Goal: Task Accomplishment & Management: Complete application form

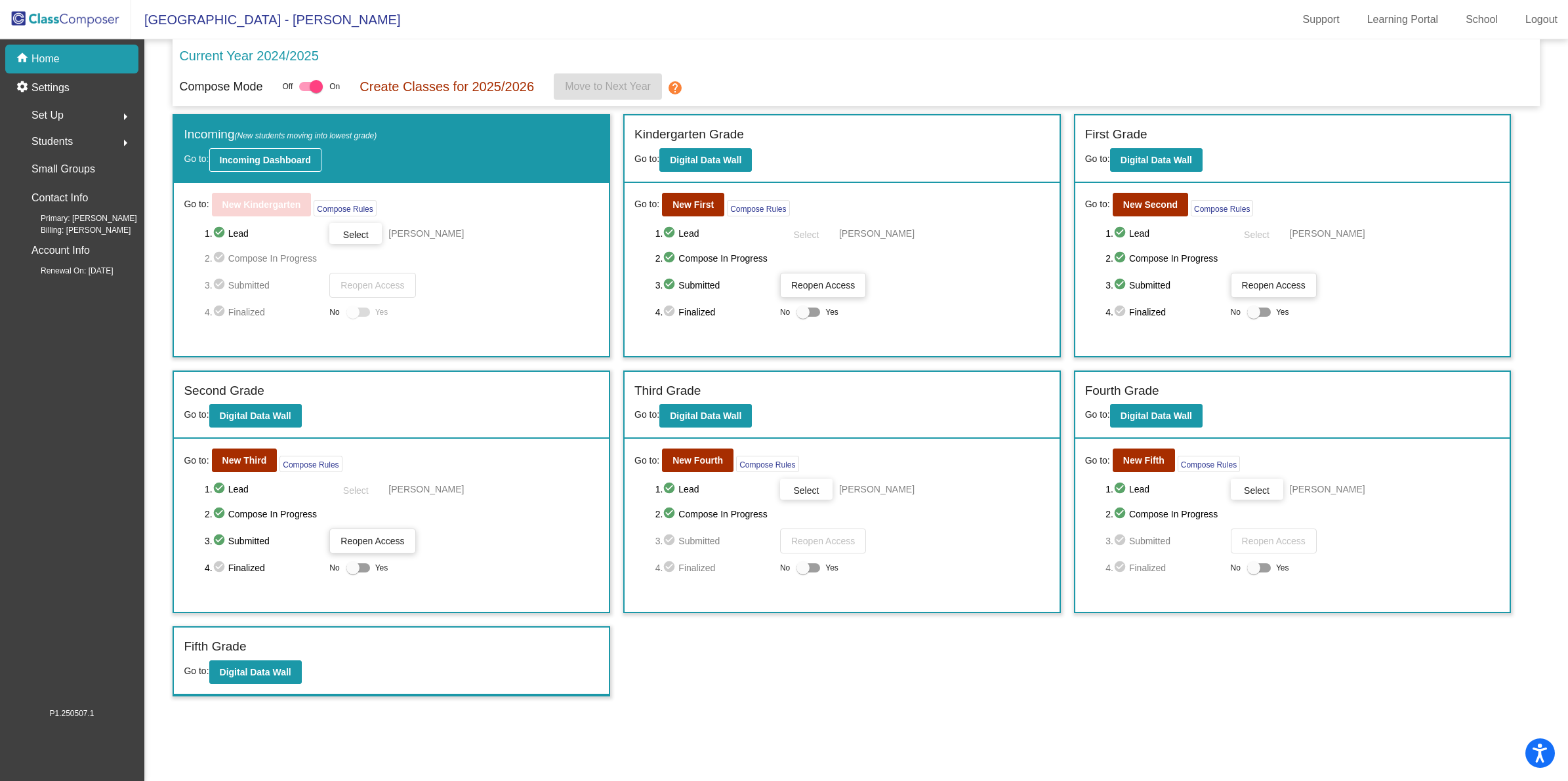
click at [280, 153] on button "Incoming Dashboard" at bounding box center [266, 159] width 112 height 24
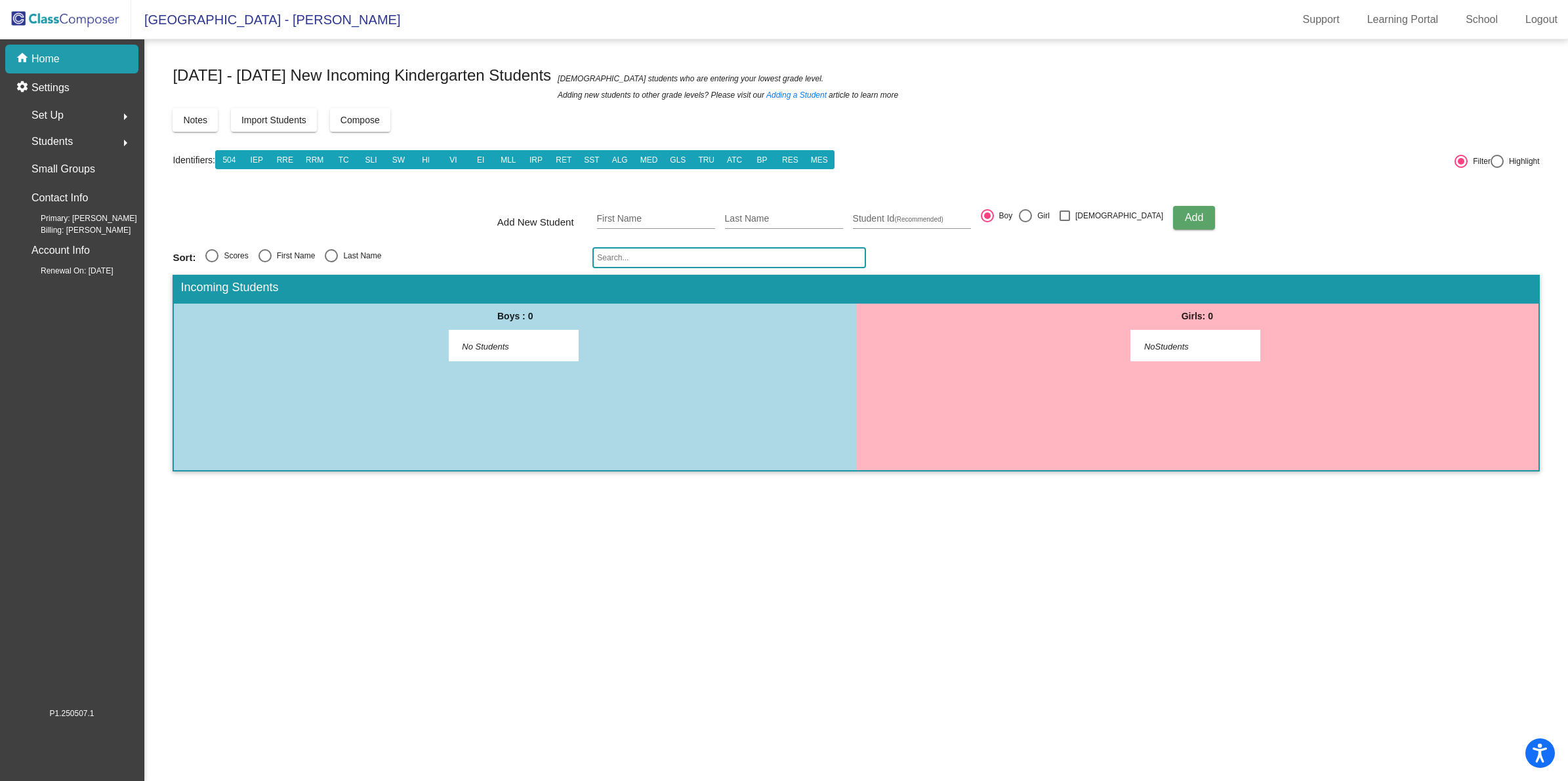
drag, startPoint x: 1167, startPoint y: 224, endPoint x: 1164, endPoint y: 218, distance: 6.7
click at [1173, 220] on button "Add" at bounding box center [1194, 217] width 42 height 24
click at [935, 215] on input "Student Id (Recommended)" at bounding box center [912, 220] width 118 height 11
click at [650, 216] on input "First Name" at bounding box center [656, 220] width 118 height 11
type input "[PERSON_NAME]"
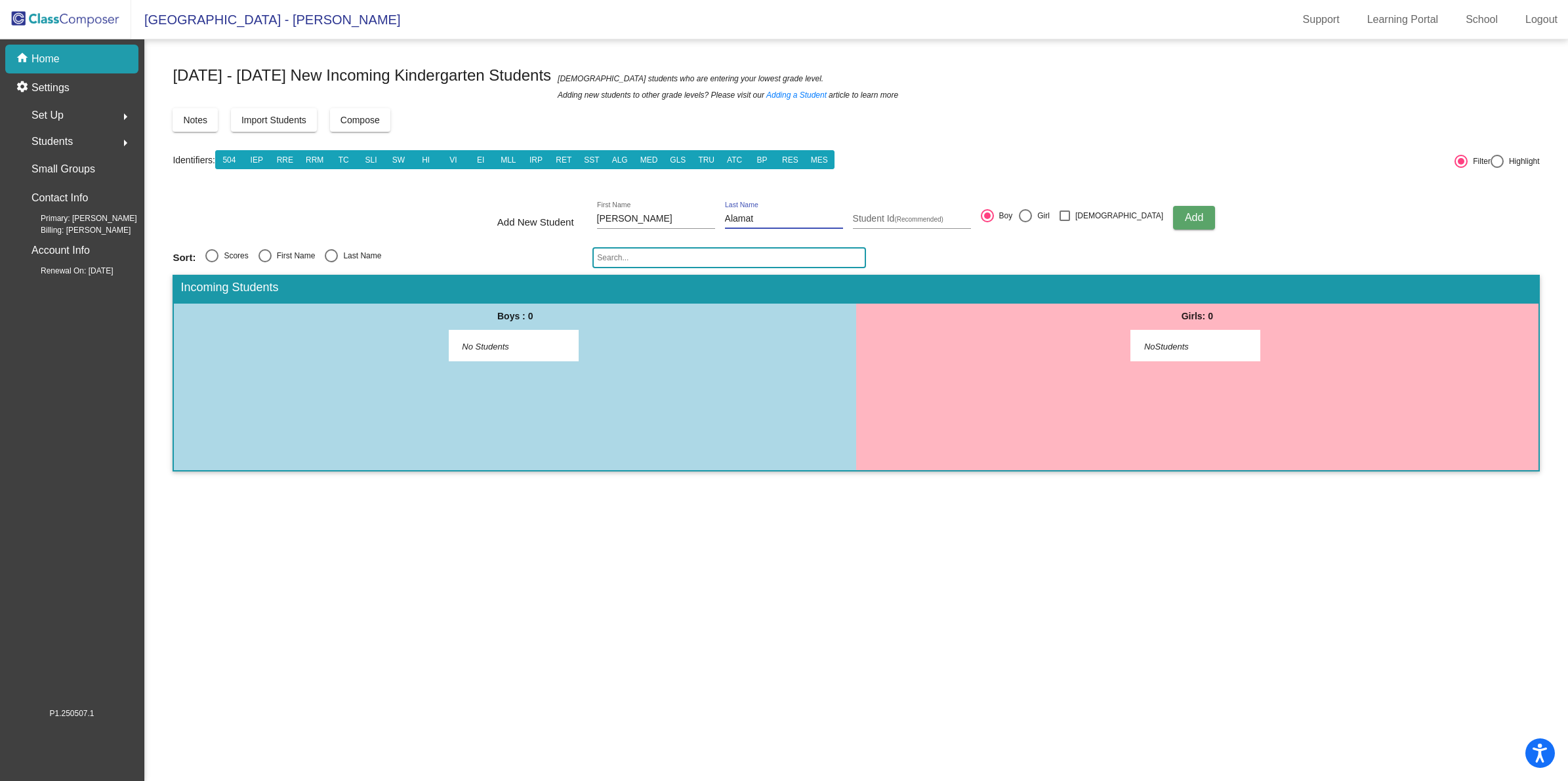
type input "Alamat"
click at [937, 212] on div "Student Id (Recommended)" at bounding box center [912, 215] width 118 height 27
click at [915, 220] on input "Student Id (Recommended)" at bounding box center [912, 220] width 118 height 11
type input "1760027476"
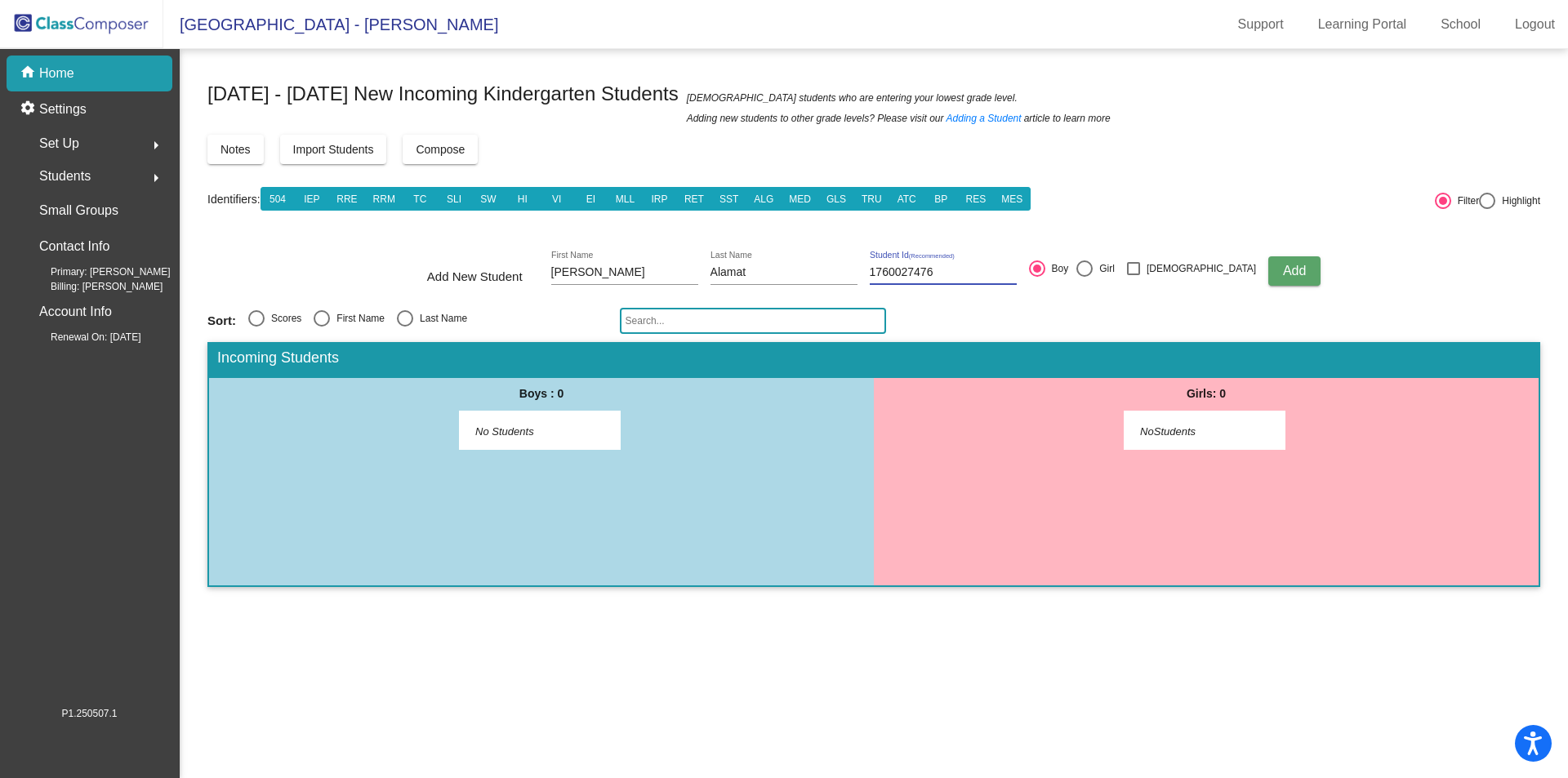
click at [1283, 270] on span "Add" at bounding box center [1295, 271] width 23 height 13
click at [665, 268] on input "First Name" at bounding box center [625, 273] width 147 height 13
type input "Hadleigh"
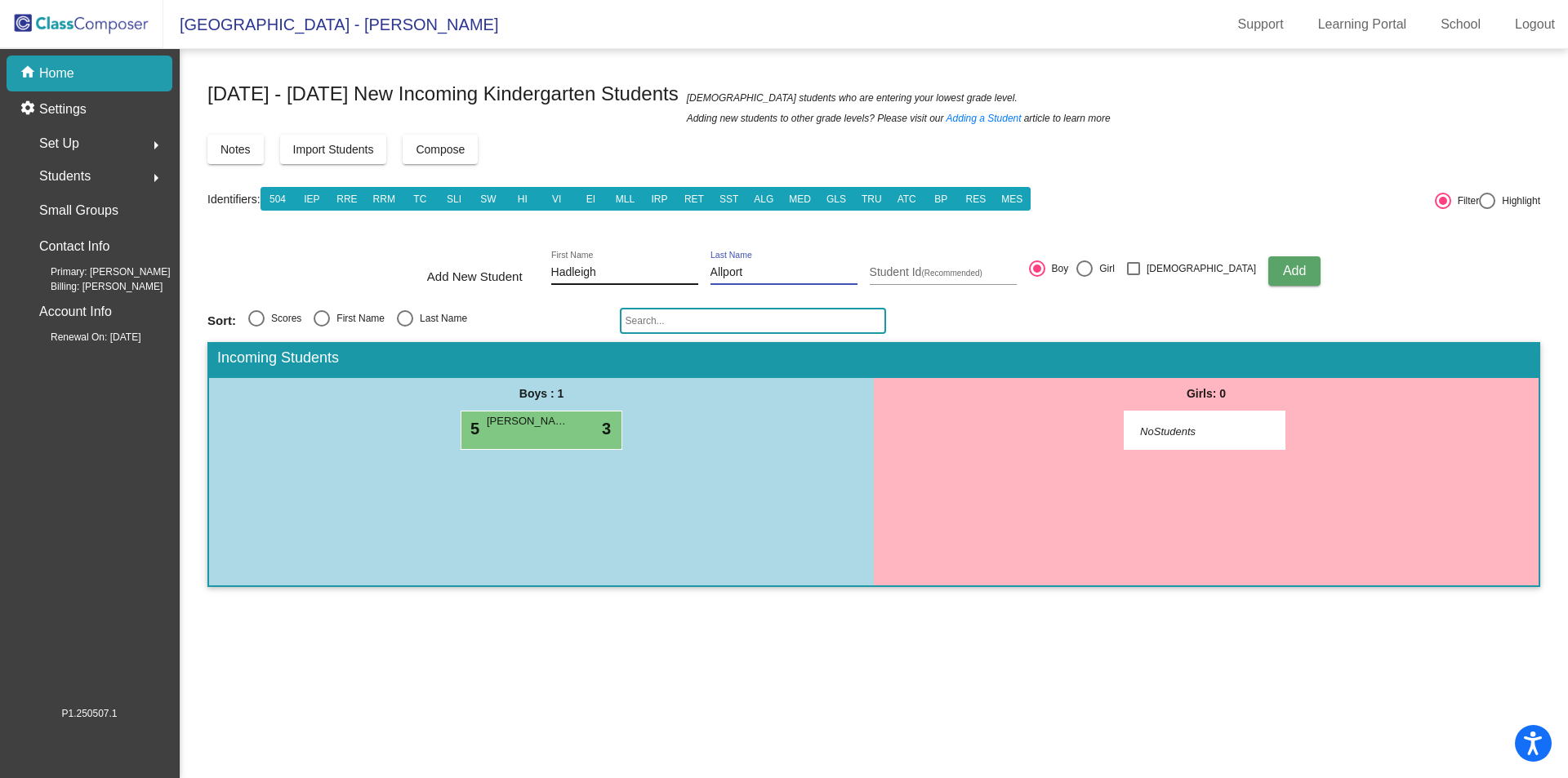
type input "Allport"
type input "1760031221"
click at [1093, 271] on div at bounding box center [1084, 269] width 16 height 16
click at [1084, 277] on input "Girl" at bounding box center [1084, 277] width 1 height 1
radio input "true"
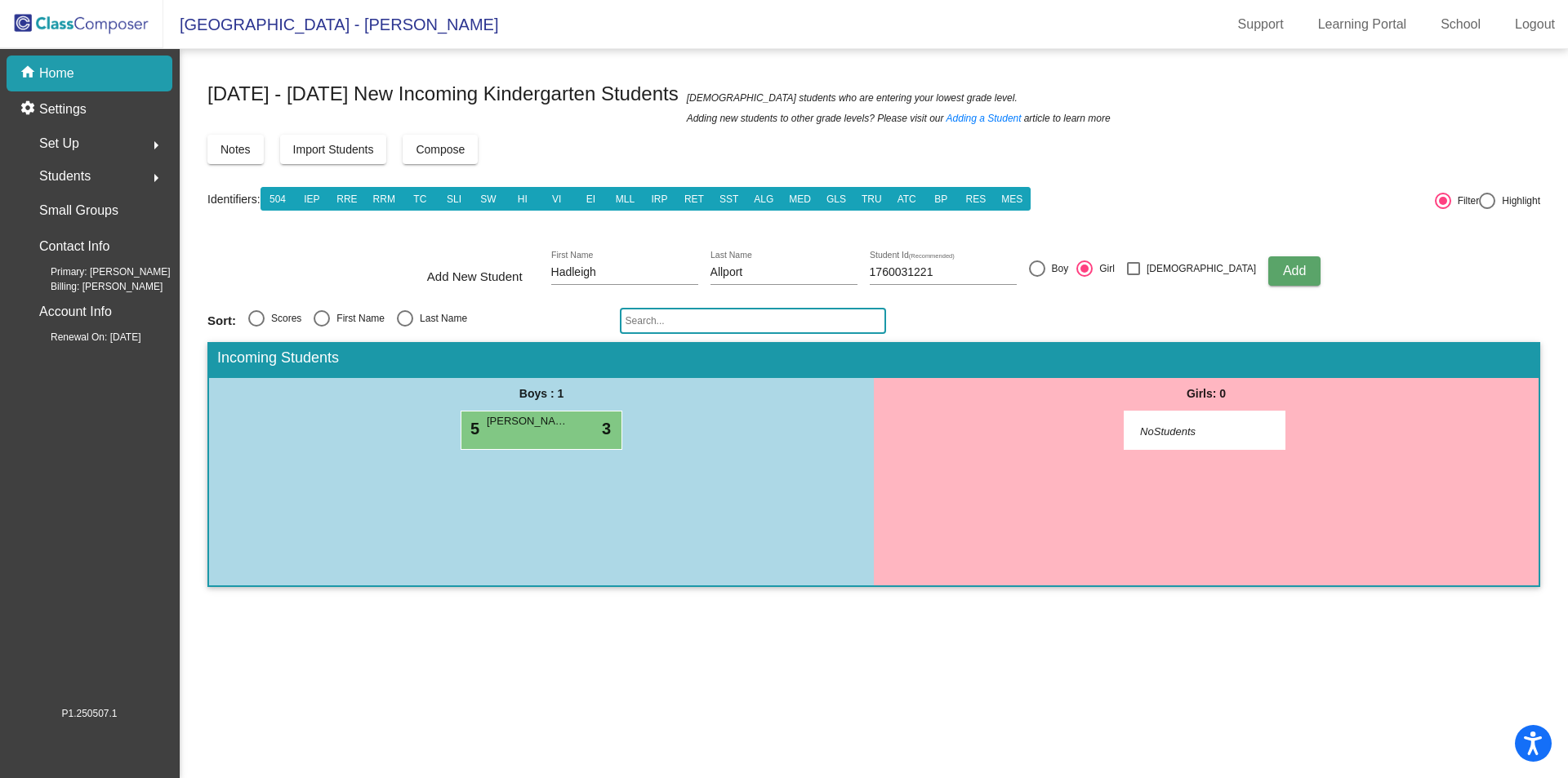
click at [1283, 265] on span "Add" at bounding box center [1295, 271] width 23 height 13
click at [640, 279] on div "First Name" at bounding box center [625, 268] width 147 height 34
type input "[PERSON_NAME]"
type input "1760027667"
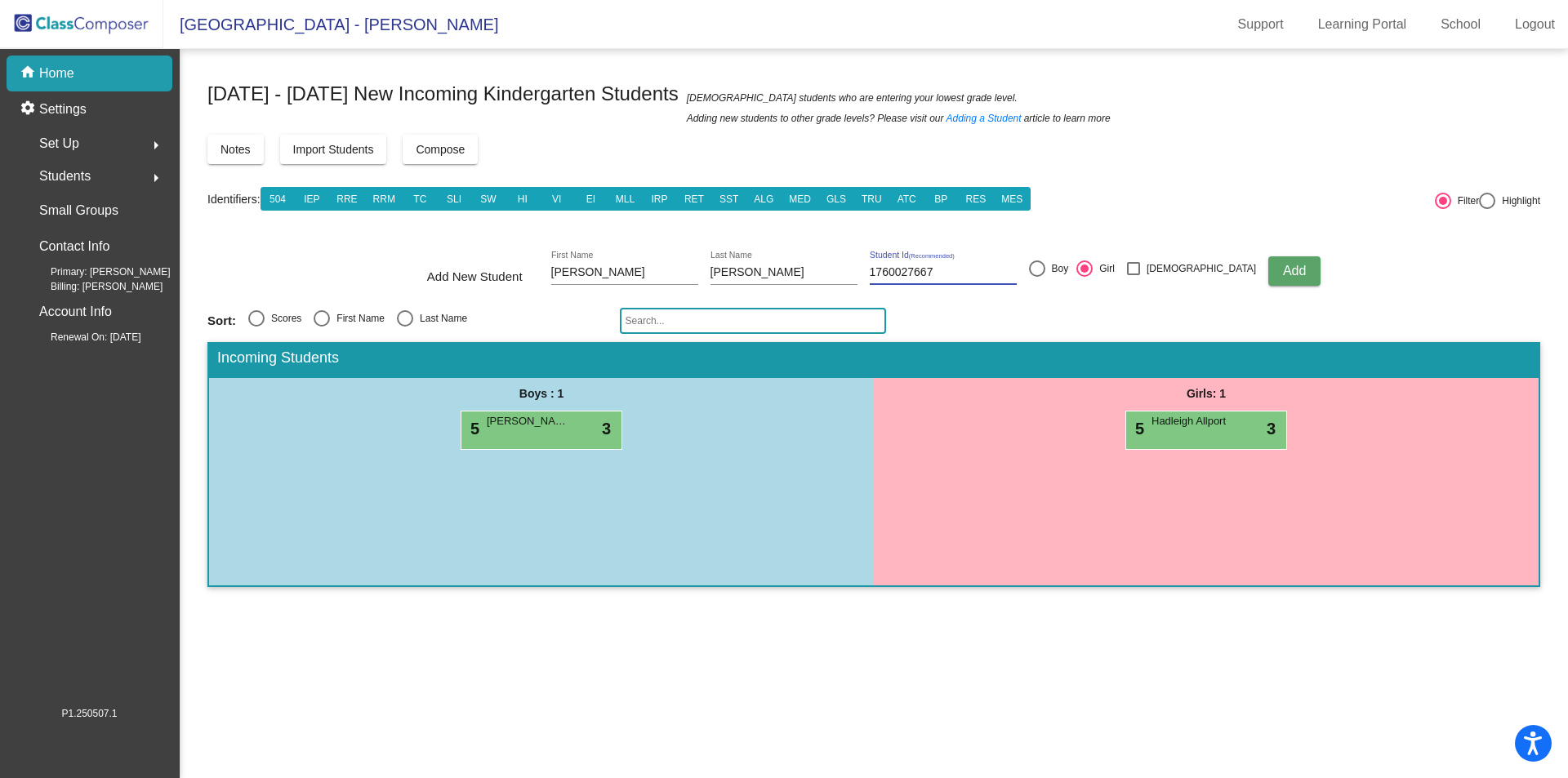
click at [1283, 274] on span "Add" at bounding box center [1295, 271] width 23 height 13
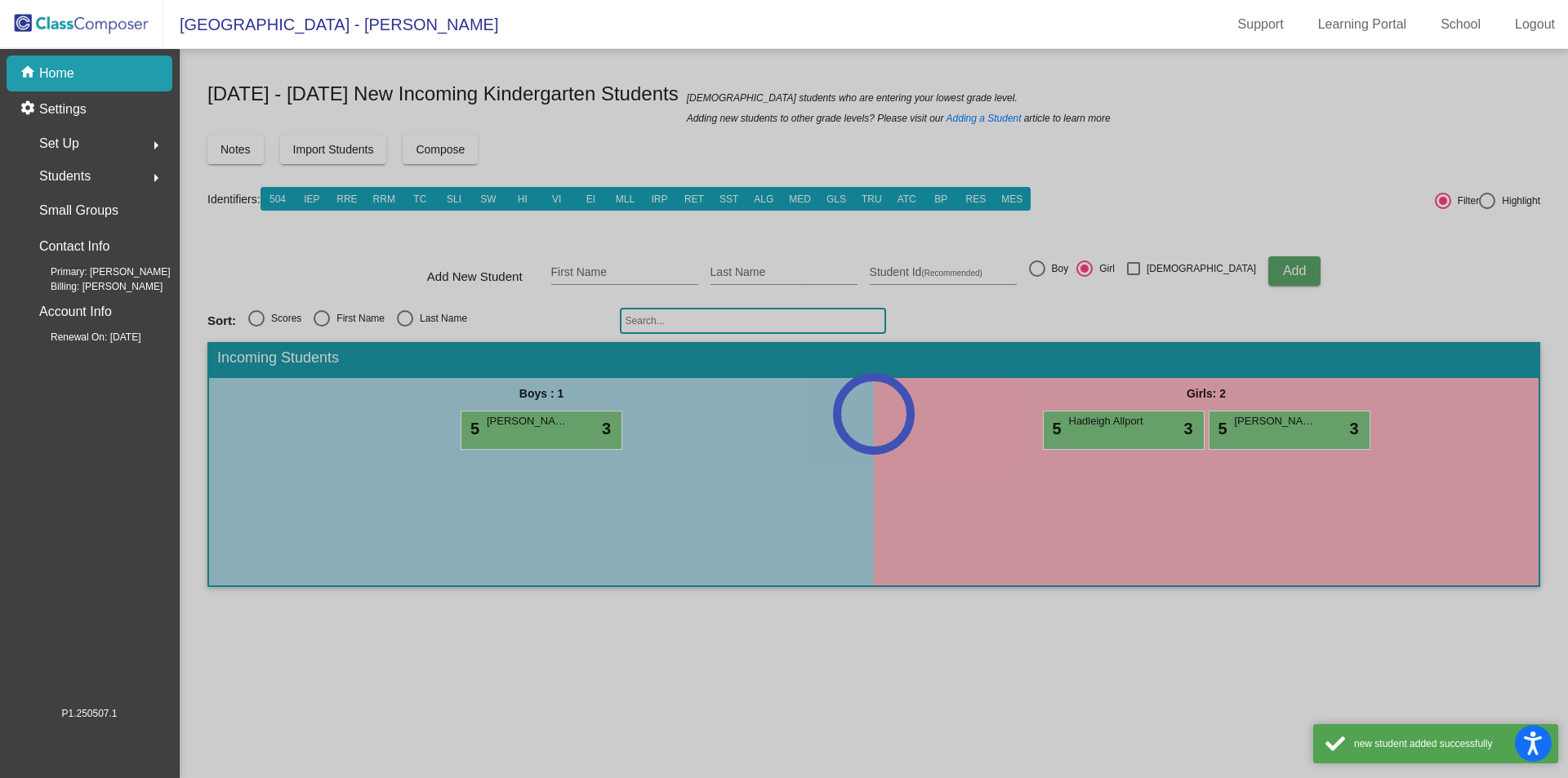
click at [592, 271] on div at bounding box center [873, 413] width 1389 height 729
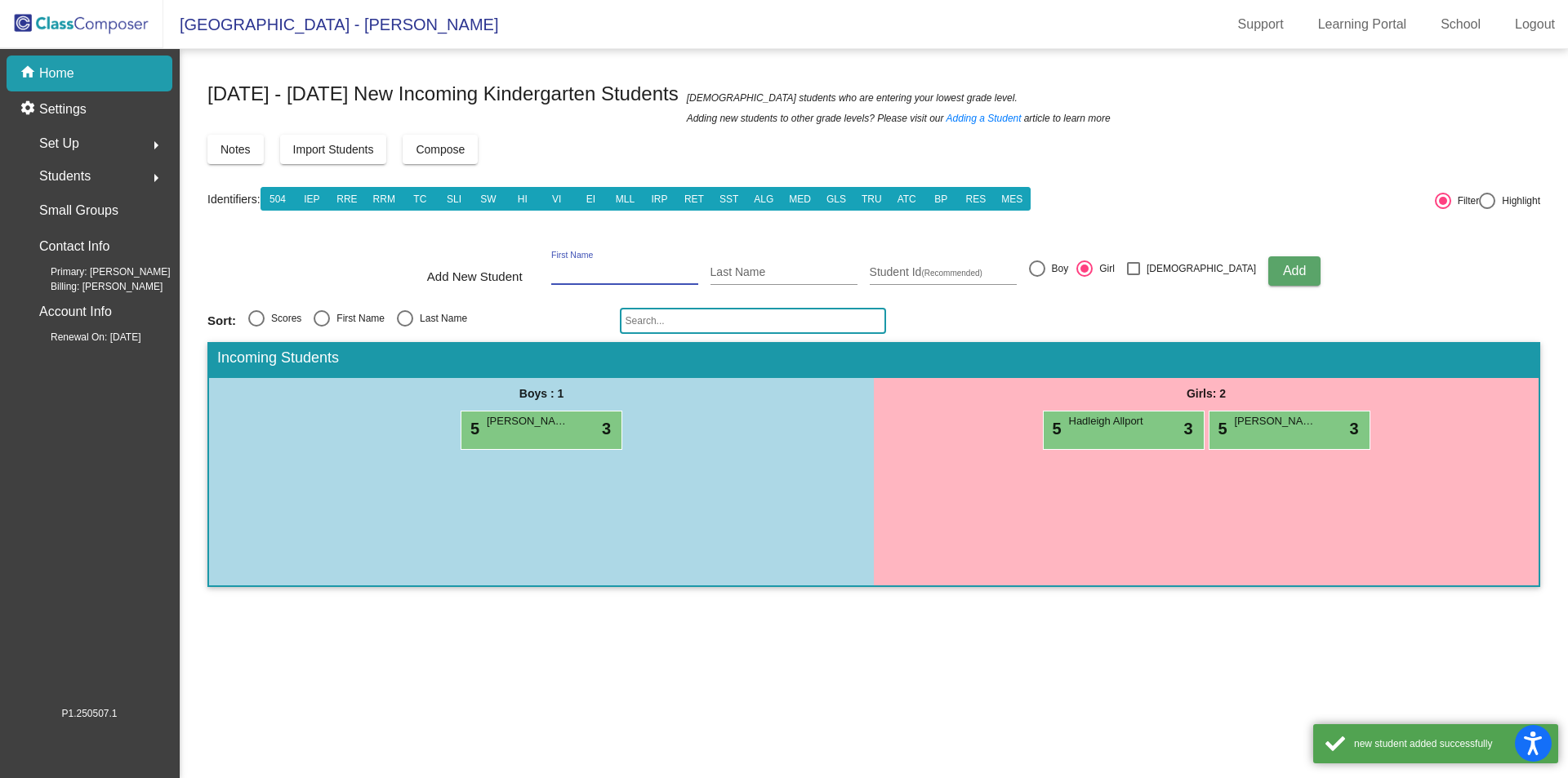
click at [592, 271] on input "First Name" at bounding box center [625, 273] width 147 height 13
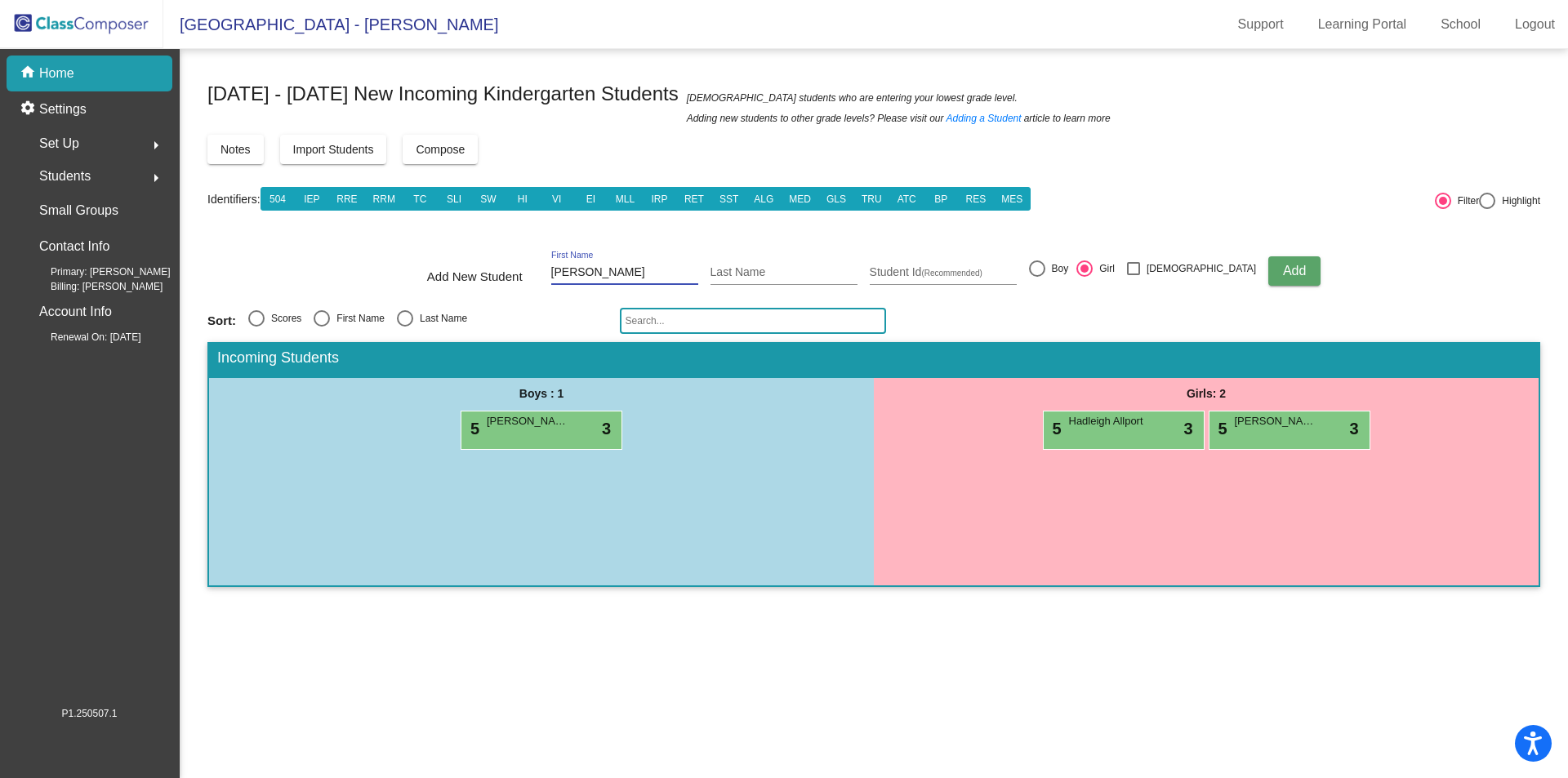
type input "[PERSON_NAME]"
type input "1760032138"
click at [1269, 263] on button "Add" at bounding box center [1295, 271] width 52 height 30
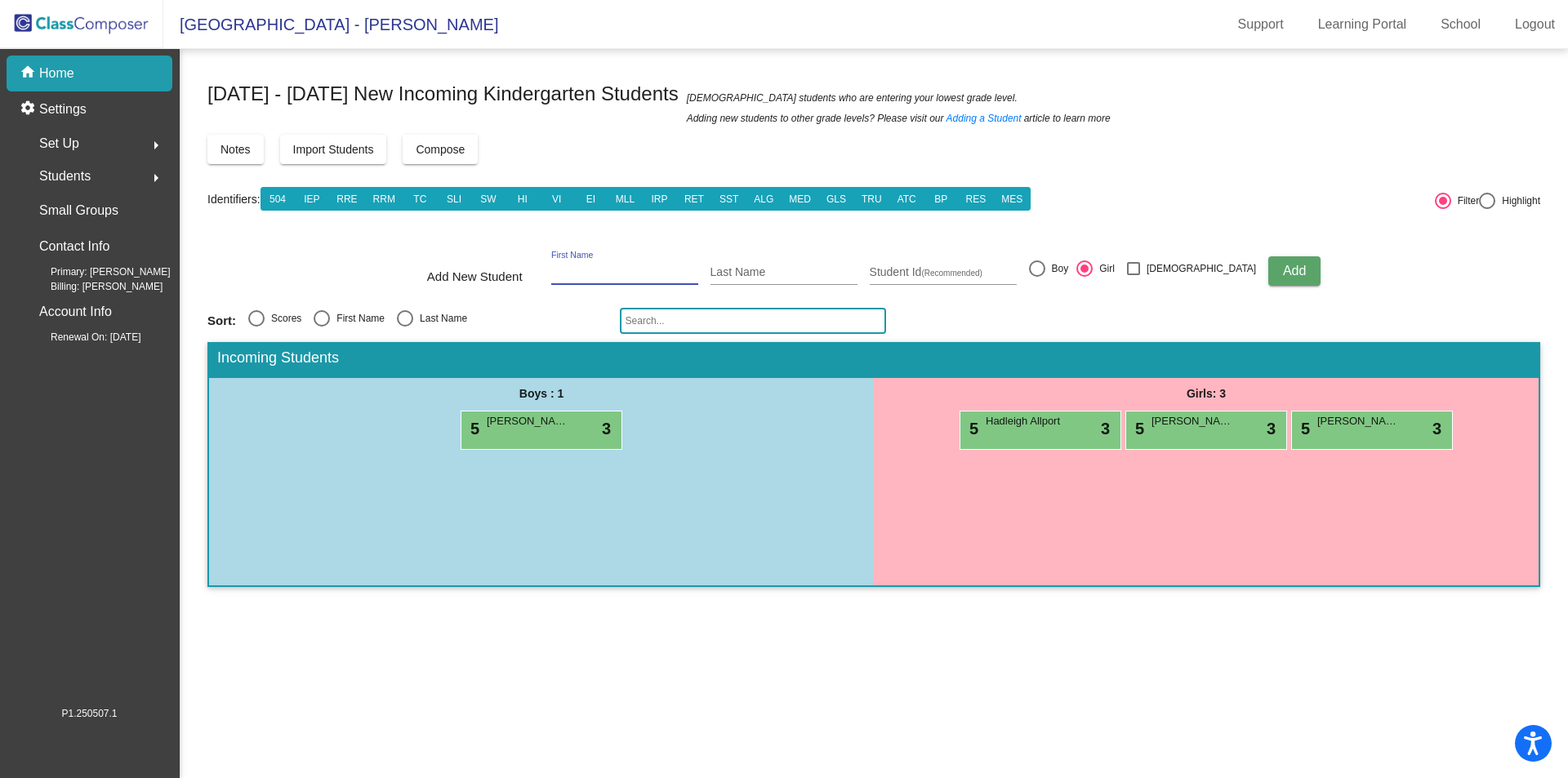
click at [598, 271] on input "First Name" at bounding box center [625, 273] width 147 height 13
type input "Vulette"
type input "[PERSON_NAME]"
type input "1760032006"
click at [1283, 267] on span "Add" at bounding box center [1295, 271] width 23 height 13
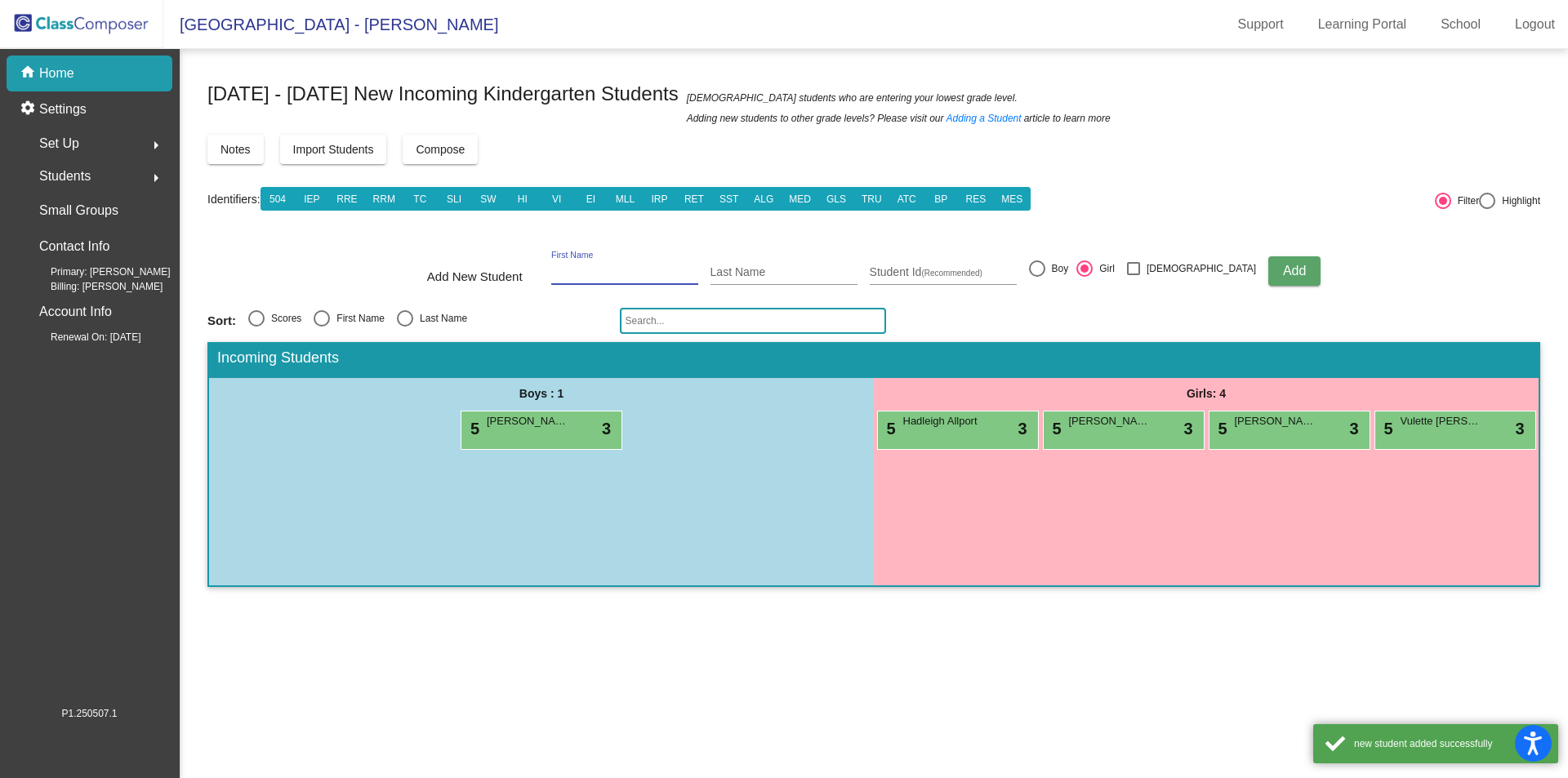
click at [595, 269] on input "First Name" at bounding box center [625, 273] width 147 height 13
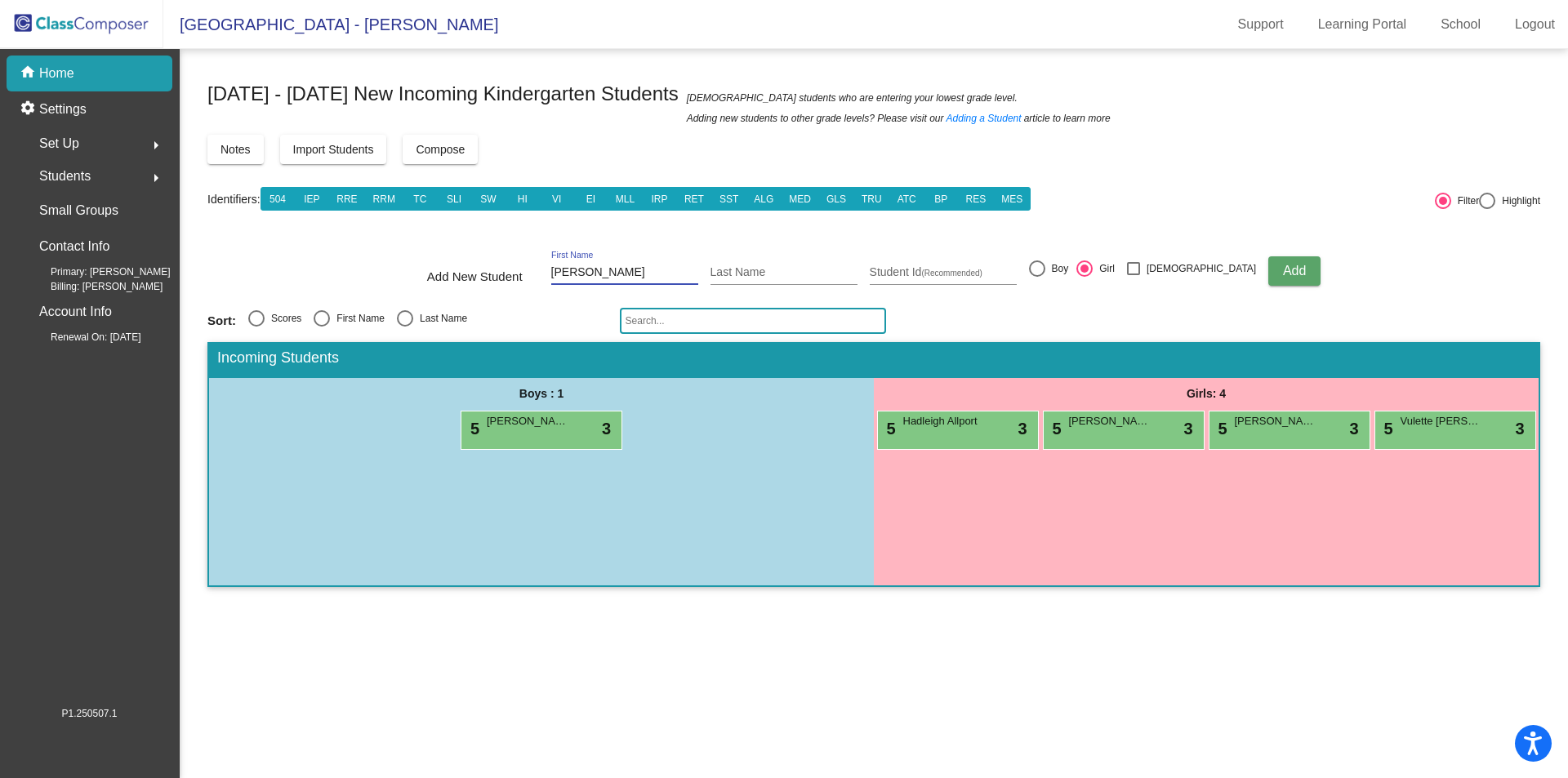
type input "[PERSON_NAME]"
type input "1760031890"
click at [1046, 270] on div at bounding box center [1037, 269] width 16 height 16
click at [1037, 277] on input "Boy" at bounding box center [1036, 277] width 1 height 1
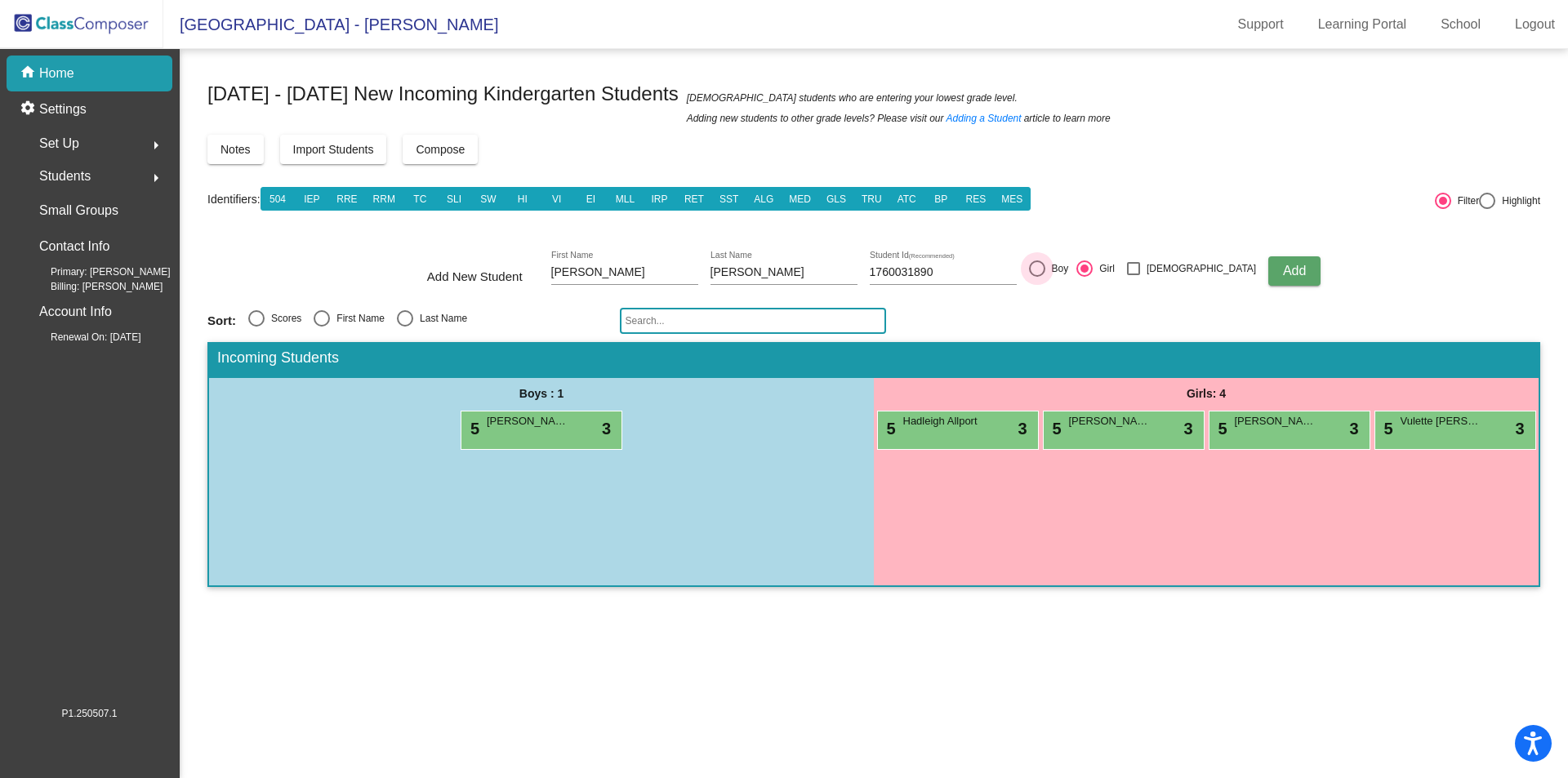
radio input "true"
click at [1283, 268] on span "Add" at bounding box center [1295, 271] width 23 height 13
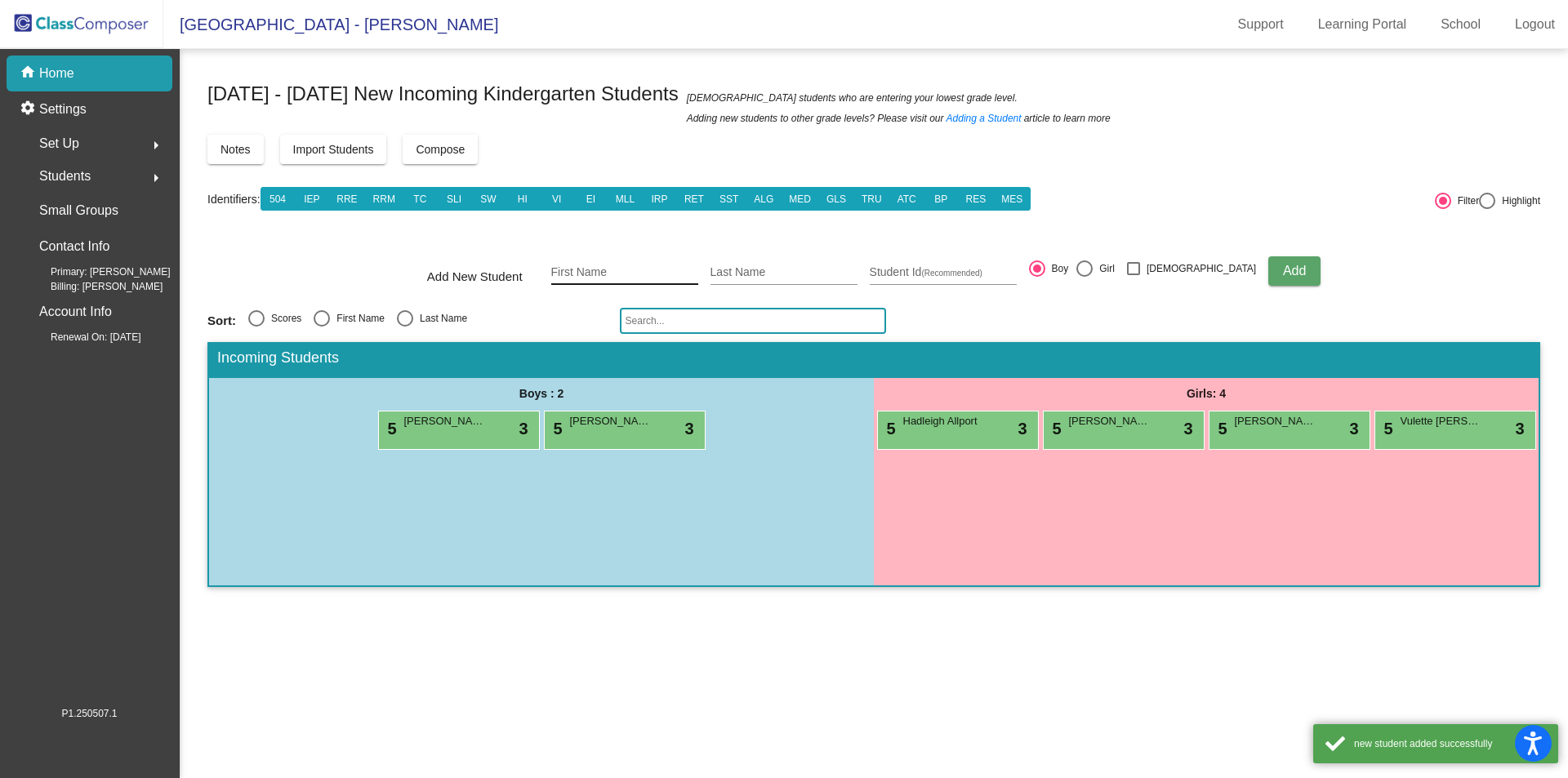
click at [603, 270] on input "First Name" at bounding box center [625, 273] width 147 height 13
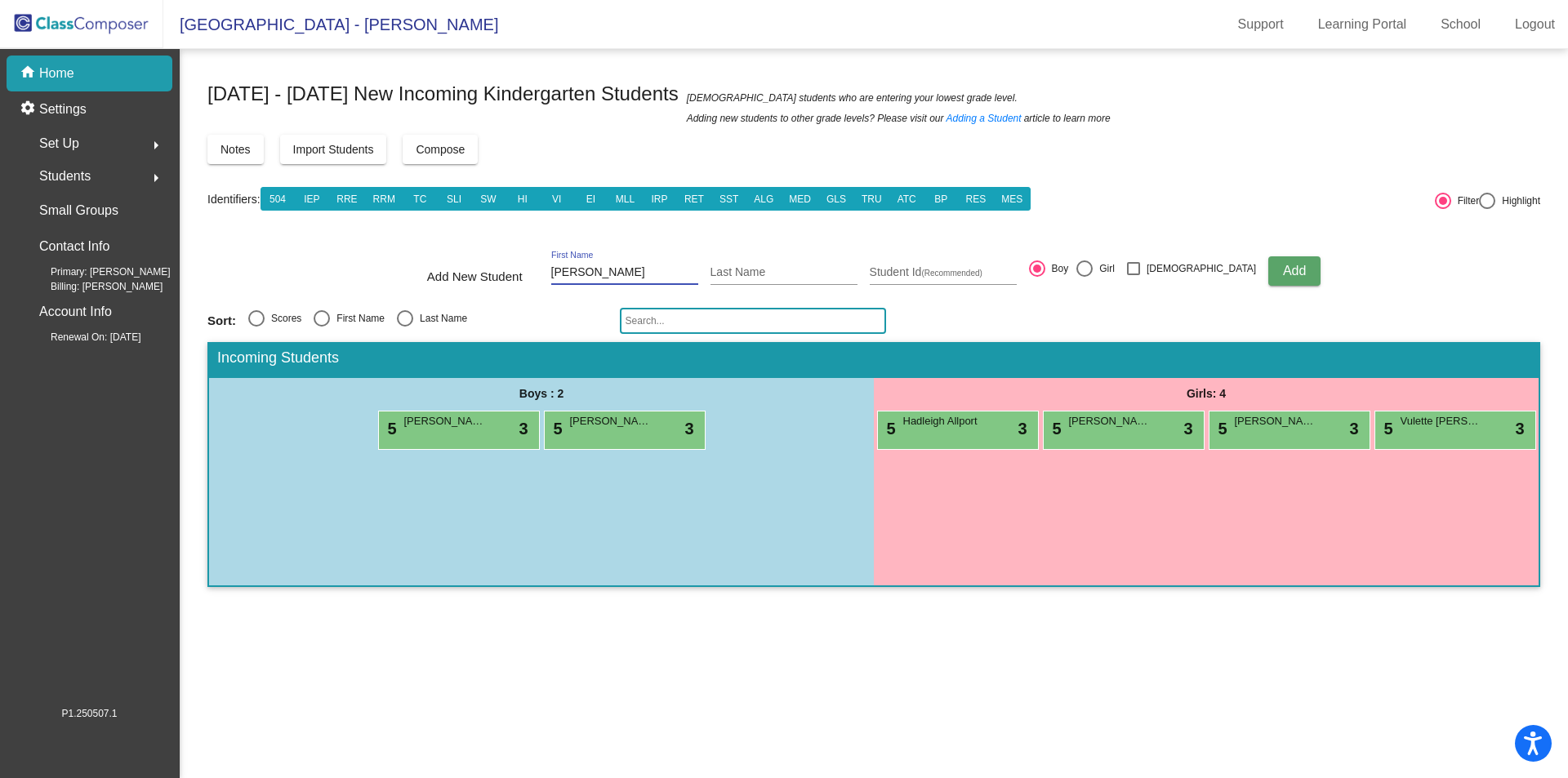
type input "[PERSON_NAME]"
type input "1760031357"
click at [1093, 271] on div at bounding box center [1084, 269] width 16 height 16
click at [1084, 277] on input "Girl" at bounding box center [1084, 277] width 1 height 1
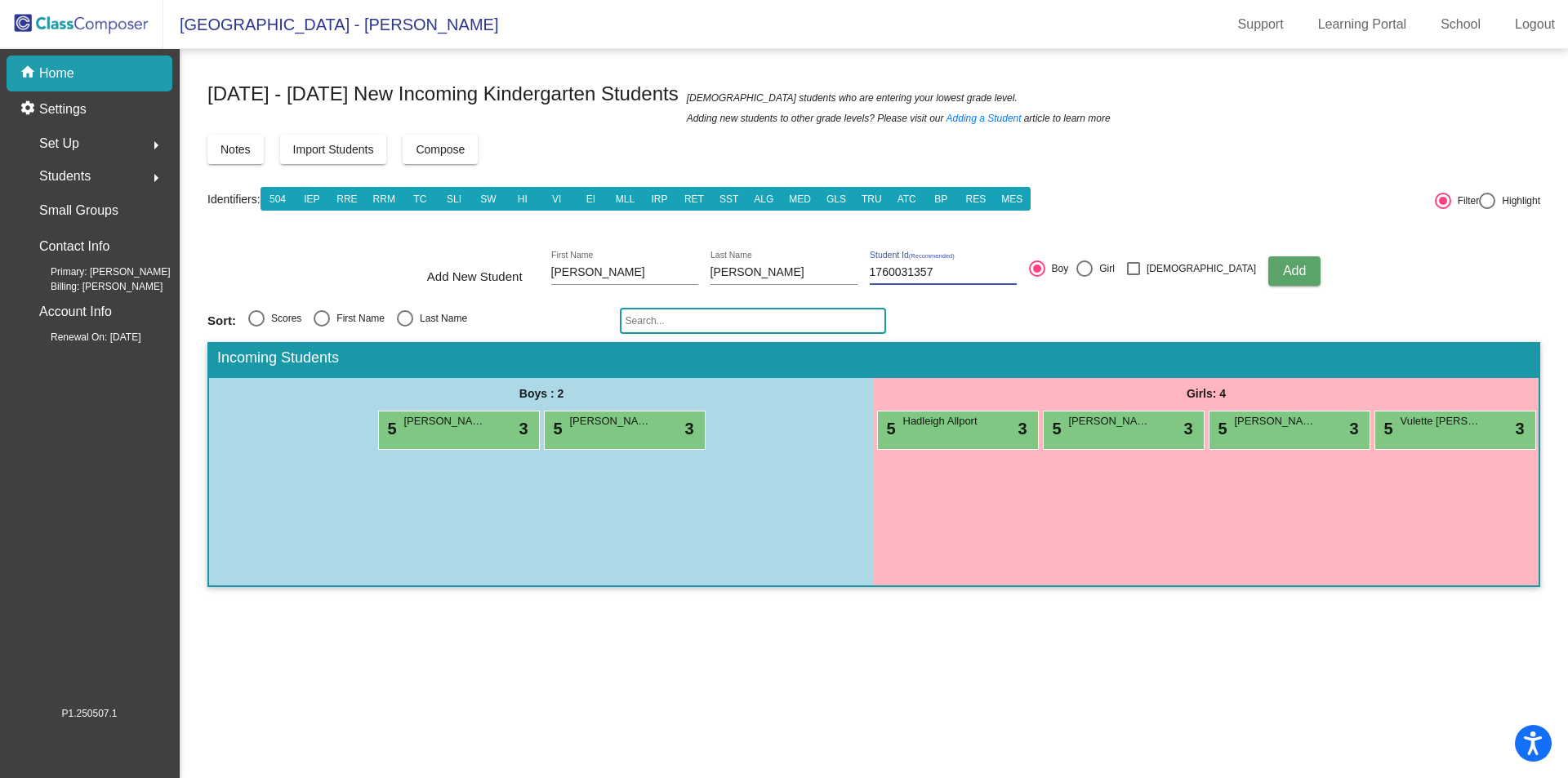
radio input "true"
click at [1283, 277] on span "Add" at bounding box center [1295, 271] width 23 height 13
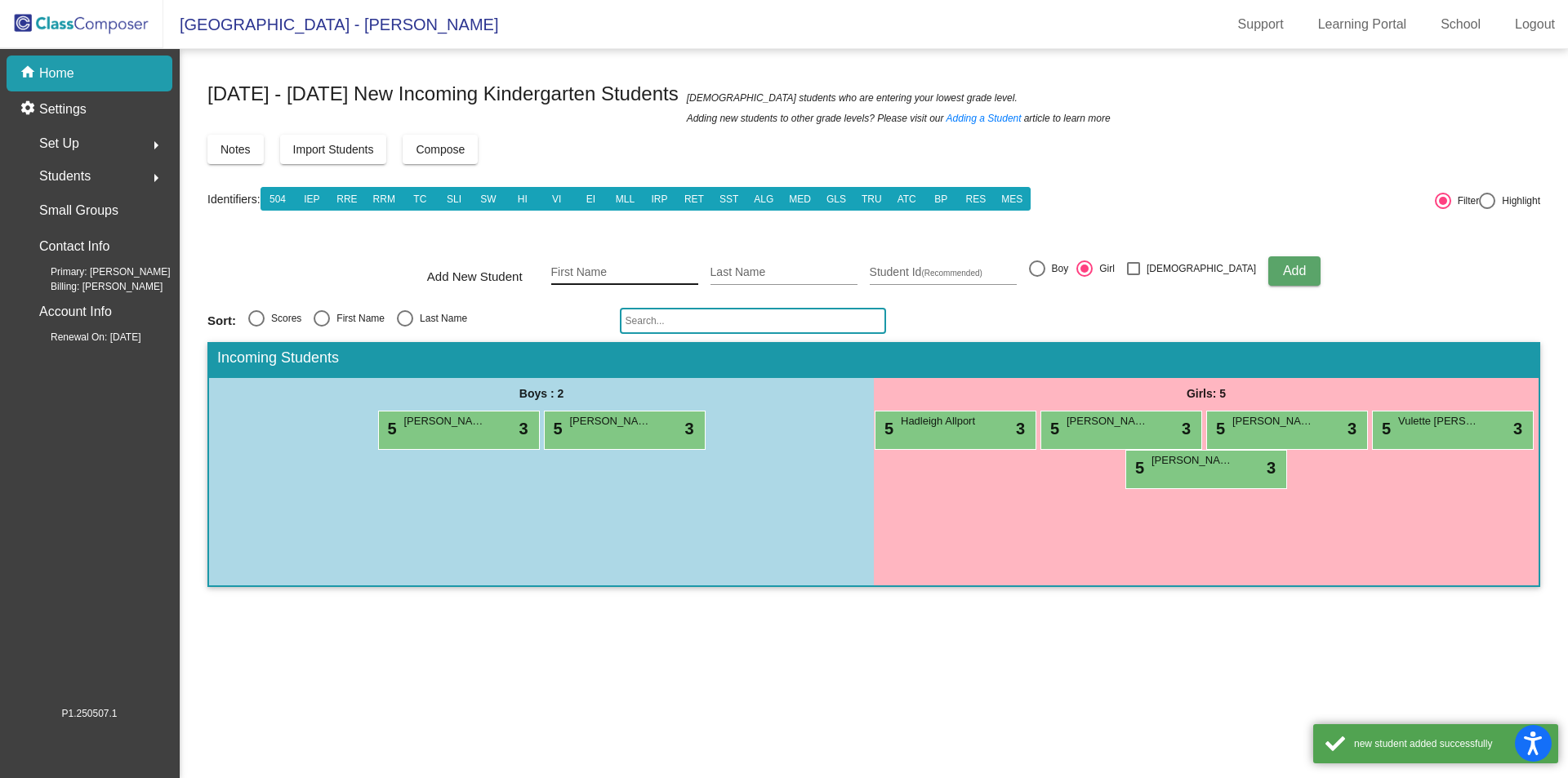
click at [596, 270] on input "First Name" at bounding box center [625, 273] width 147 height 13
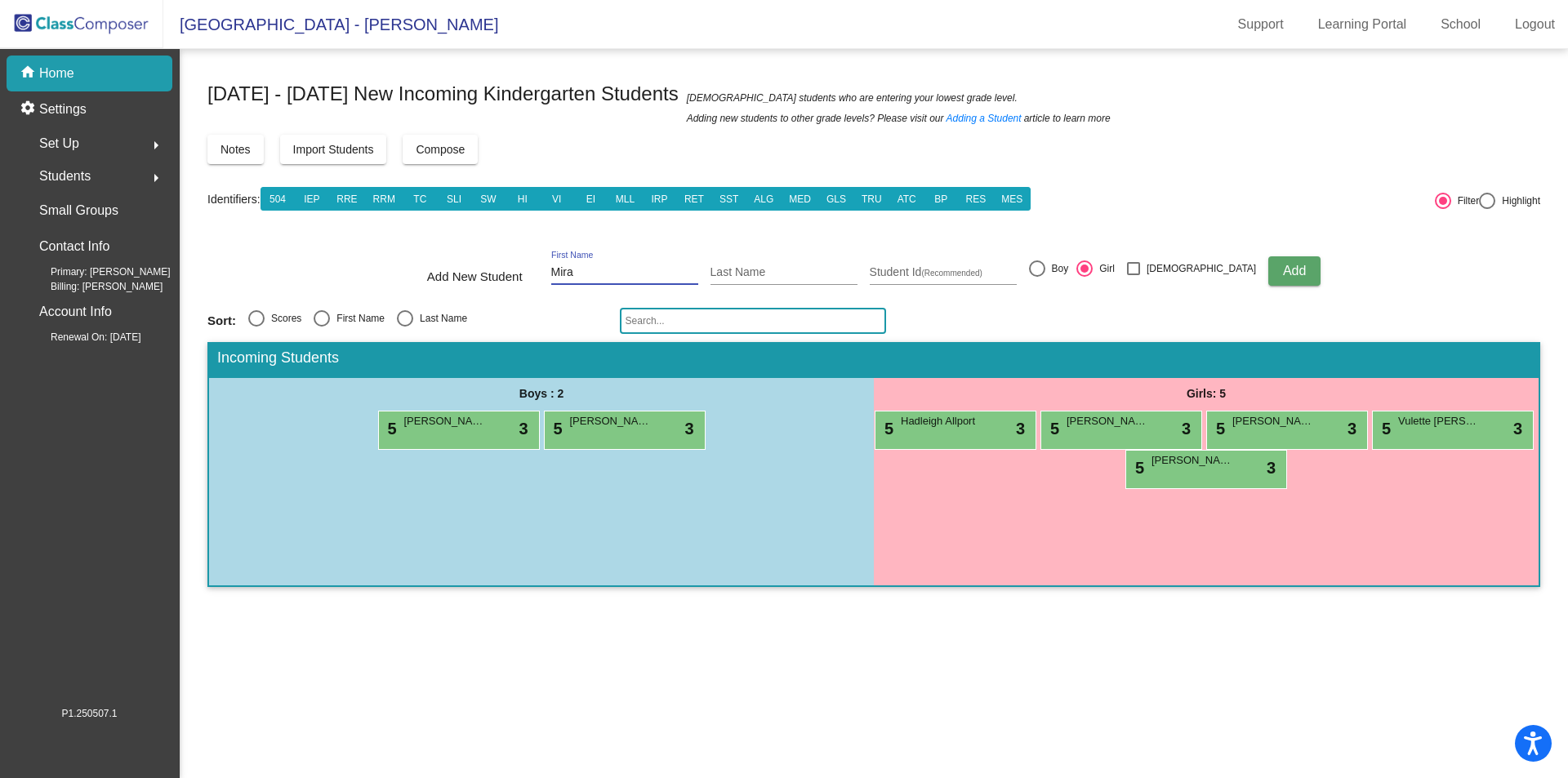
type input "Mira"
type input "[PERSON_NAME]"
type input "1760032106"
click at [1283, 267] on span "Add" at bounding box center [1295, 271] width 23 height 13
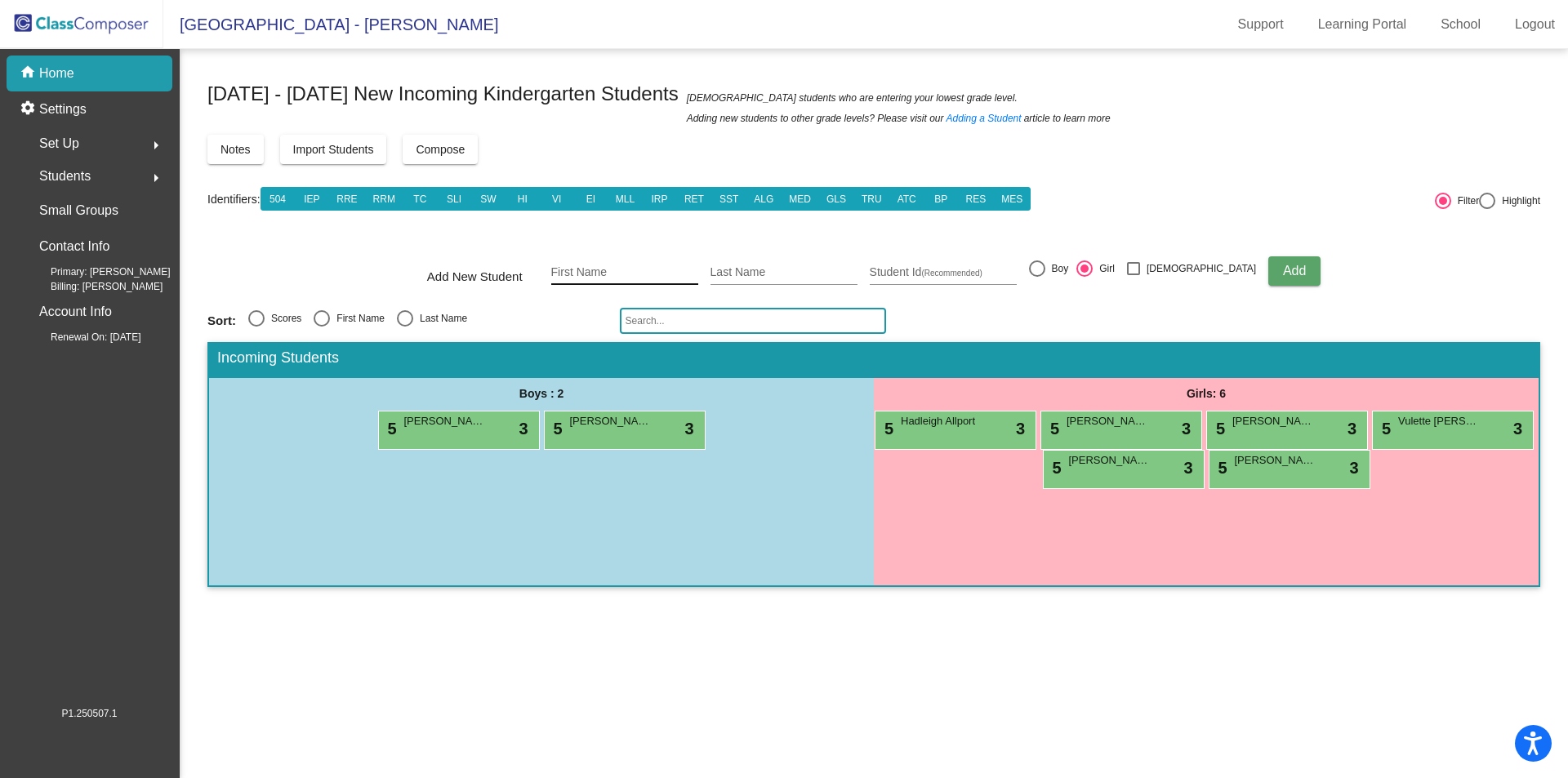
click at [616, 269] on input "First Name" at bounding box center [625, 273] width 147 height 13
type input "[PERSON_NAME]"
type input "1760031259"
click at [1046, 271] on div at bounding box center [1037, 269] width 16 height 16
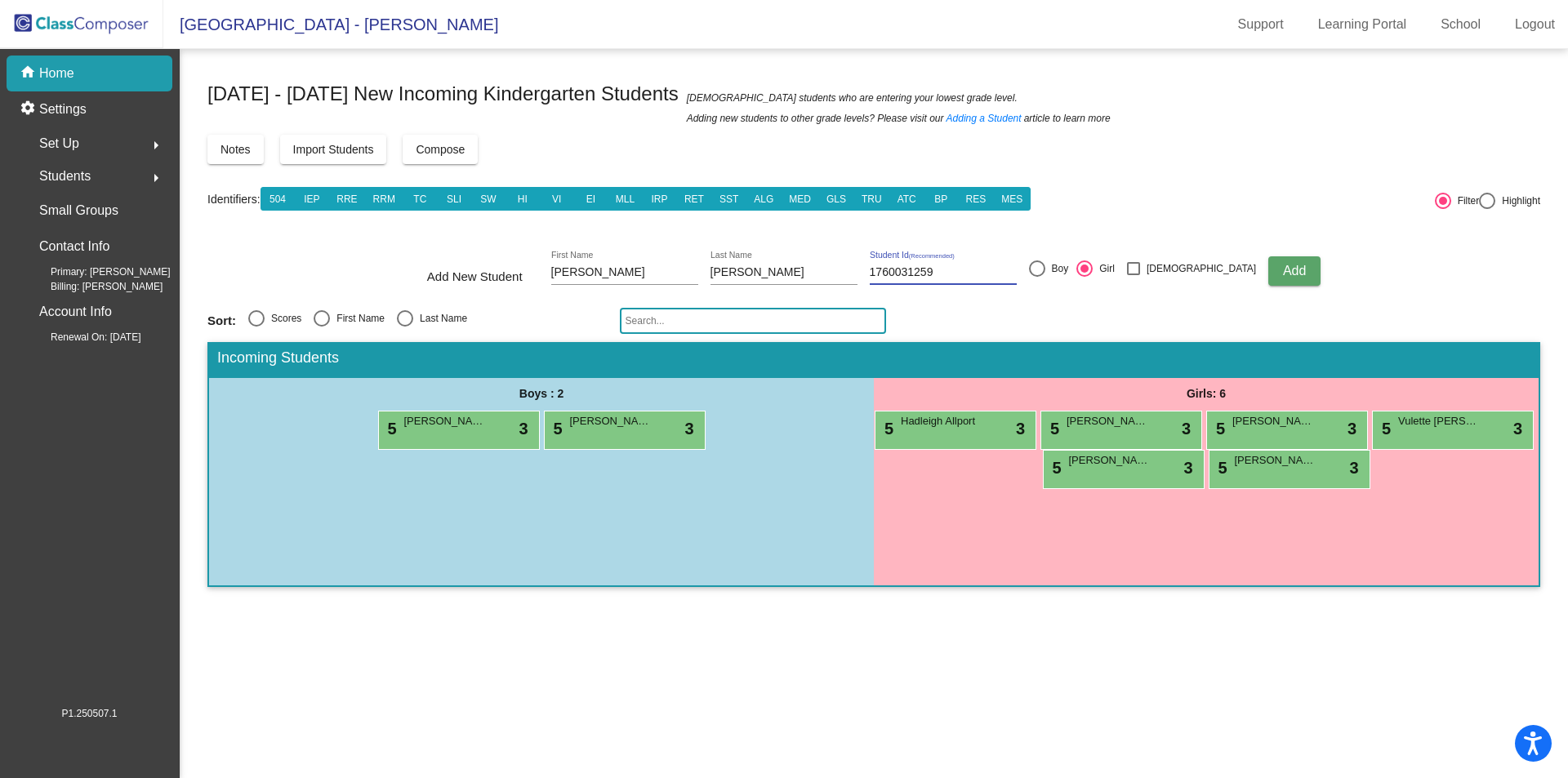
click at [1037, 277] on input "Boy" at bounding box center [1036, 277] width 1 height 1
radio input "true"
click at [1283, 267] on span "Add" at bounding box center [1295, 271] width 23 height 13
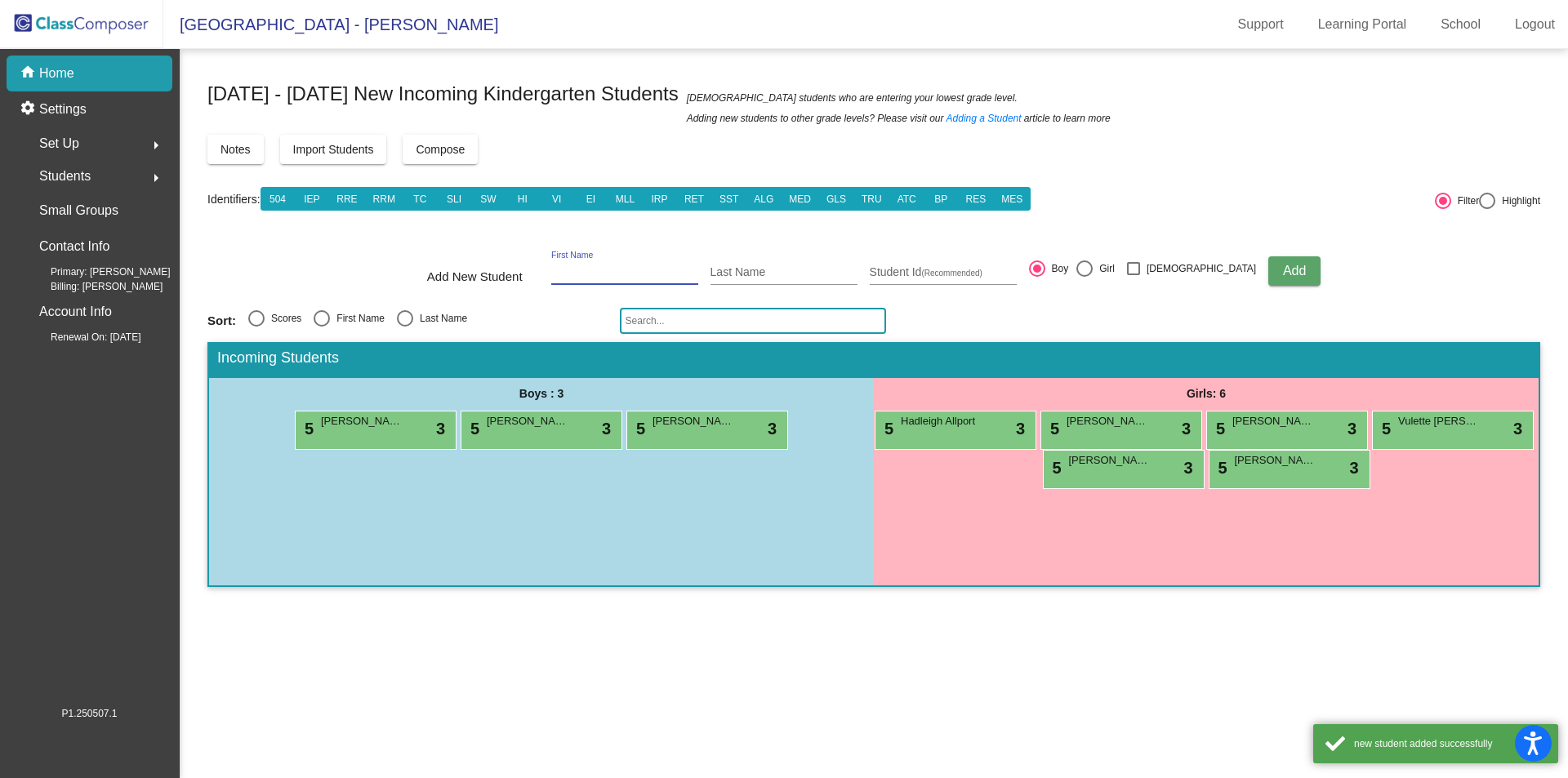
click at [611, 274] on input "First Name" at bounding box center [625, 273] width 147 height 13
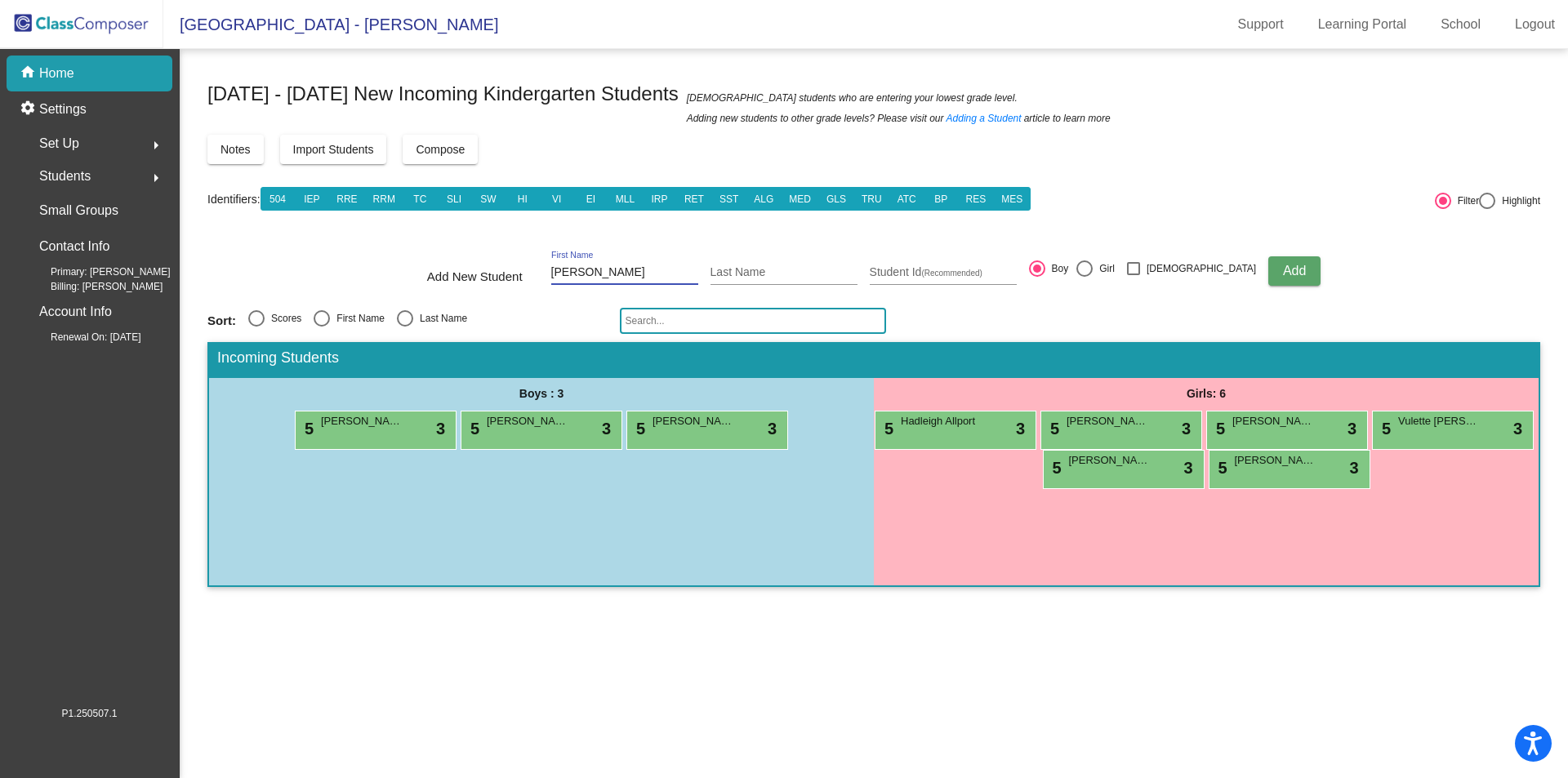
type input "[PERSON_NAME]"
type input "1760026364"
click at [1283, 270] on span "Add" at bounding box center [1295, 271] width 23 height 13
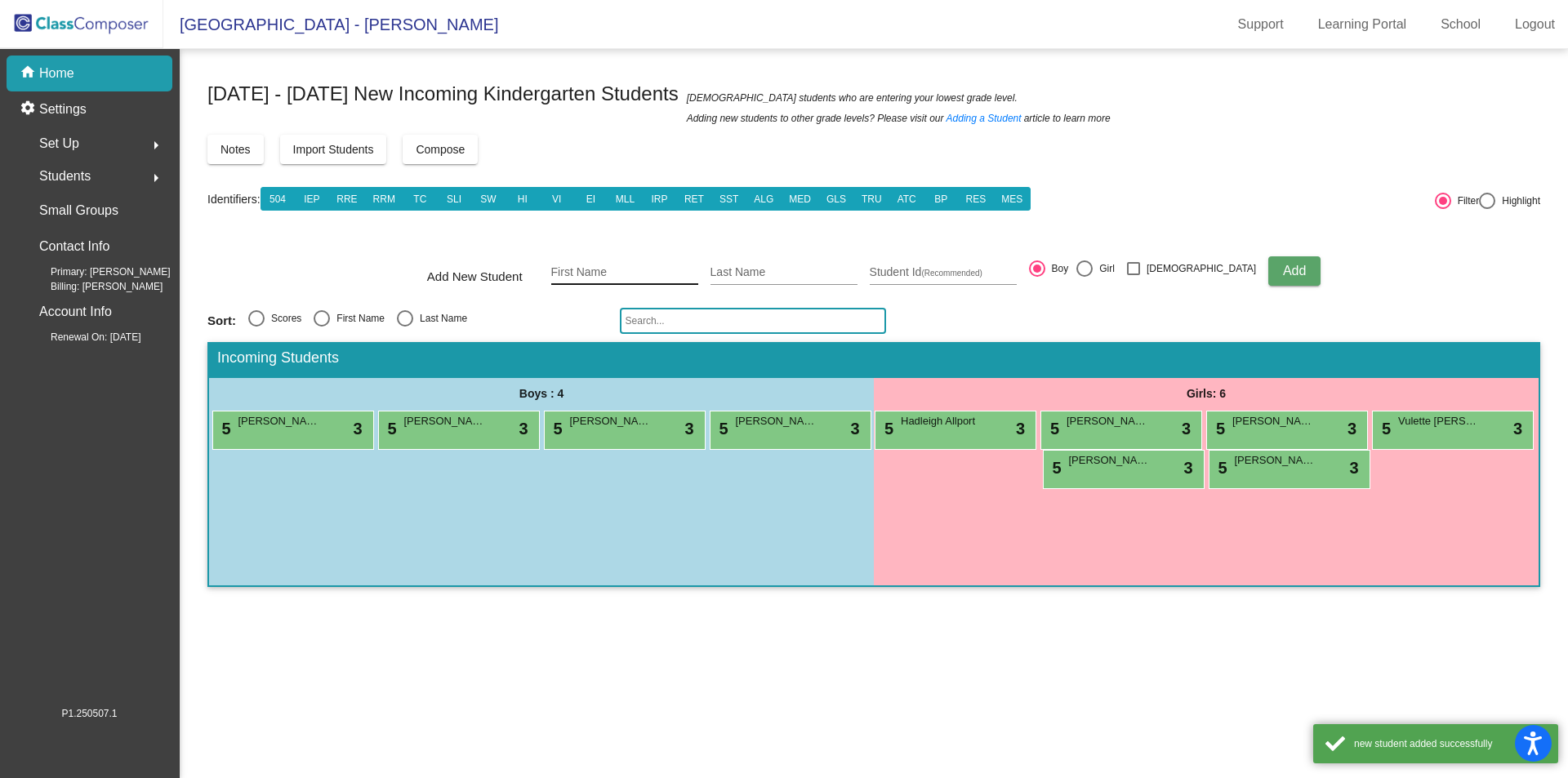
click at [625, 265] on div "First Name" at bounding box center [625, 268] width 147 height 34
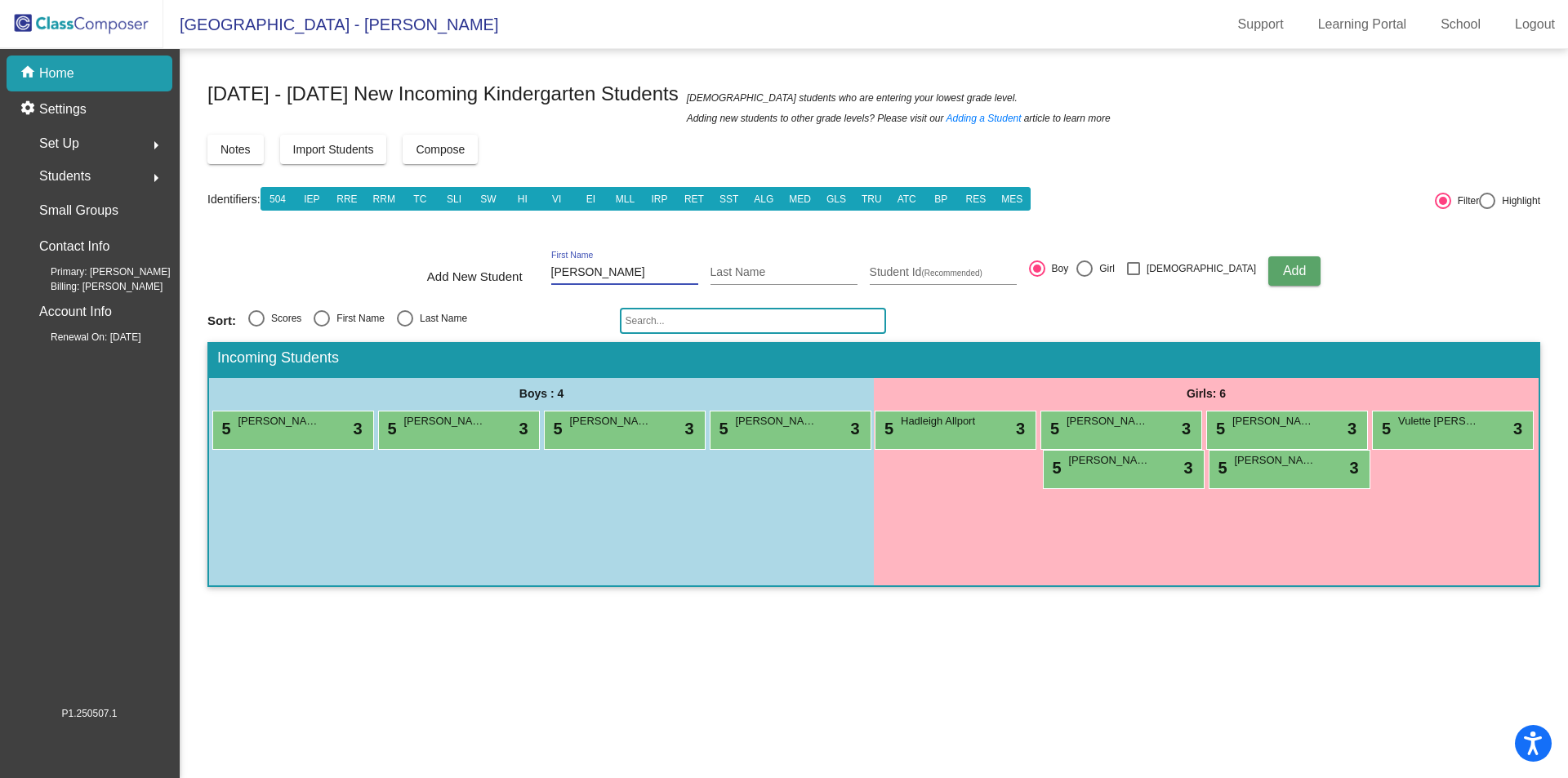
type input "[PERSON_NAME]"
type input "Bozinoski"
type input "1760028180"
click at [1283, 273] on span "Add" at bounding box center [1295, 271] width 23 height 13
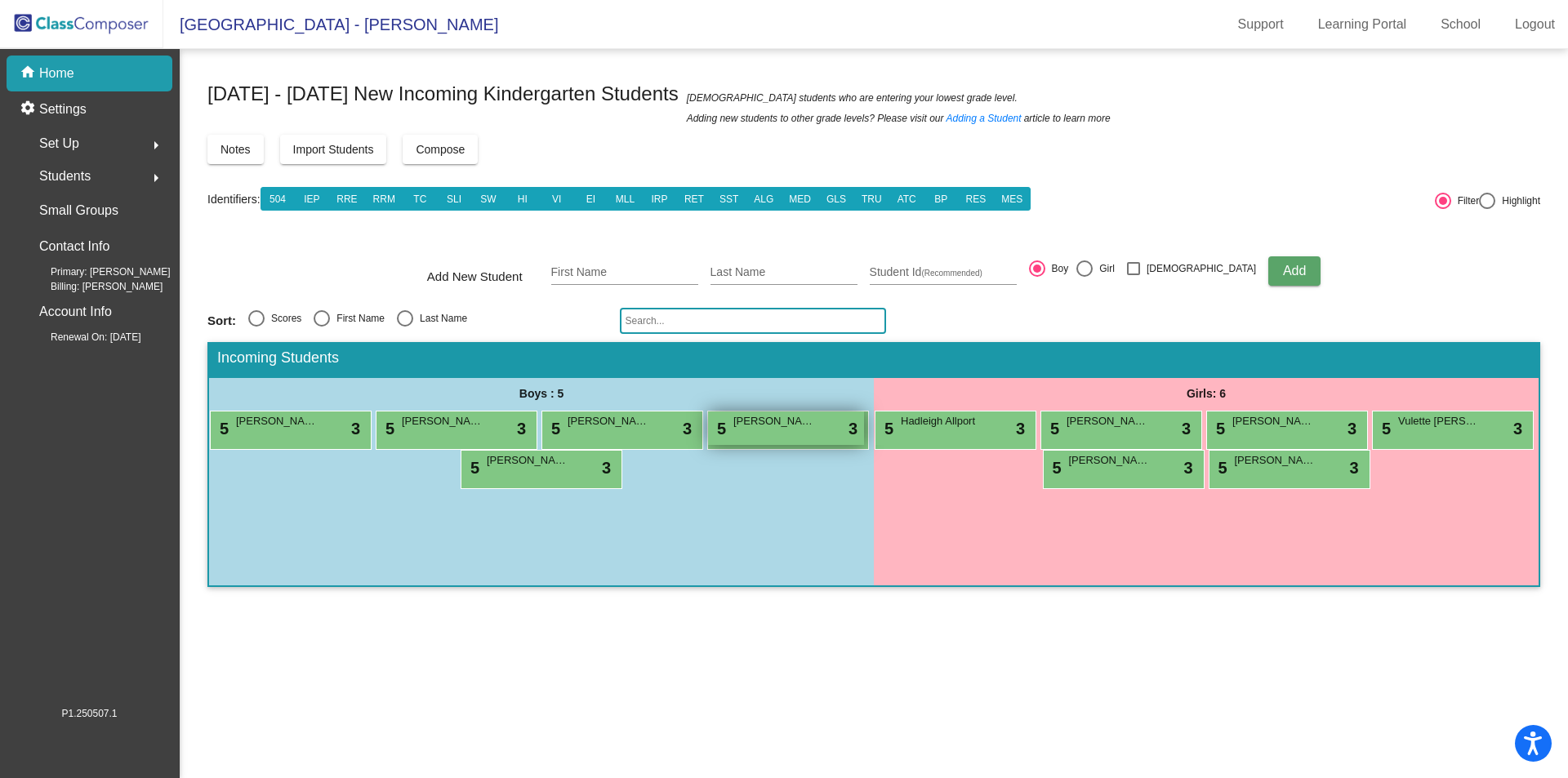
click at [802, 429] on span "[PERSON_NAME]" at bounding box center [773, 421] width 82 height 16
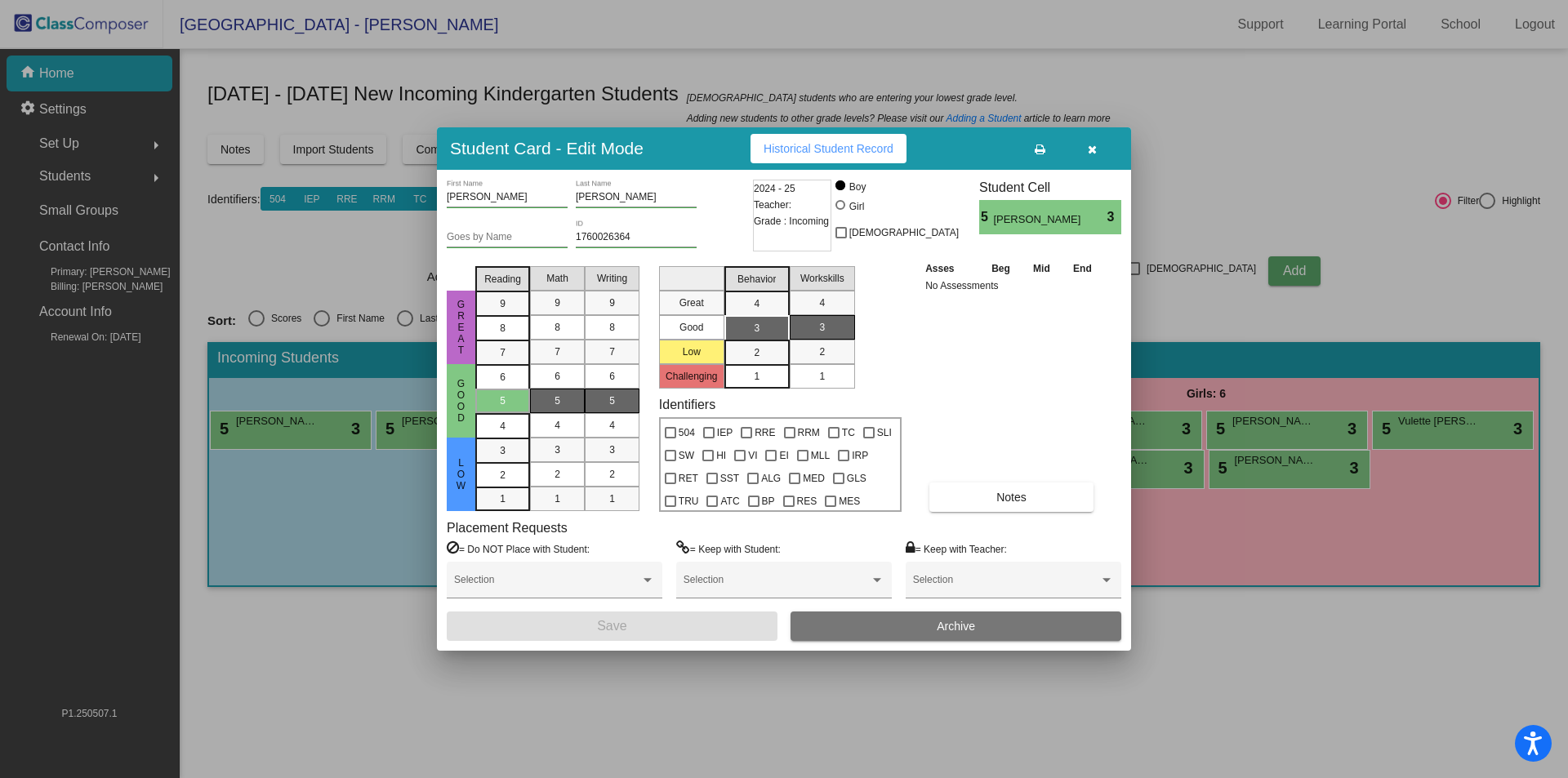
click at [1090, 147] on icon "button" at bounding box center [1092, 150] width 9 height 12
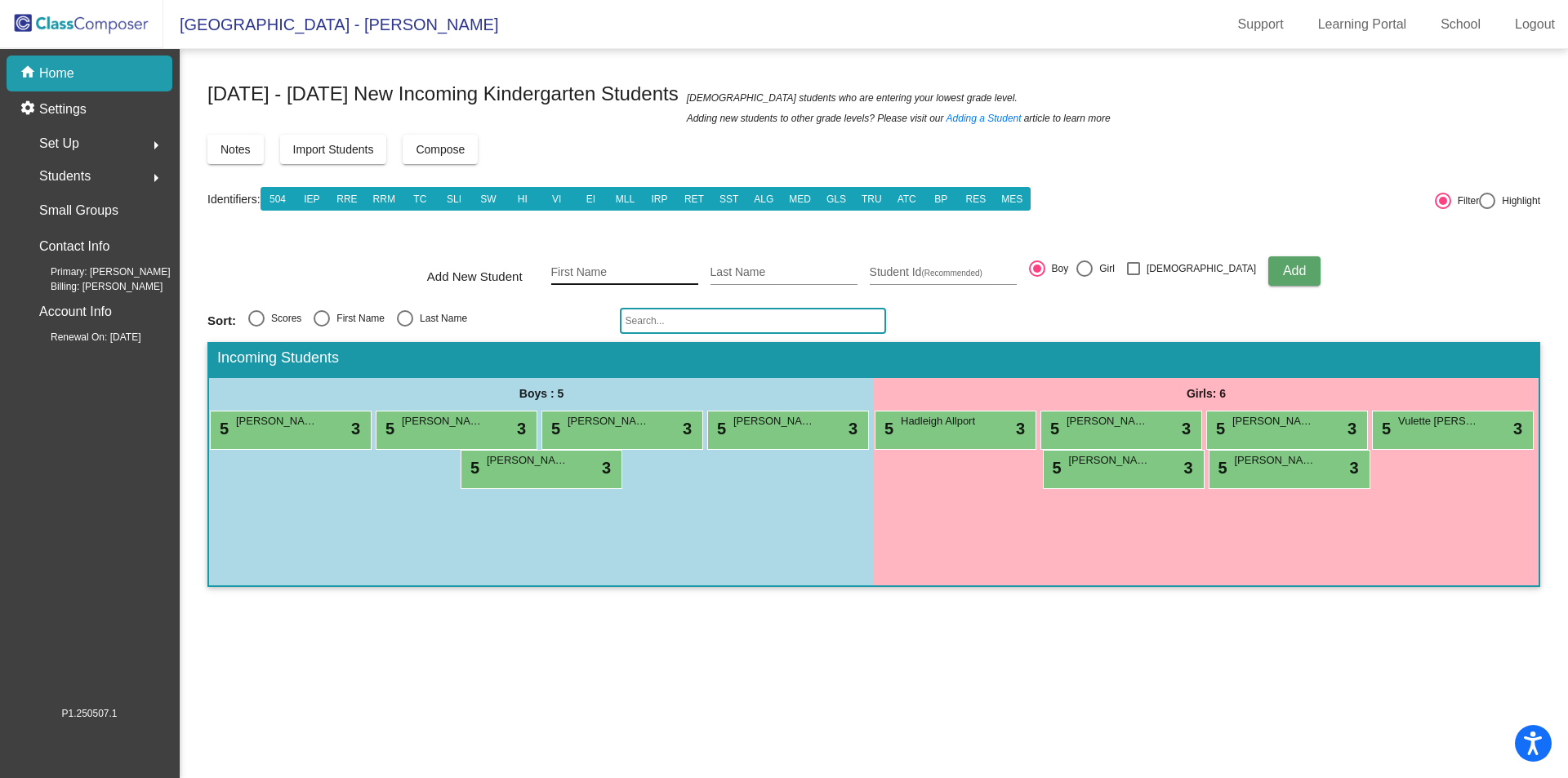
click at [624, 262] on div "First Name" at bounding box center [625, 268] width 147 height 34
click at [518, 482] on div "5 [PERSON_NAME] lock do_not_disturb_alt 3" at bounding box center [539, 467] width 156 height 34
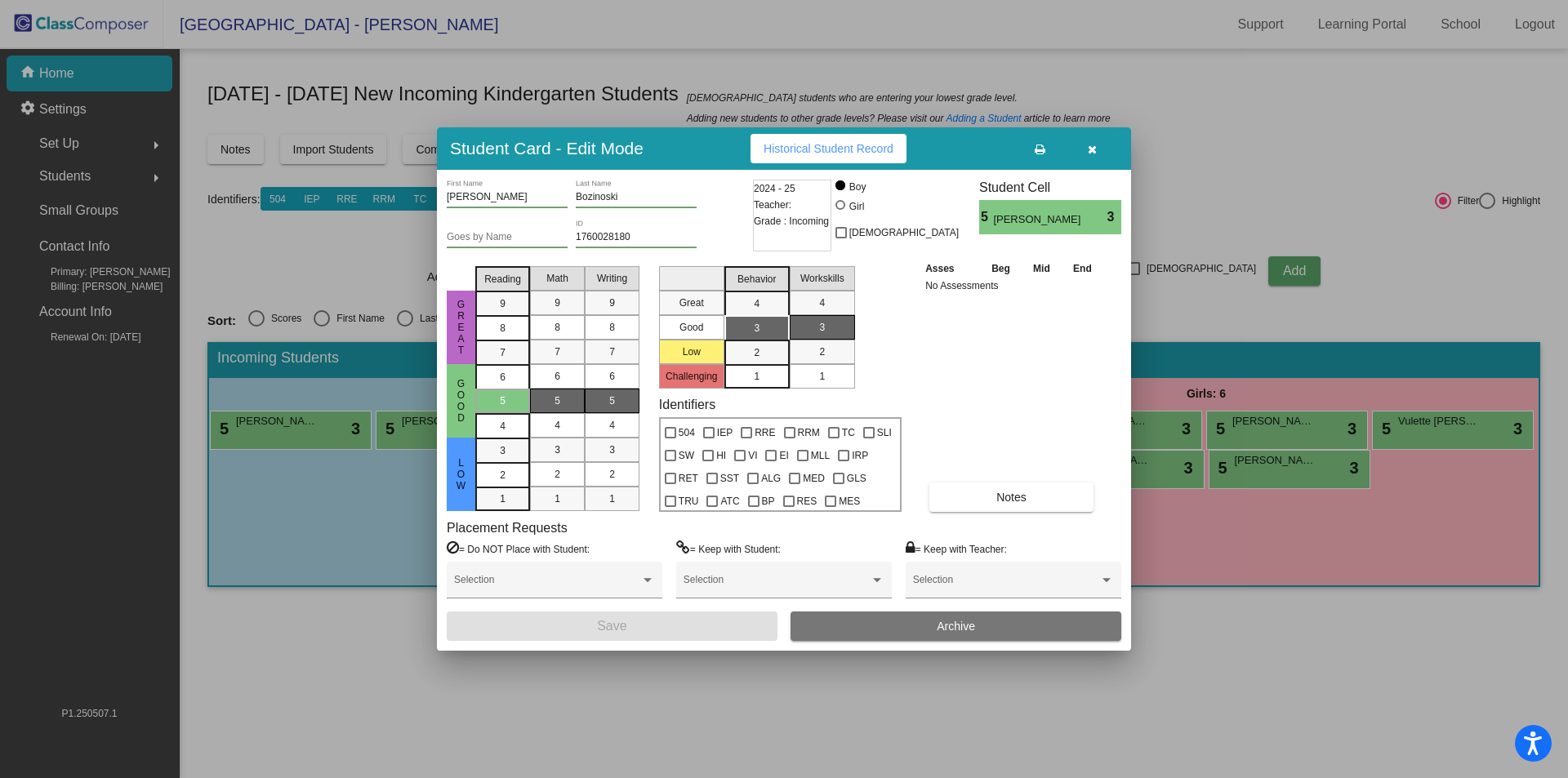
click at [1100, 153] on button "button" at bounding box center [1092, 149] width 52 height 30
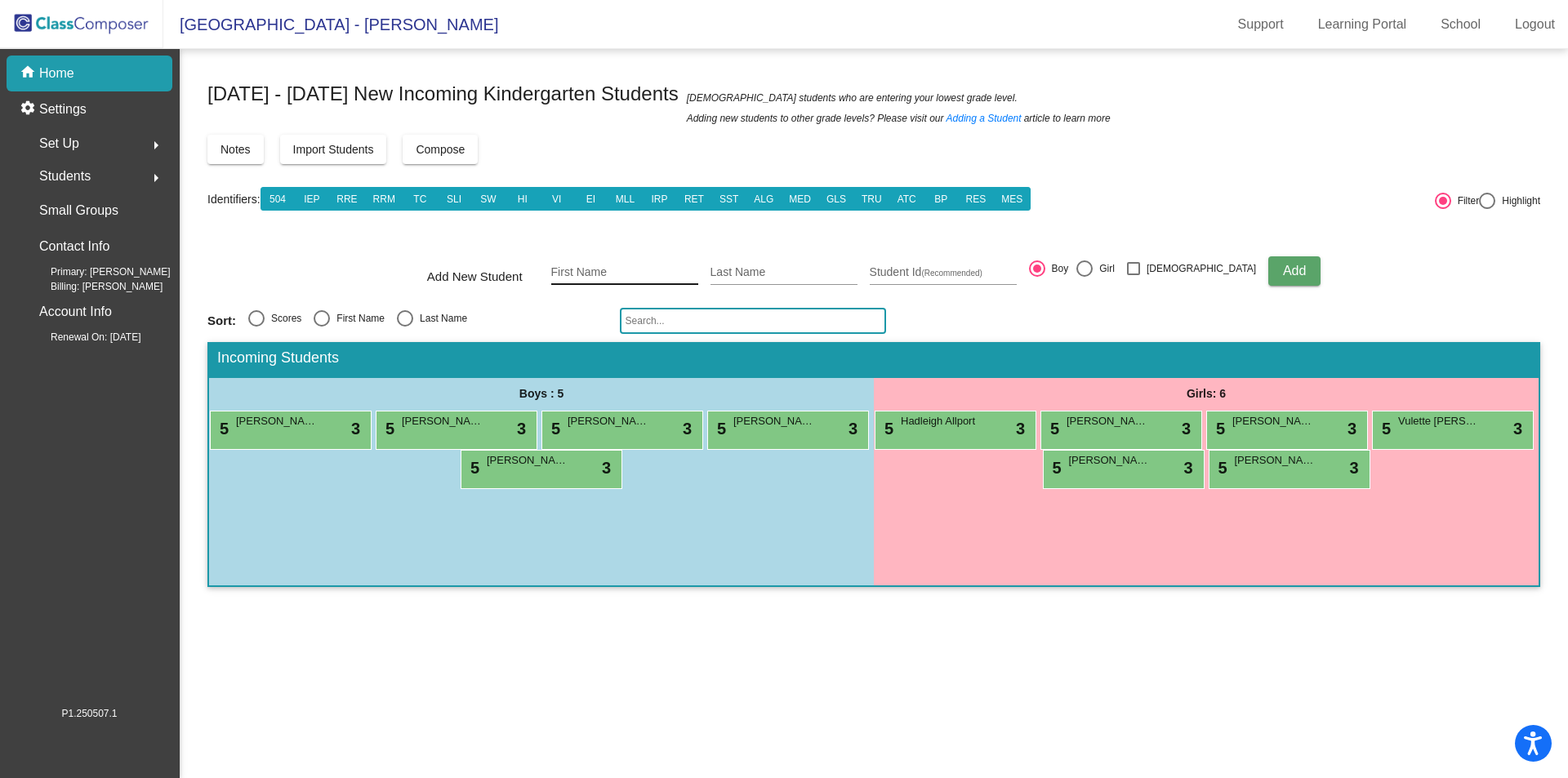
click at [651, 269] on input "First Name" at bounding box center [625, 273] width 147 height 13
type input "Yunah"
type input "[PERSON_NAME]"
type input "1760031668"
click at [1093, 271] on div at bounding box center [1084, 269] width 16 height 16
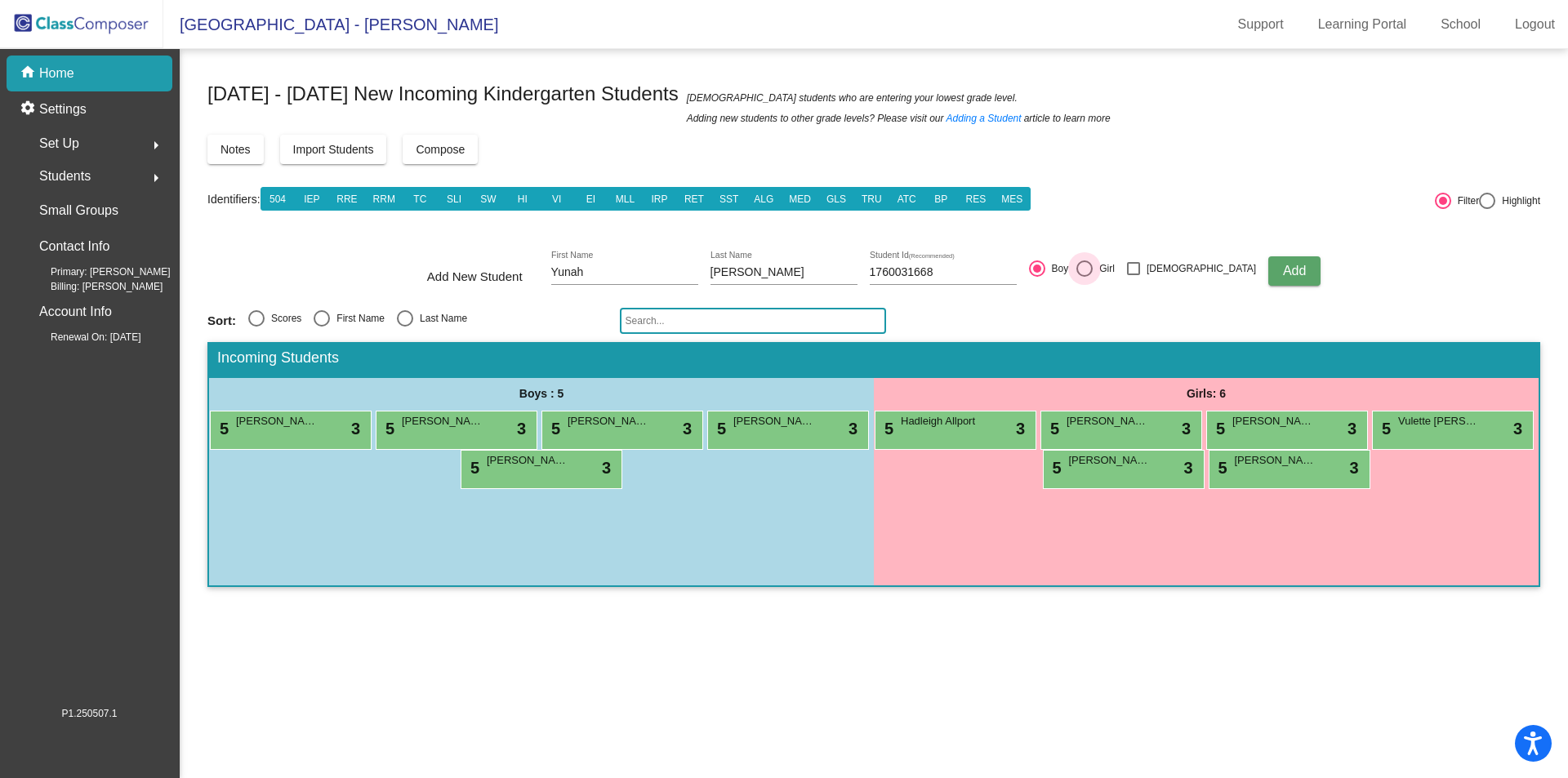
click at [1084, 277] on input "Girl" at bounding box center [1084, 277] width 1 height 1
radio input "true"
click at [1270, 279] on button "Add" at bounding box center [1295, 271] width 52 height 30
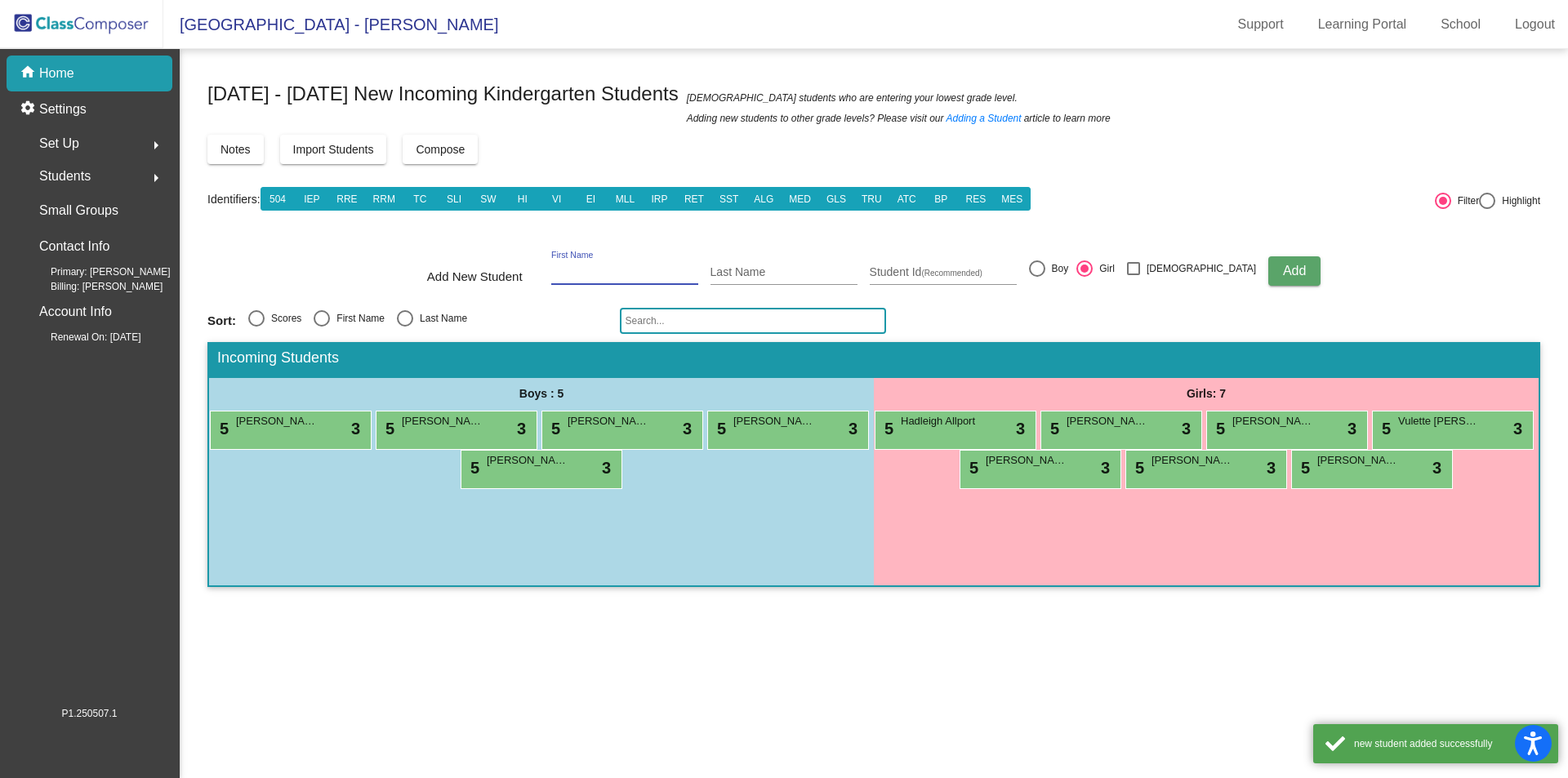
click at [619, 269] on input "First Name" at bounding box center [625, 273] width 147 height 13
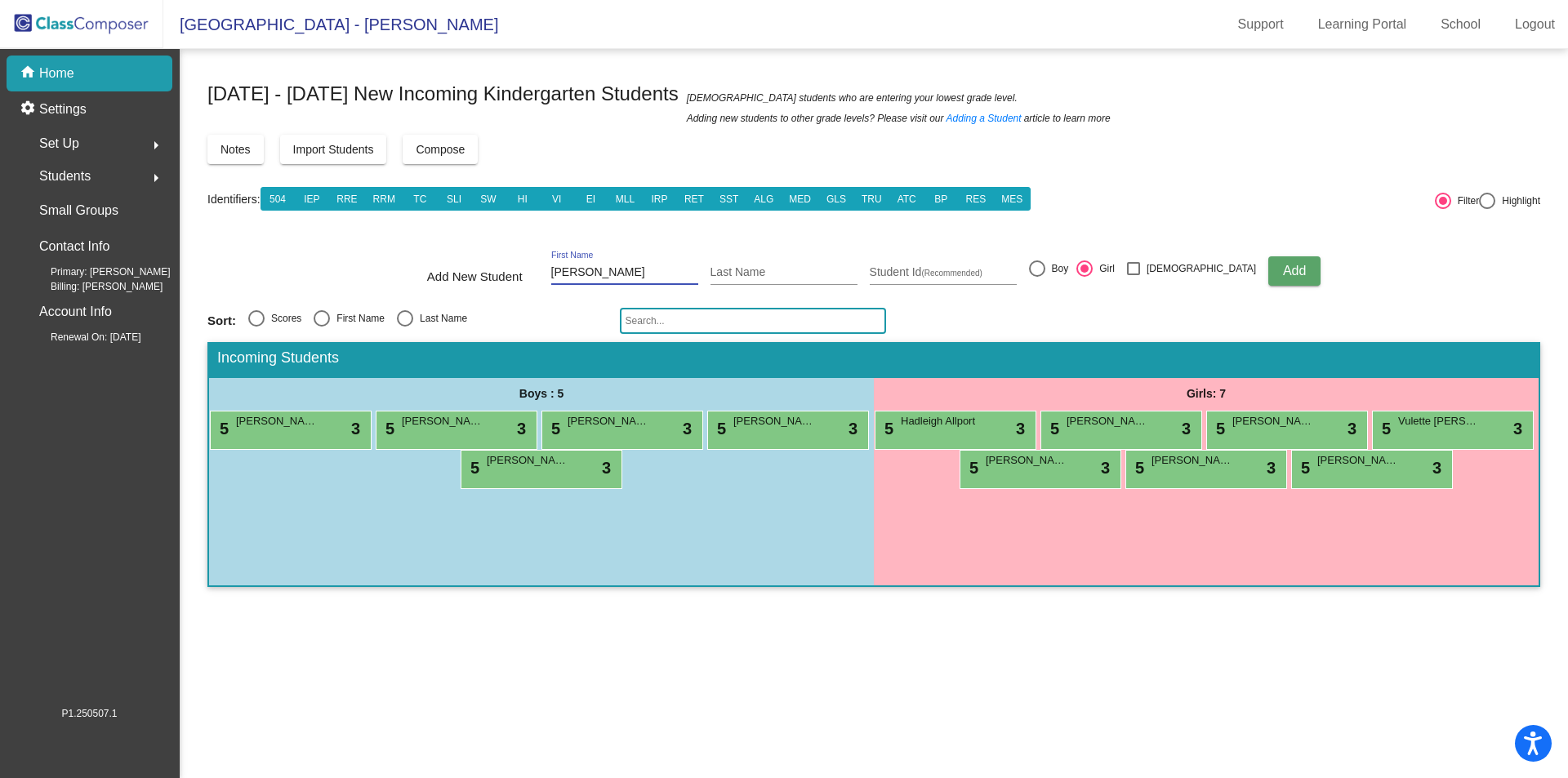
type input "[PERSON_NAME]"
type input "Daizi"
type input "1760031620"
click at [1283, 268] on span "Add" at bounding box center [1295, 271] width 23 height 13
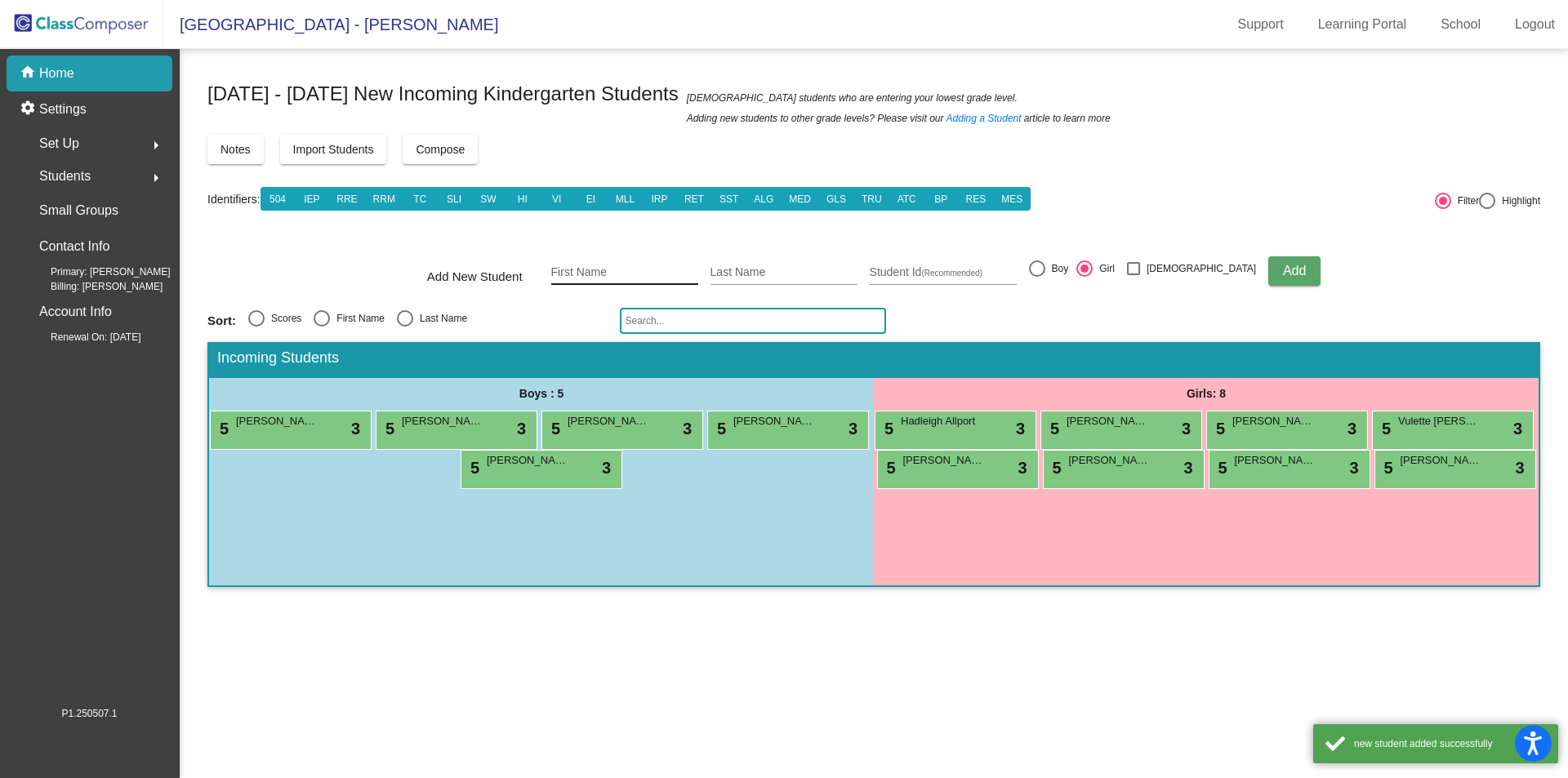
click at [624, 271] on input "First Name" at bounding box center [625, 273] width 147 height 13
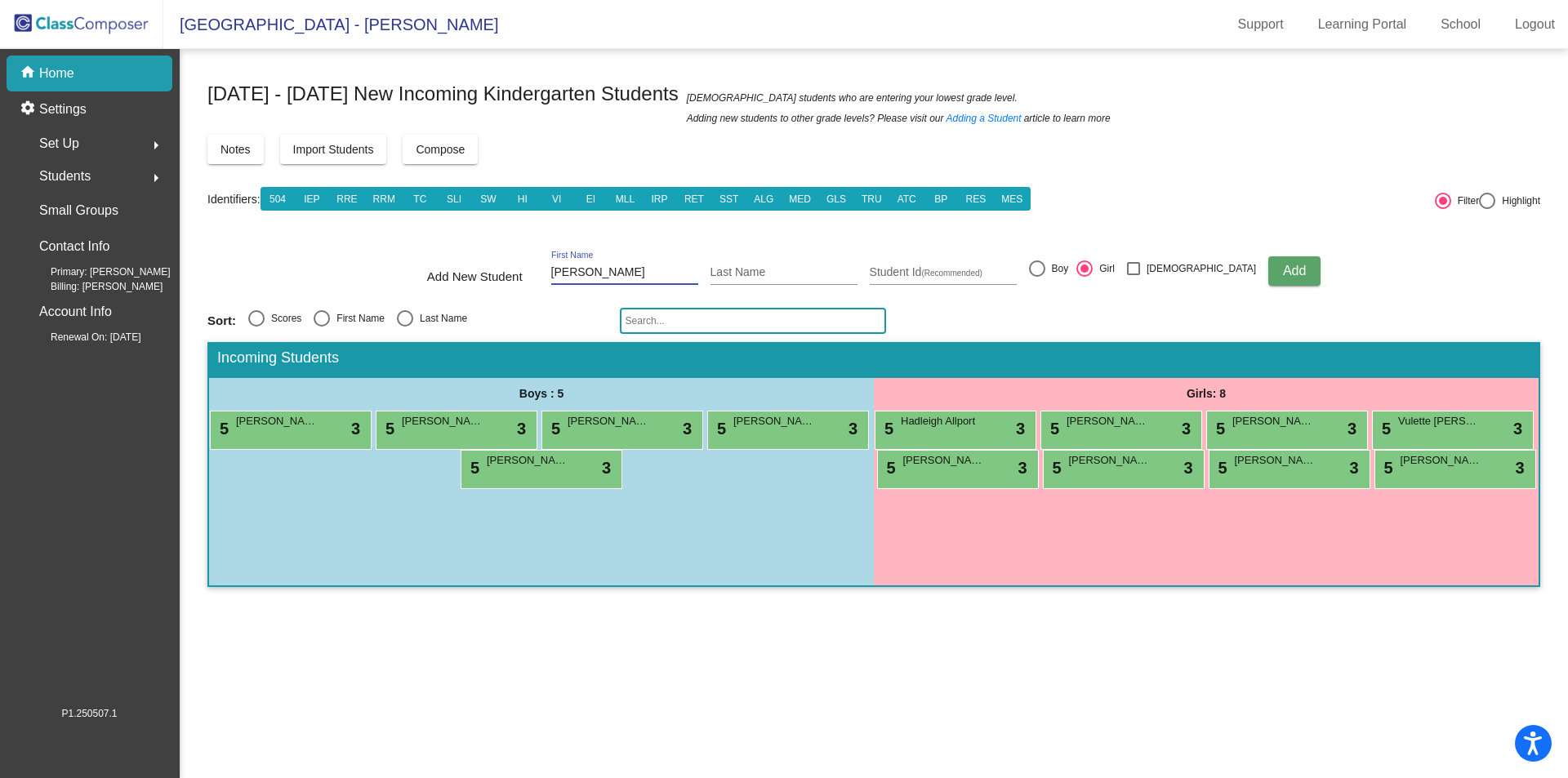
type input "[PERSON_NAME]"
type input "Denys"
type input "1760031906"
drag, startPoint x: 1070, startPoint y: 268, endPoint x: 1140, endPoint y: 273, distance: 70.2
click at [1046, 267] on div at bounding box center [1037, 269] width 16 height 16
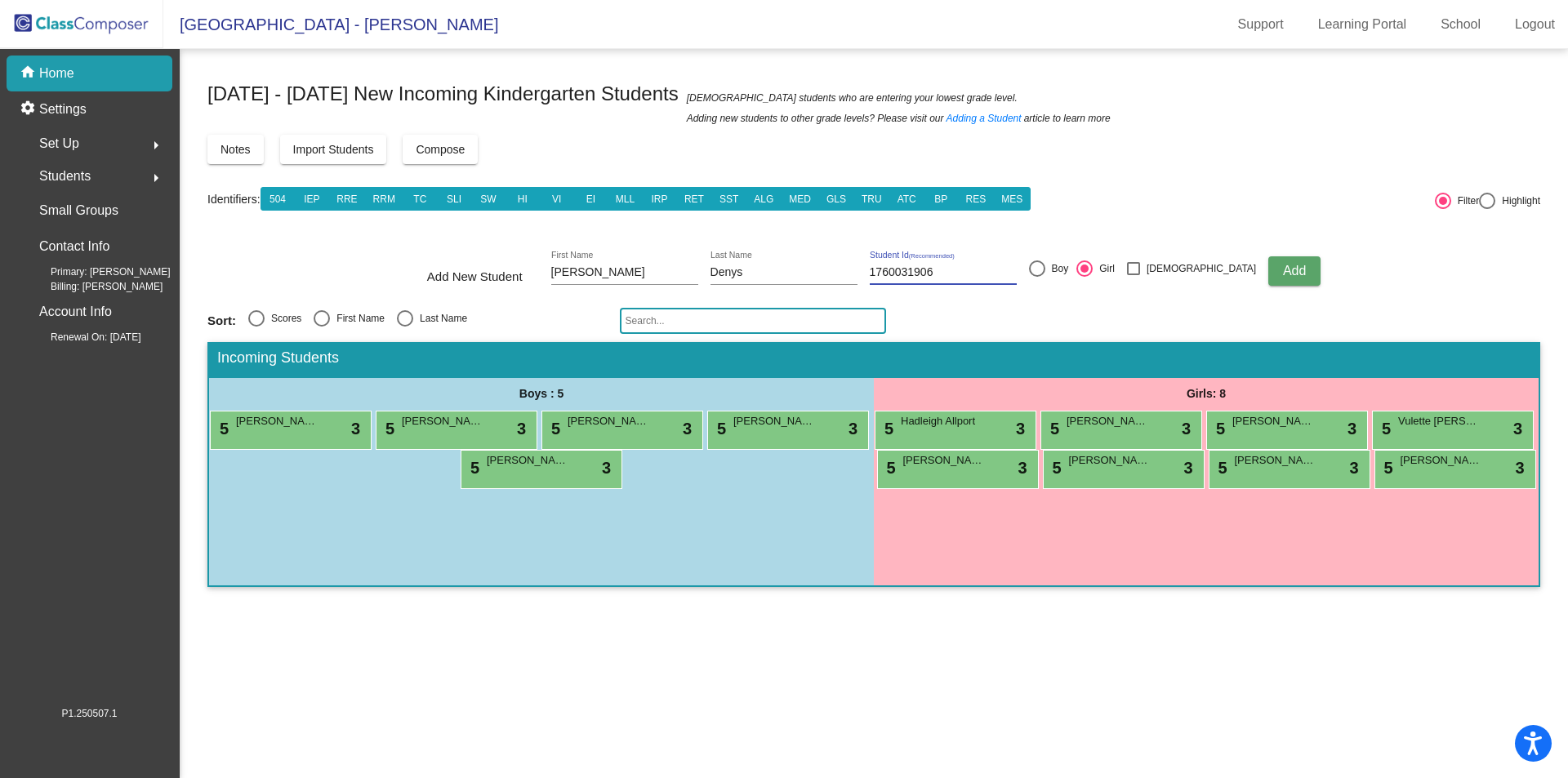
click at [1037, 277] on input "Boy" at bounding box center [1036, 277] width 1 height 1
radio input "true"
click at [1283, 267] on span "Add" at bounding box center [1295, 271] width 23 height 13
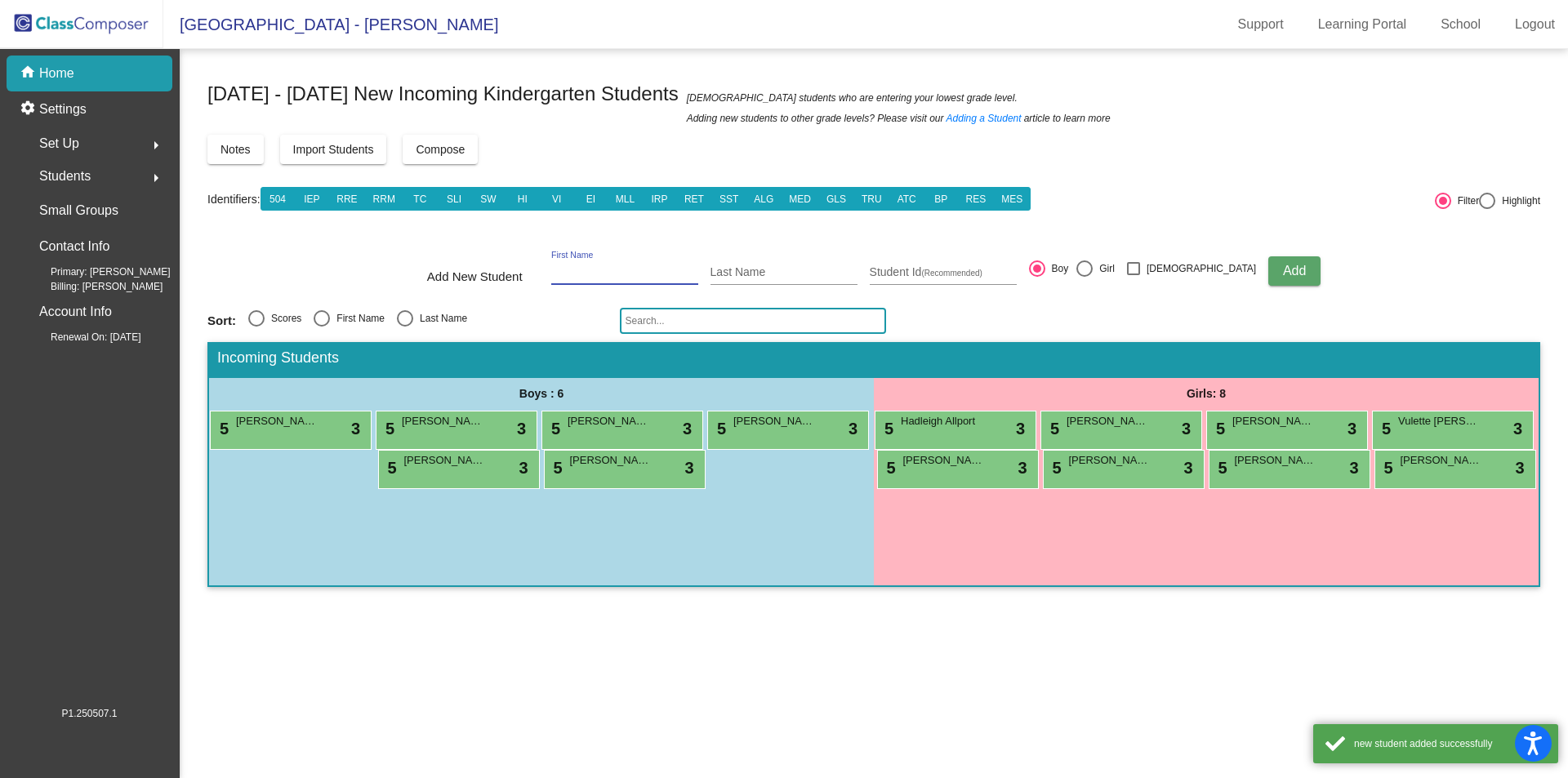
click at [616, 271] on input "First Name" at bounding box center [625, 273] width 147 height 13
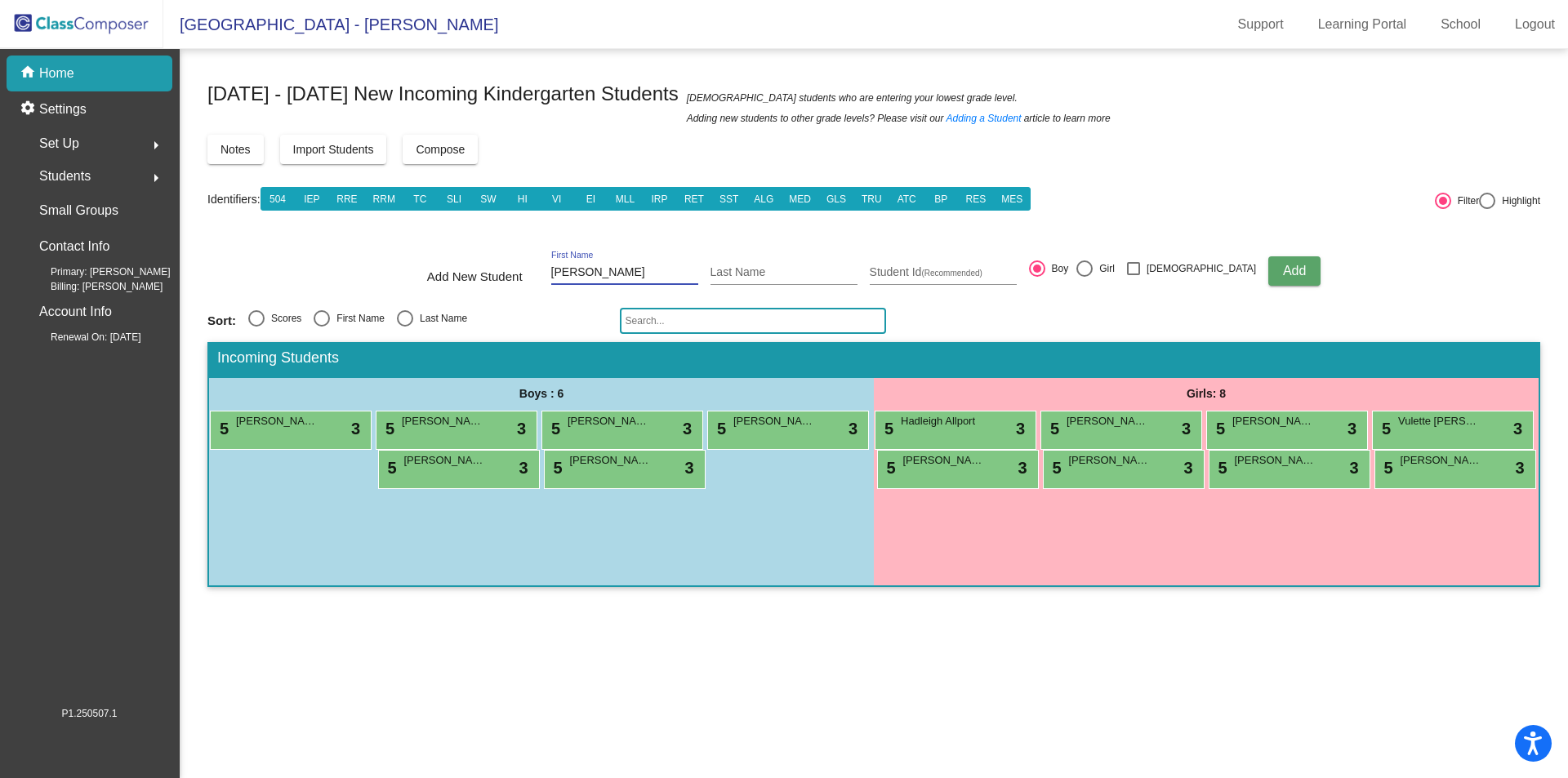
type input "[PERSON_NAME]"
type input "1760031299"
click at [1283, 268] on span "Add" at bounding box center [1295, 271] width 23 height 13
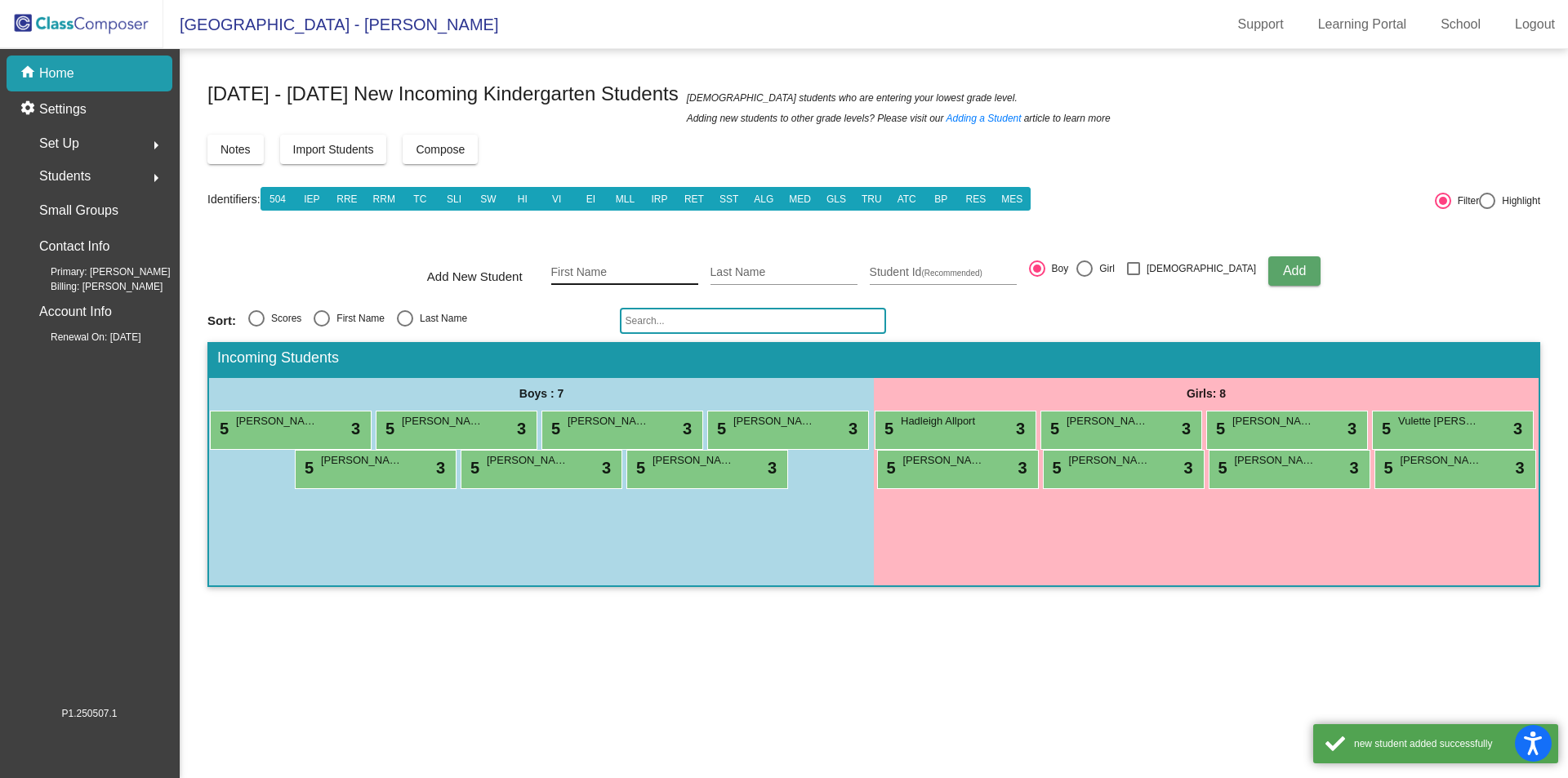
click at [612, 272] on input "First Name" at bounding box center [625, 273] width 147 height 13
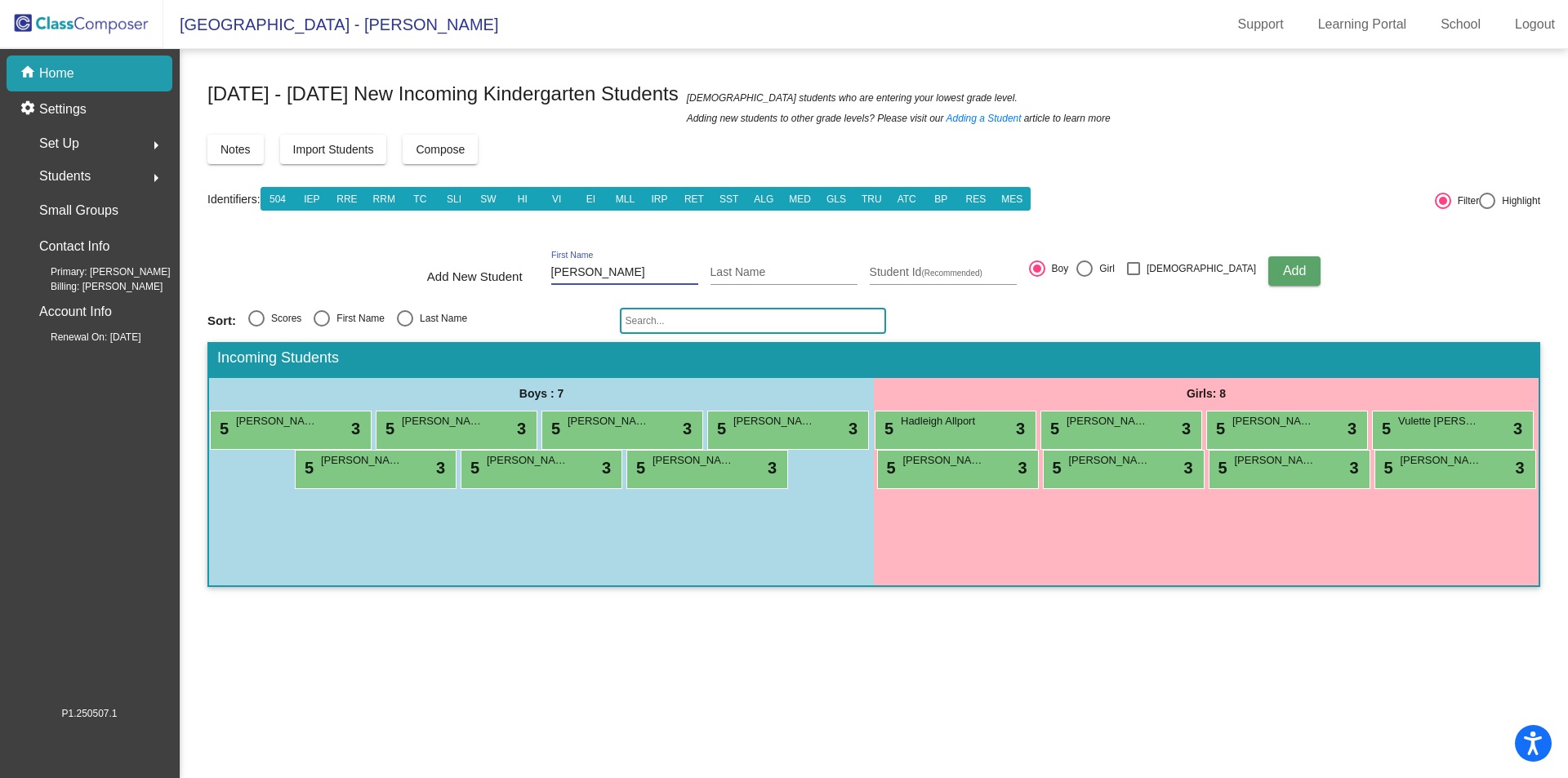
type input "[PERSON_NAME]"
type input "Dugall"
type input "1760031562"
click at [1093, 265] on div at bounding box center [1084, 269] width 16 height 16
click at [1084, 277] on input "Girl" at bounding box center [1084, 277] width 1 height 1
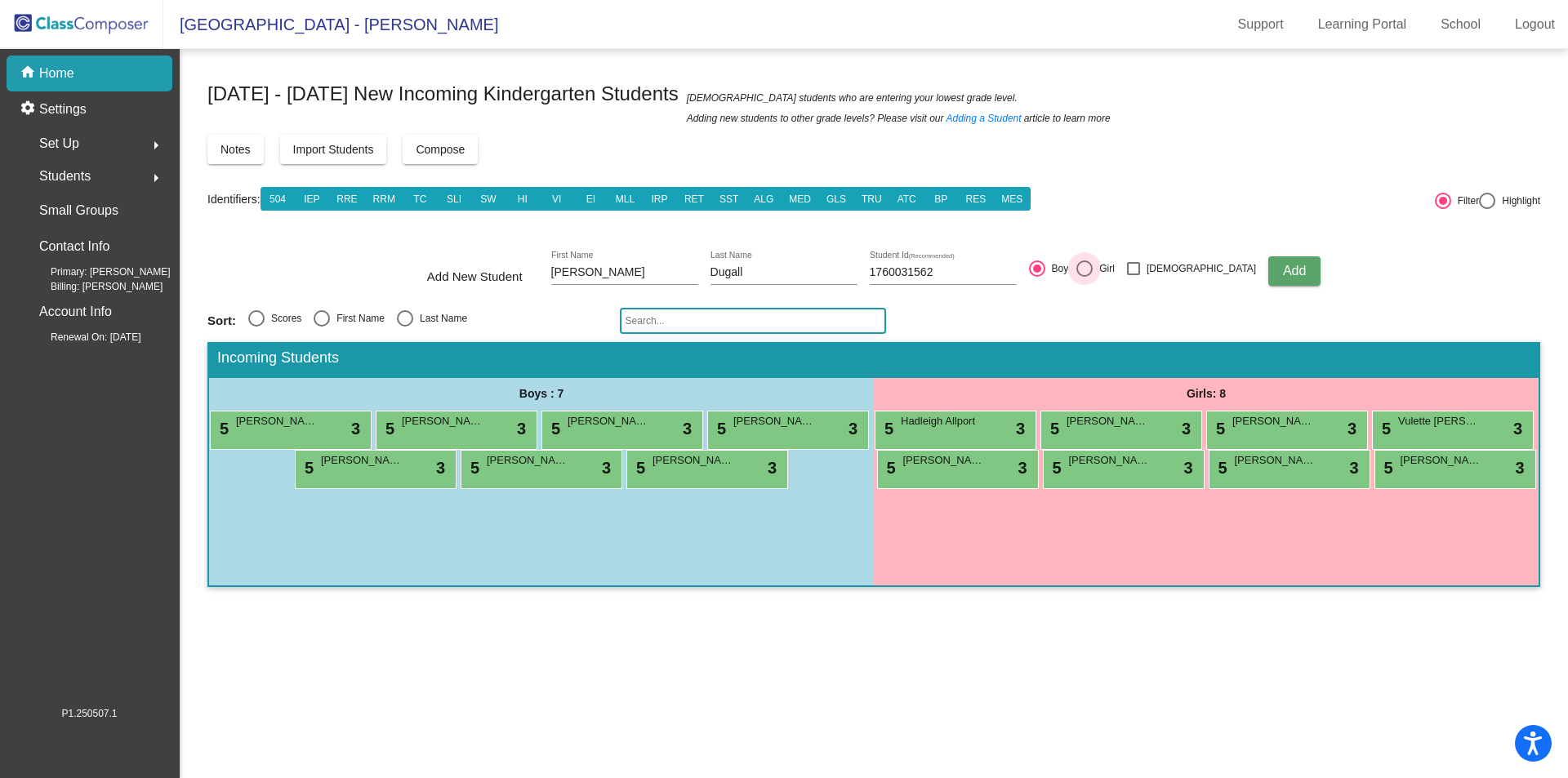
radio input "true"
click at [1283, 271] on span "Add" at bounding box center [1295, 271] width 23 height 13
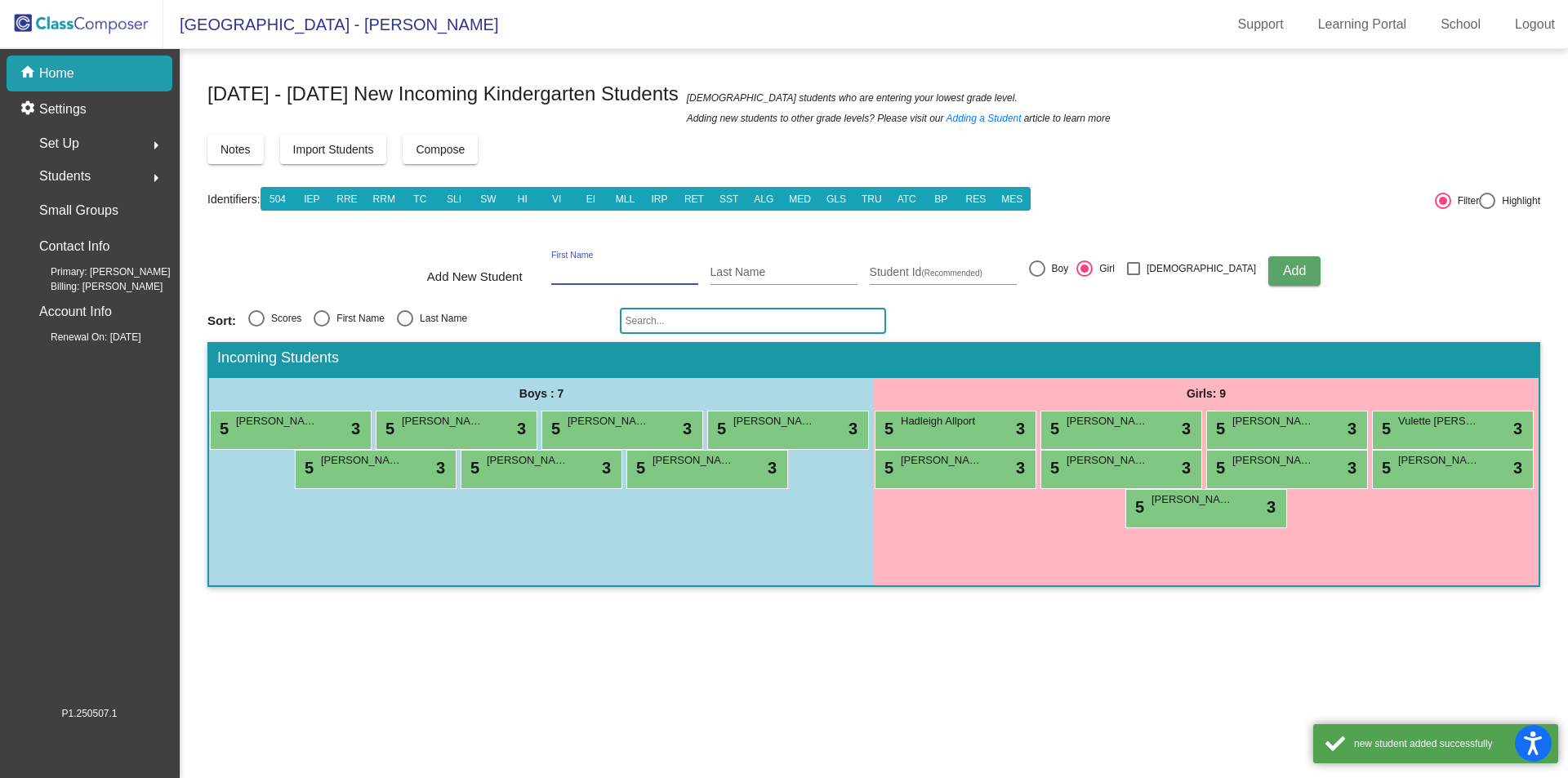
click at [624, 271] on input "First Name" at bounding box center [625, 273] width 147 height 13
type input "Catalina"
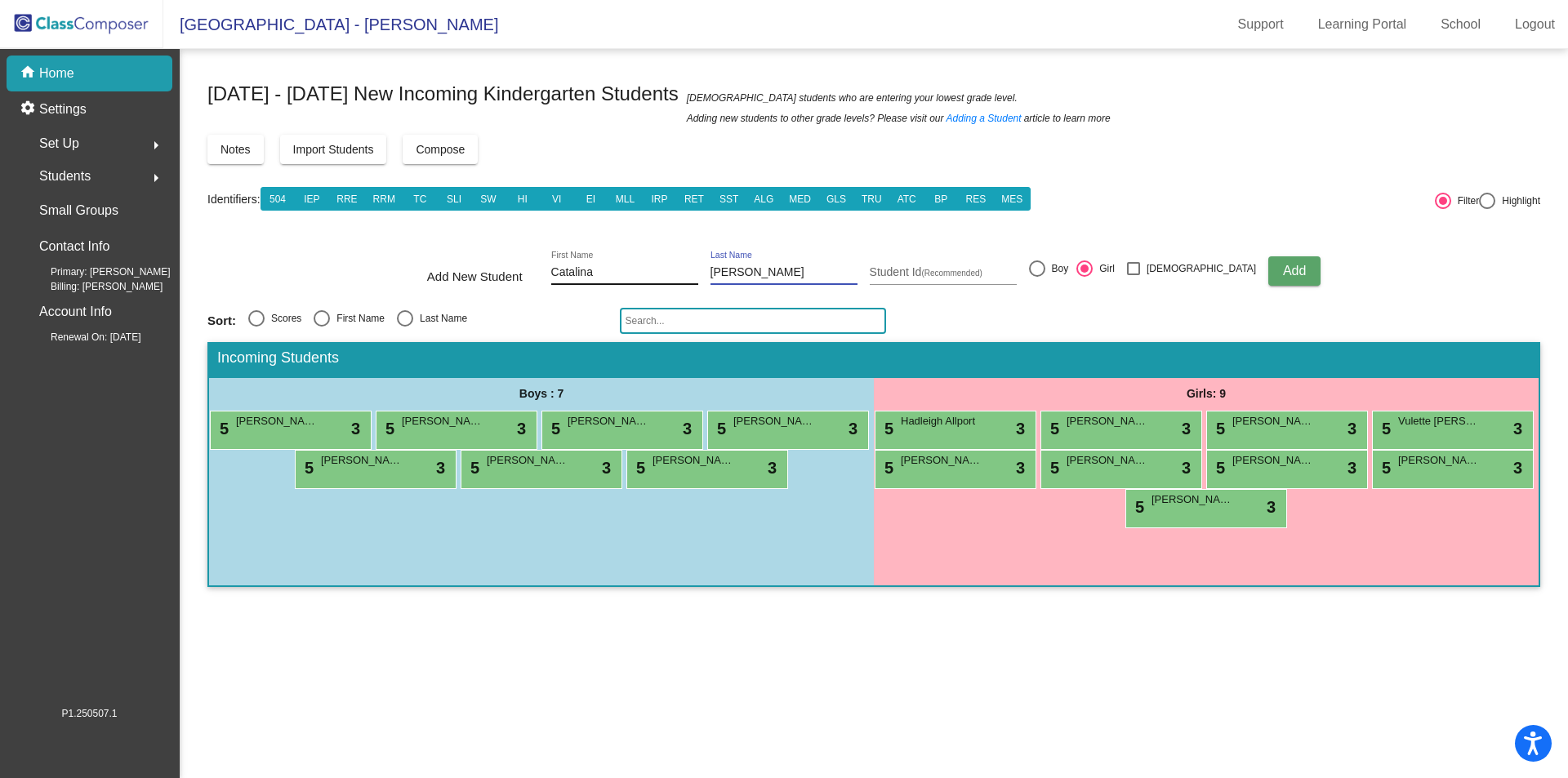
type input "[PERSON_NAME]"
type input "1760031568"
click at [1283, 277] on span "Add" at bounding box center [1295, 271] width 23 height 13
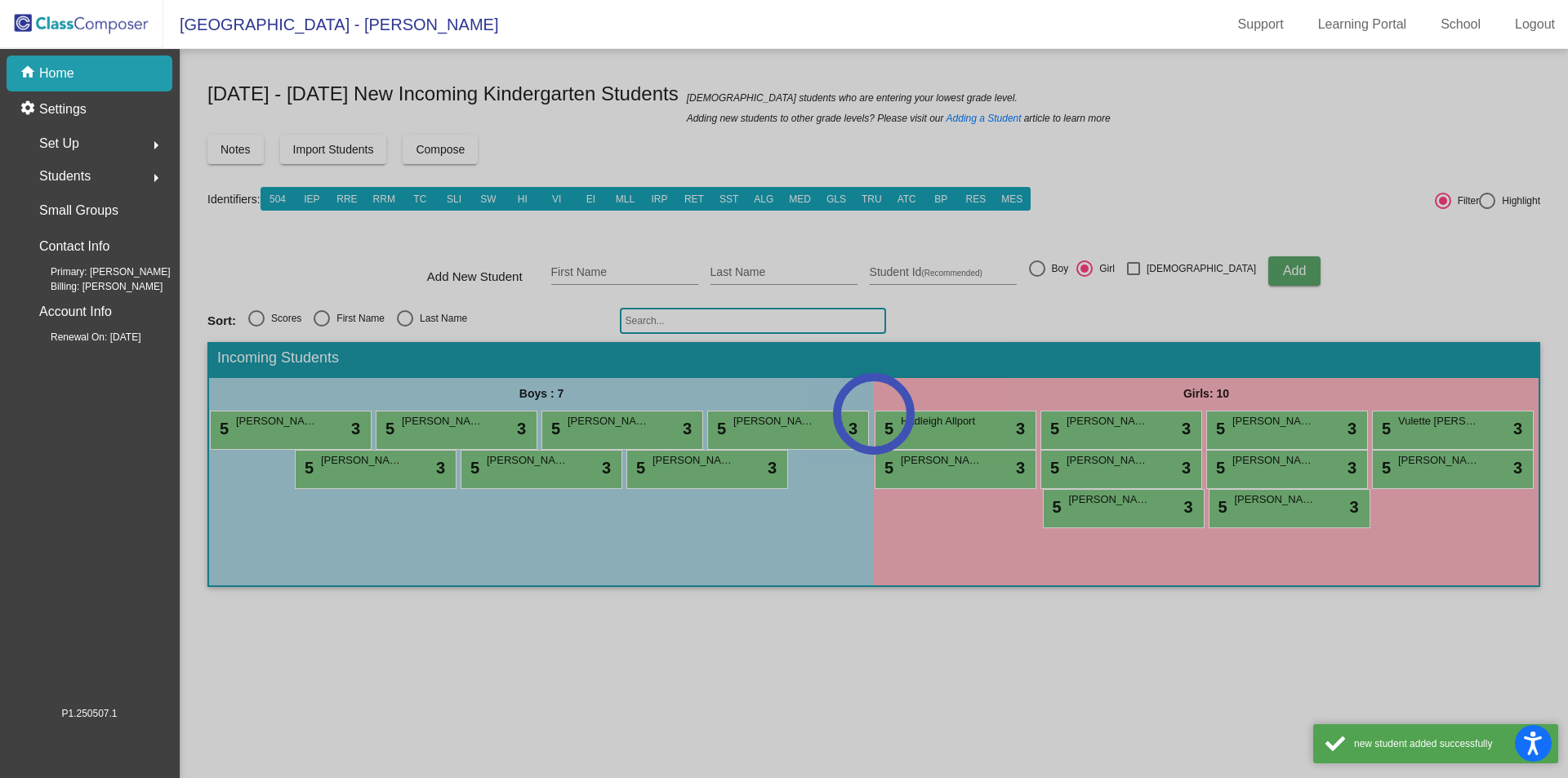
click at [600, 271] on div at bounding box center [873, 413] width 1389 height 729
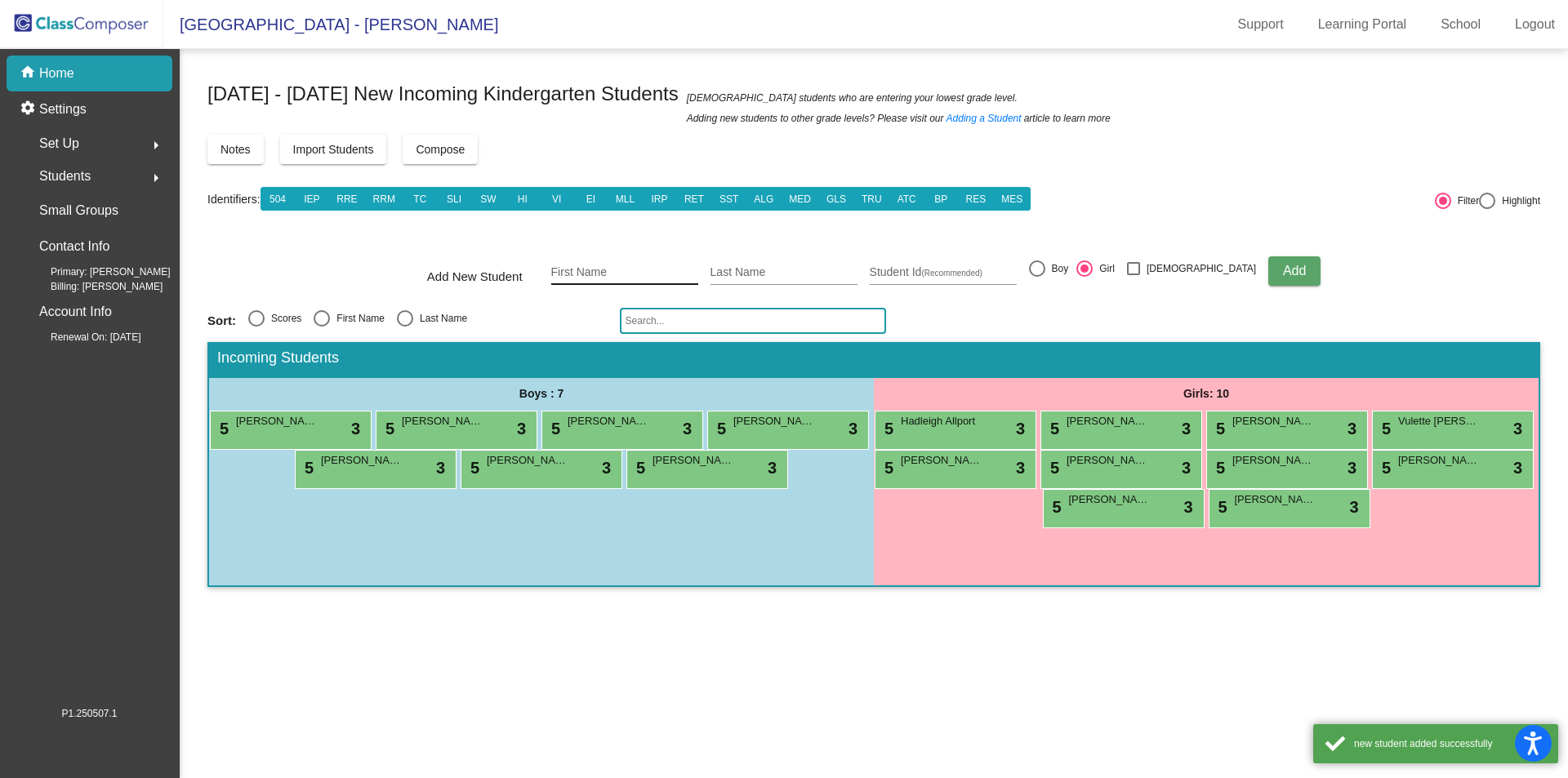
click at [600, 271] on input "First Name" at bounding box center [625, 273] width 147 height 13
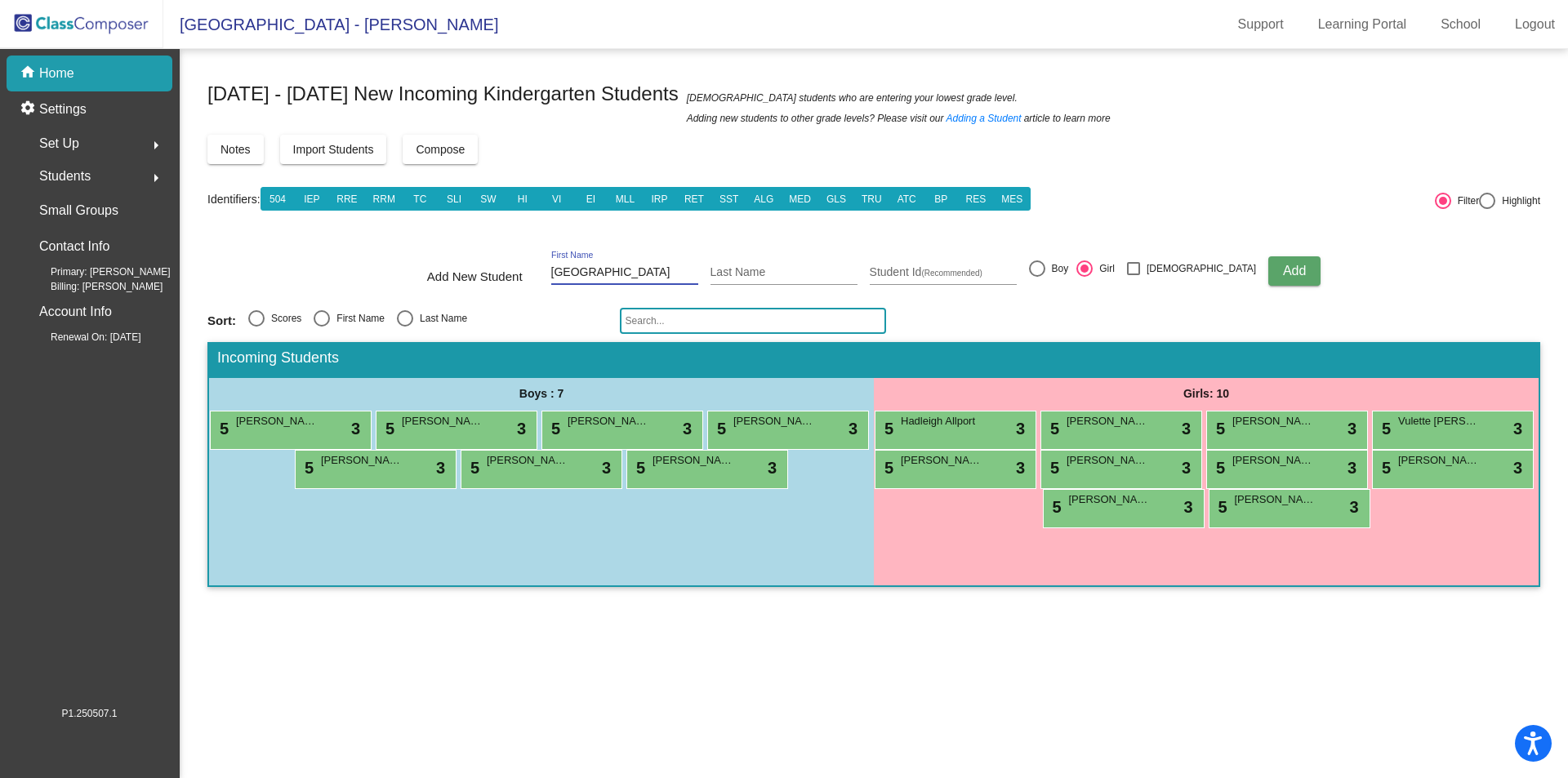
type input "[GEOGRAPHIC_DATA]"
type input "[PERSON_NAME]"
type input "1760032137"
click at [1046, 271] on div at bounding box center [1037, 269] width 16 height 16
click at [1037, 277] on input "Boy" at bounding box center [1036, 277] width 1 height 1
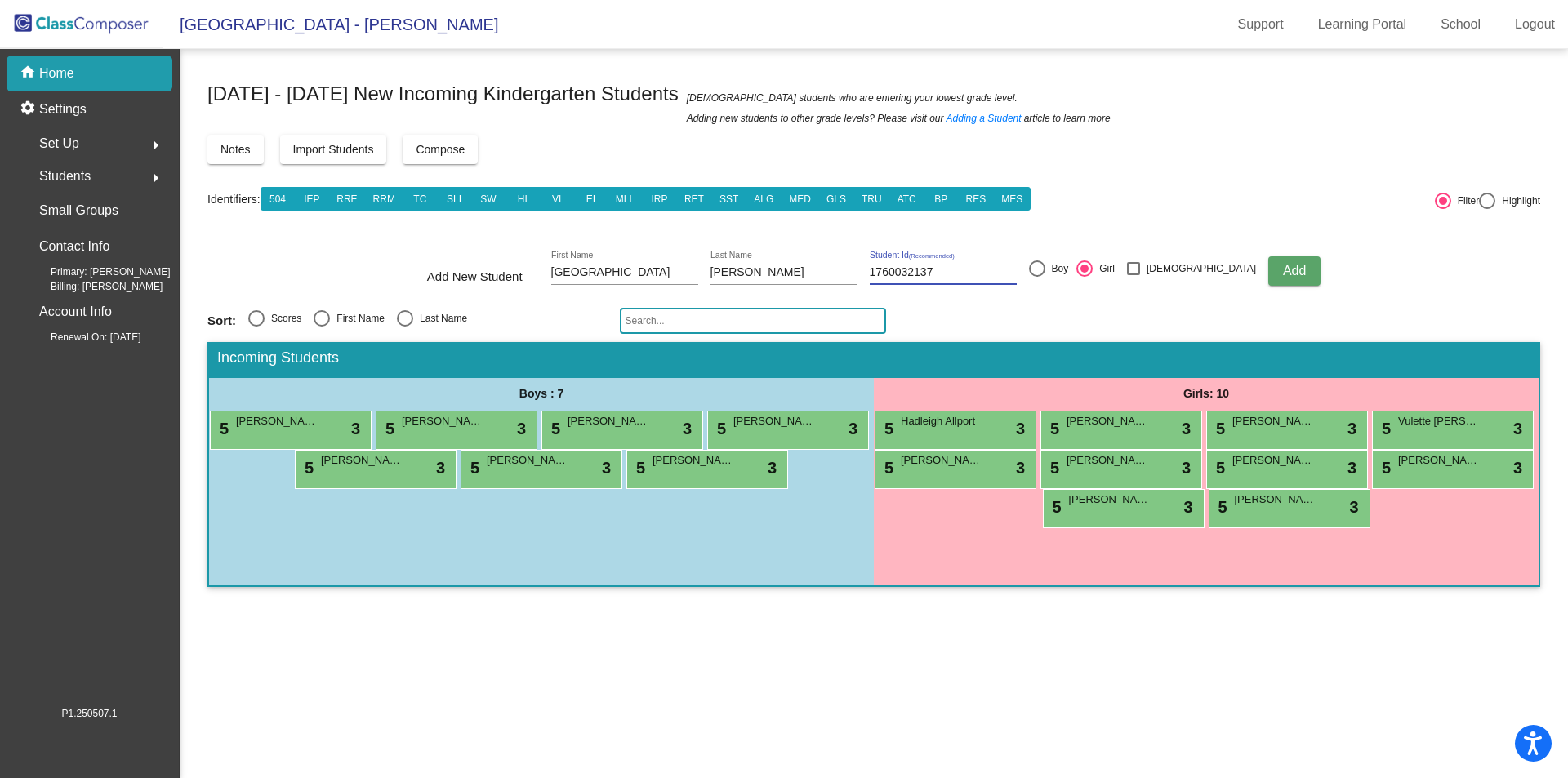
radio input "true"
click at [1283, 271] on span "Add" at bounding box center [1295, 271] width 23 height 13
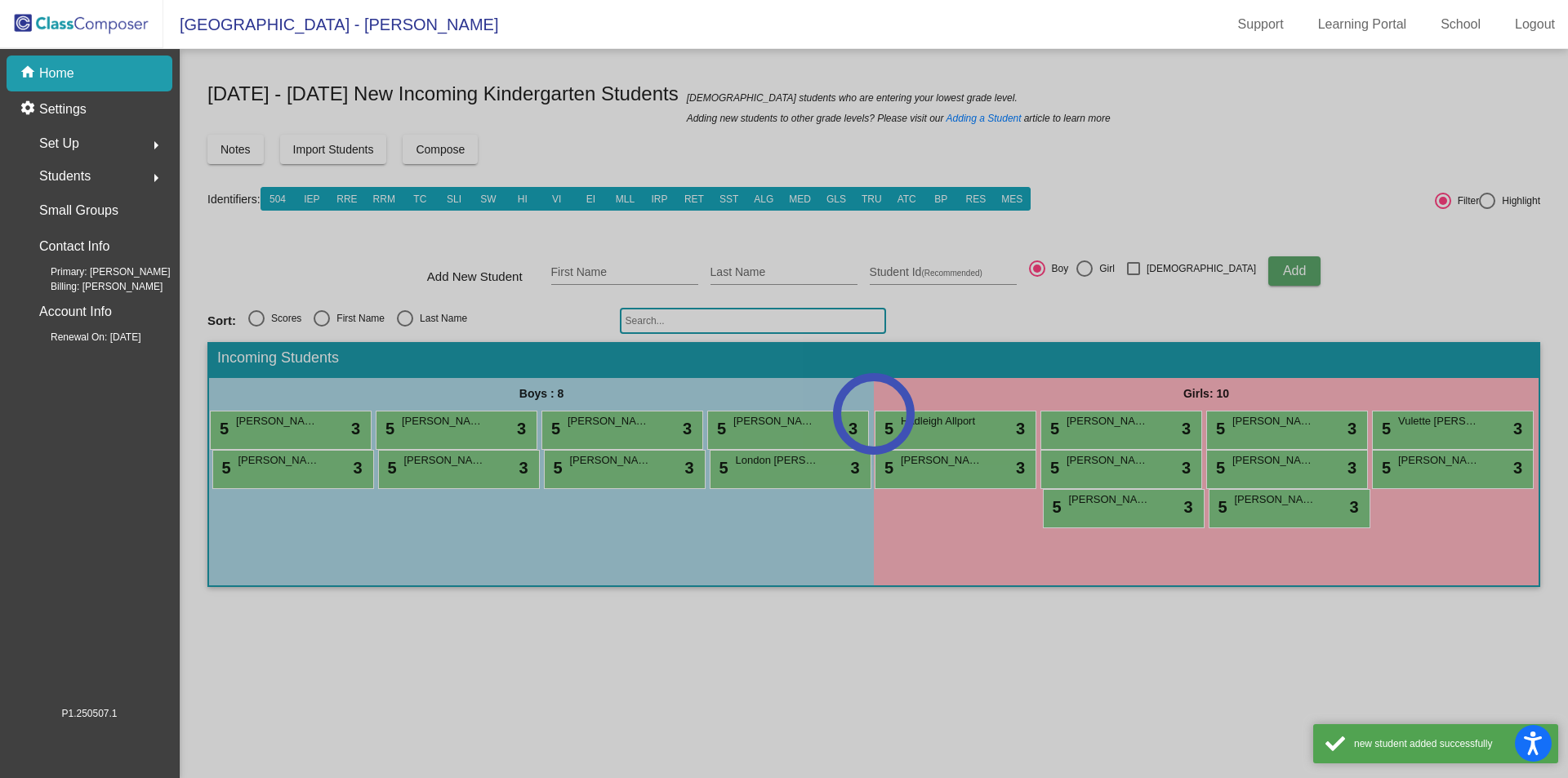
click at [621, 271] on div at bounding box center [873, 413] width 1389 height 729
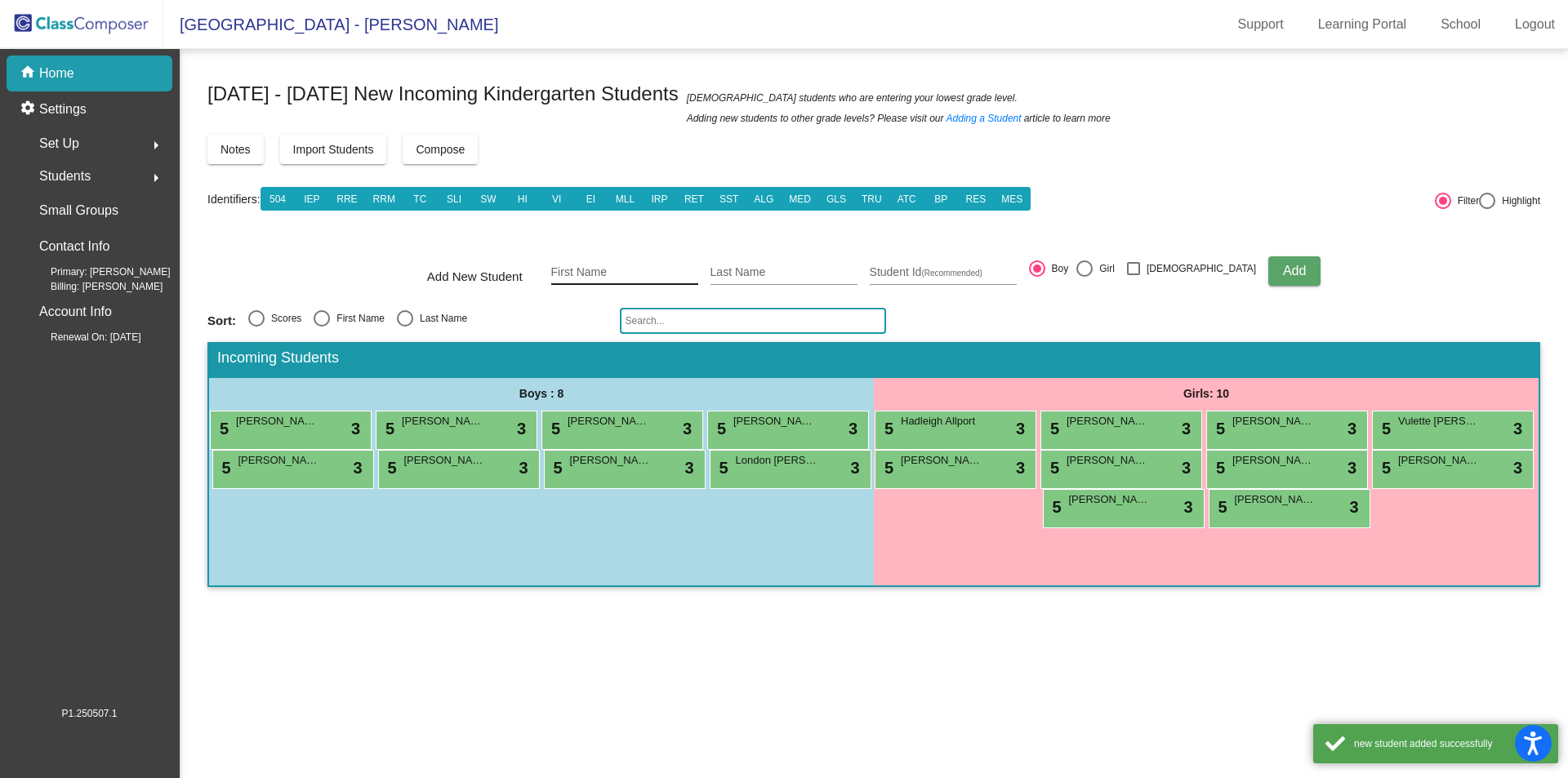
click at [618, 271] on input "First Name" at bounding box center [625, 273] width 147 height 13
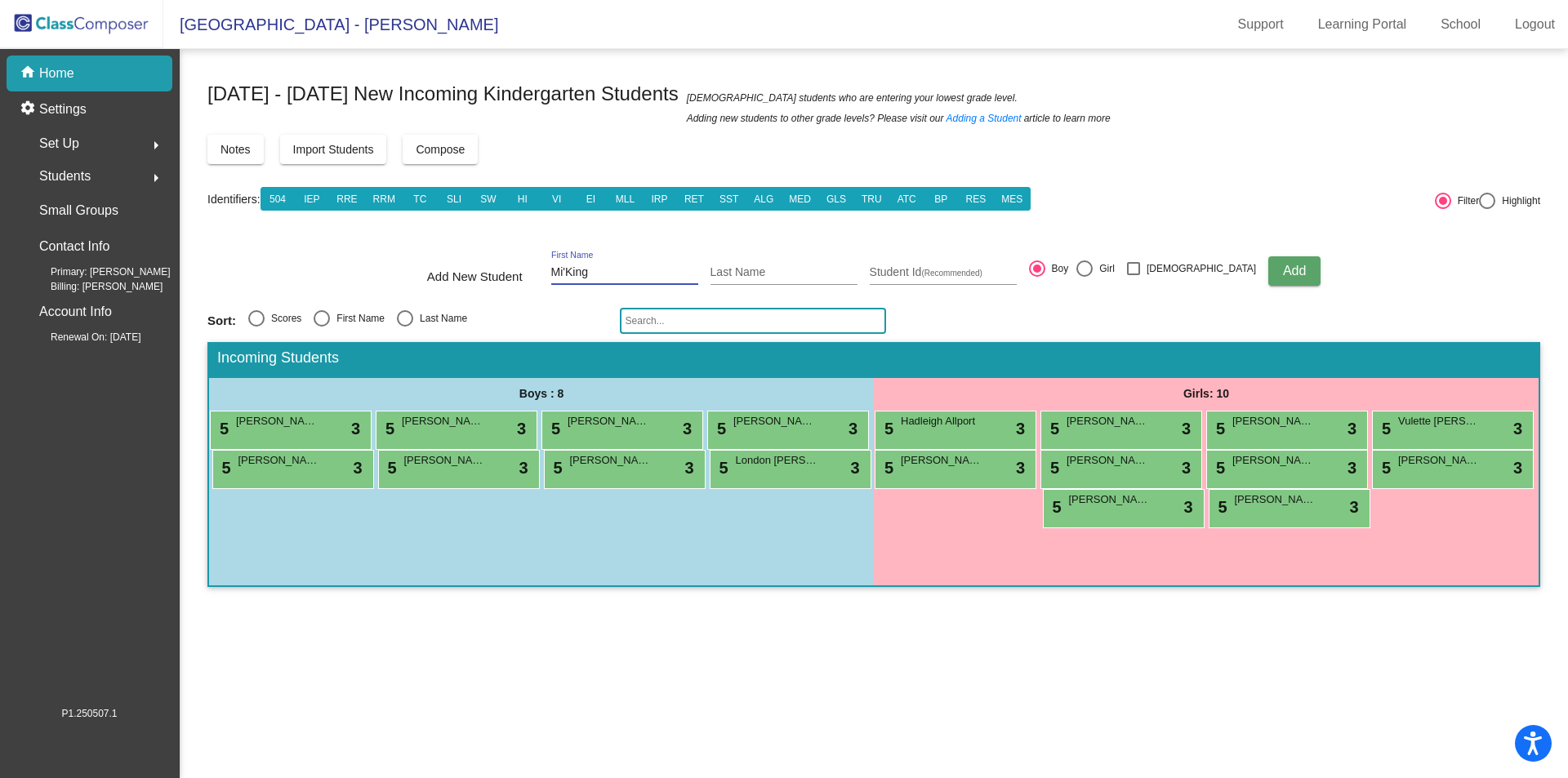
type input "Mi'King"
type input "[PERSON_NAME]"
type input "1760031313"
click at [1277, 287] on div "Add New Student [PERSON_NAME] First Name [PERSON_NAME] Last Name 1760031313 Stu…" at bounding box center [873, 271] width 893 height 58
click at [1283, 271] on span "Add" at bounding box center [1295, 271] width 23 height 13
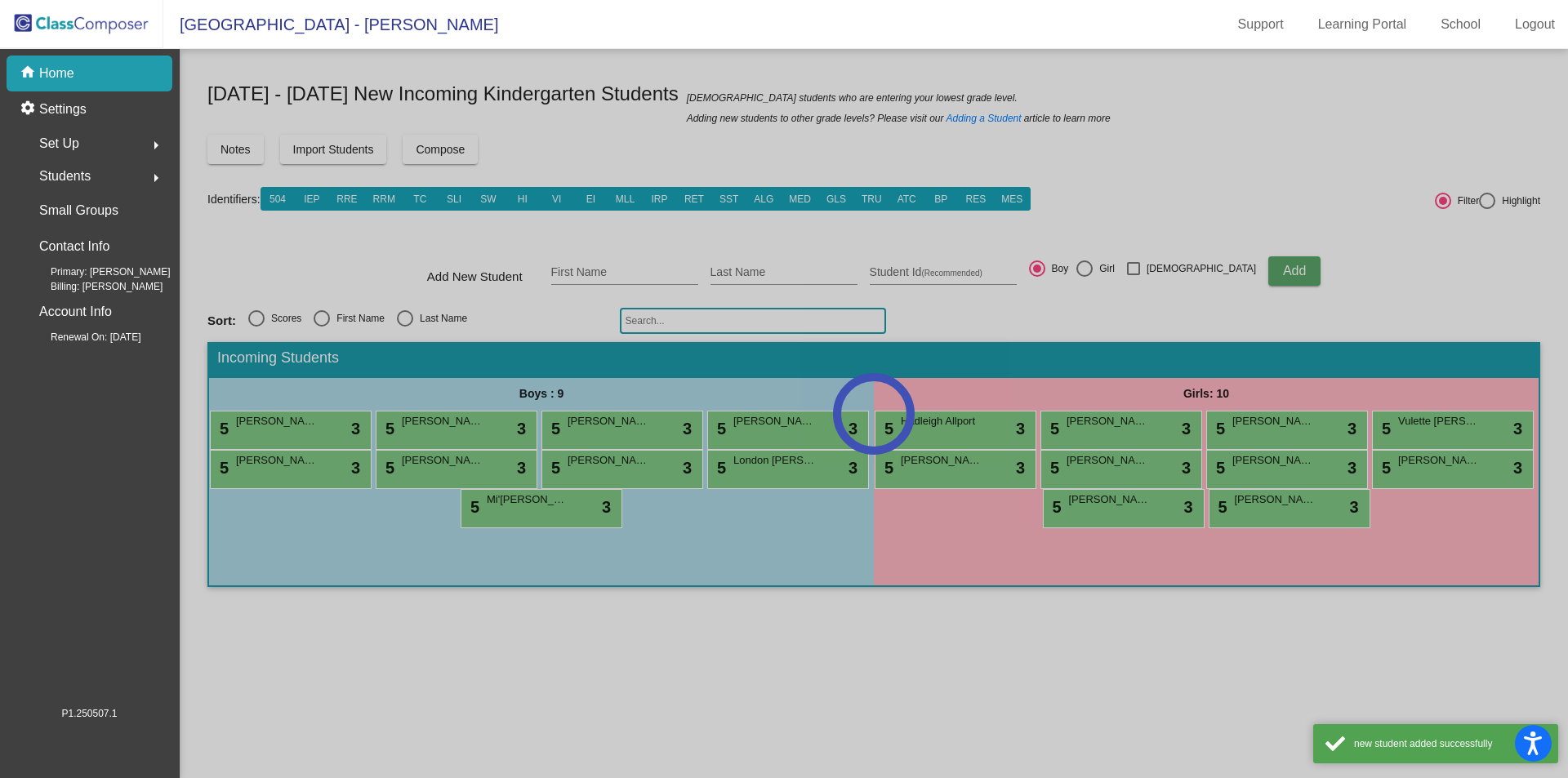
click at [614, 268] on div at bounding box center [873, 413] width 1389 height 729
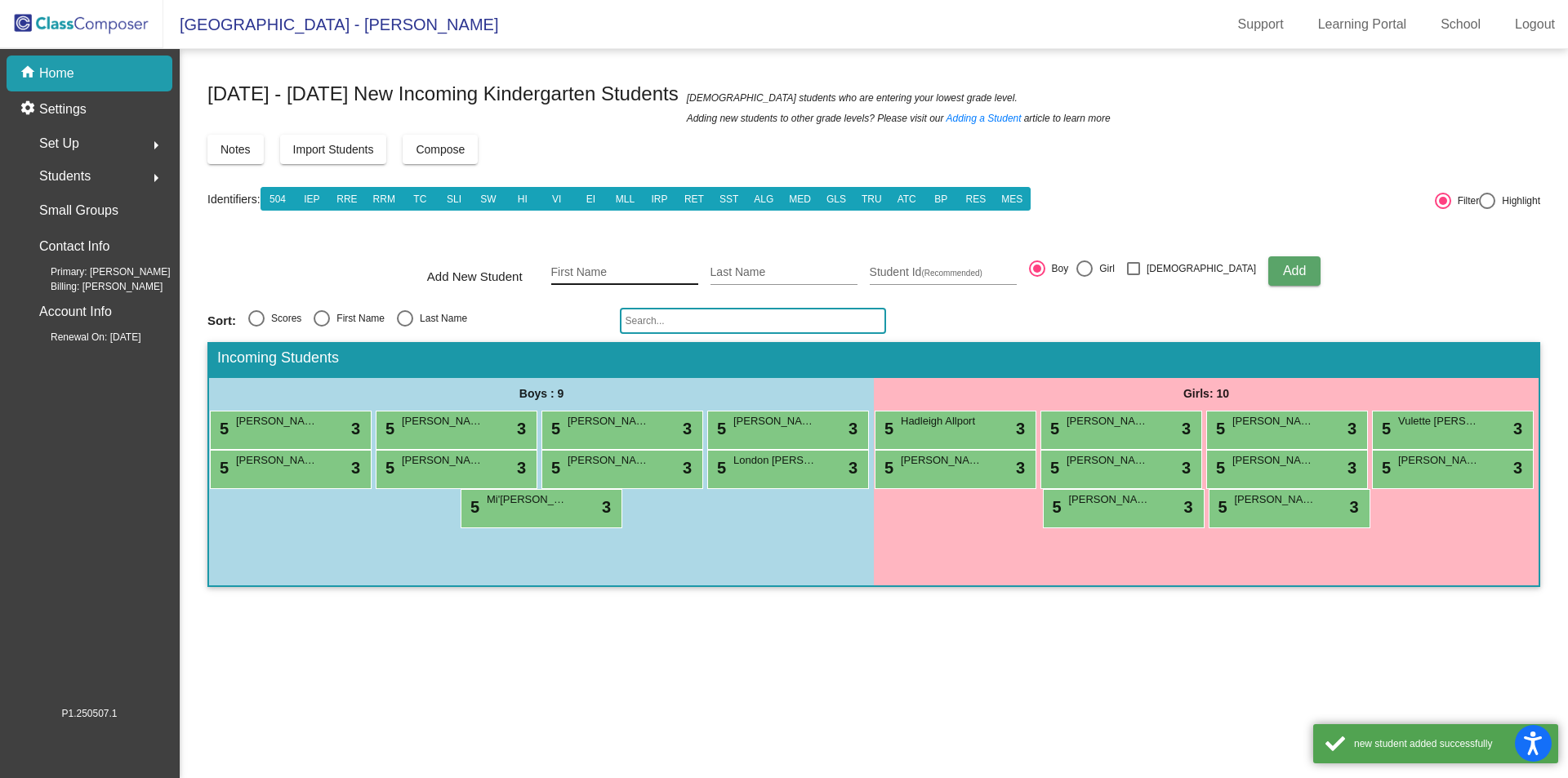
click at [612, 271] on input "First Name" at bounding box center [625, 273] width 147 height 13
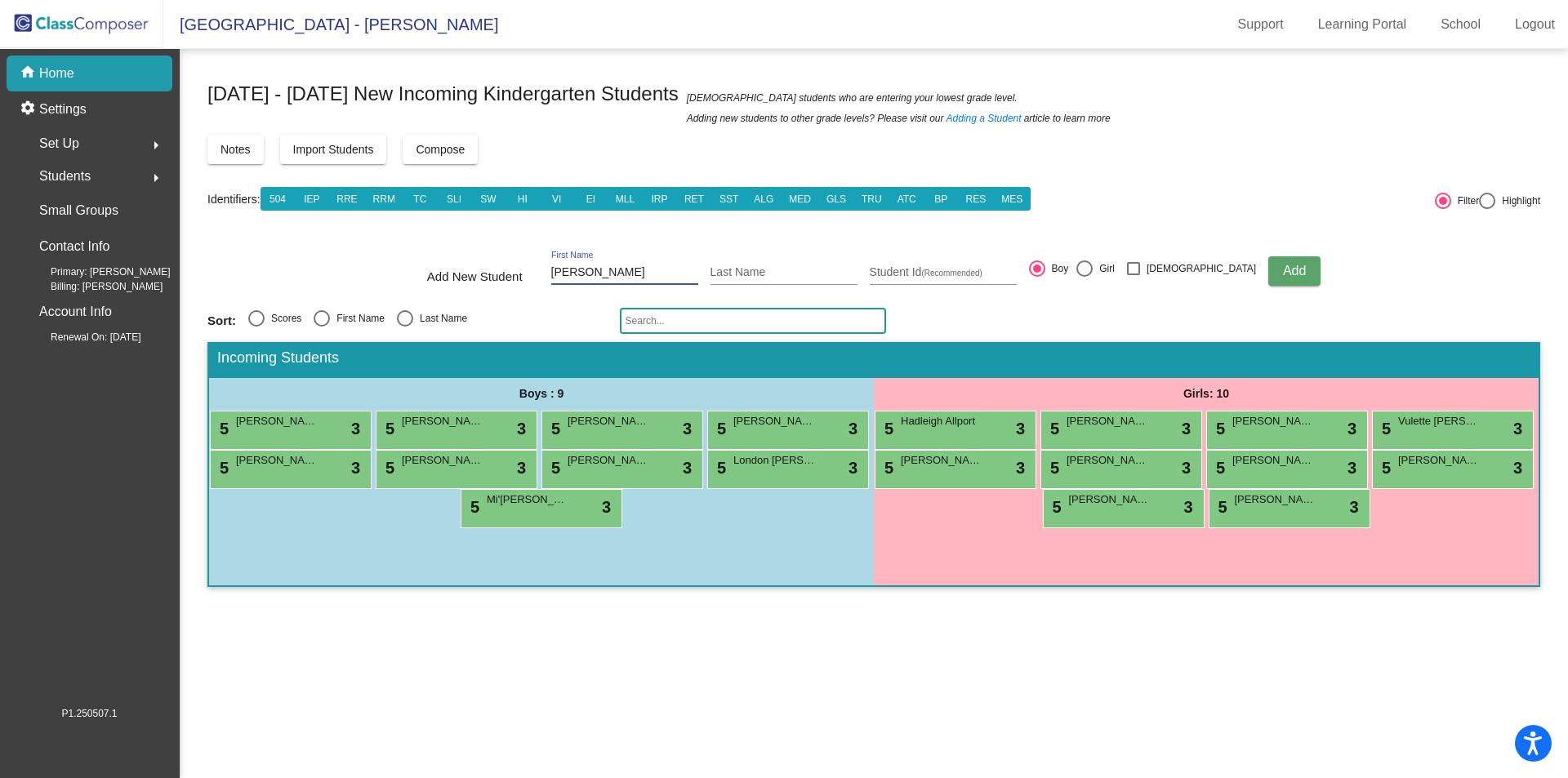
type input "[PERSON_NAME]"
type input "1760030121"
click at [1093, 271] on div at bounding box center [1084, 269] width 16 height 16
click at [1084, 277] on input "Girl" at bounding box center [1084, 277] width 1 height 1
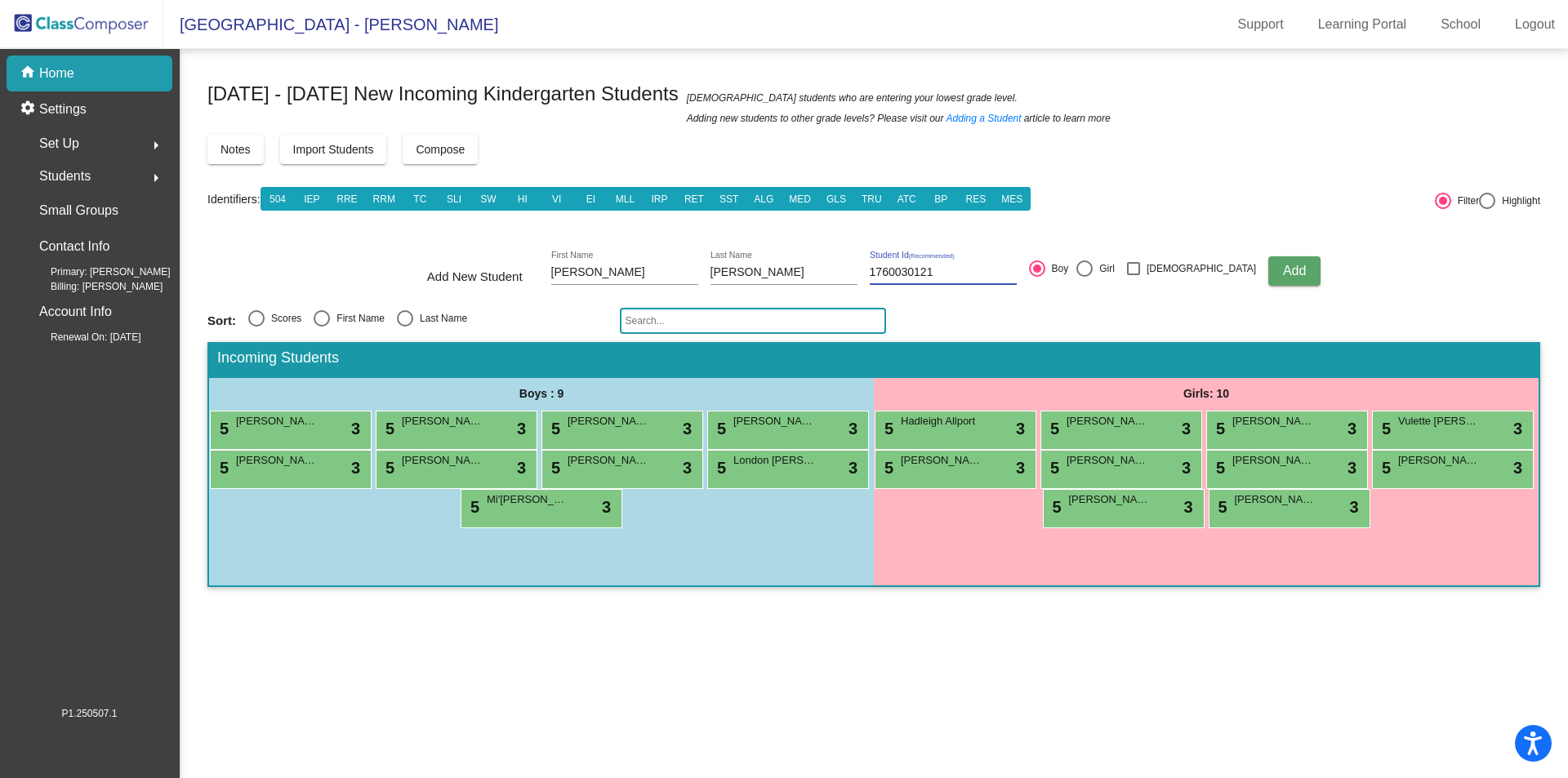
radio input "true"
click at [1283, 269] on span "Add" at bounding box center [1295, 271] width 23 height 13
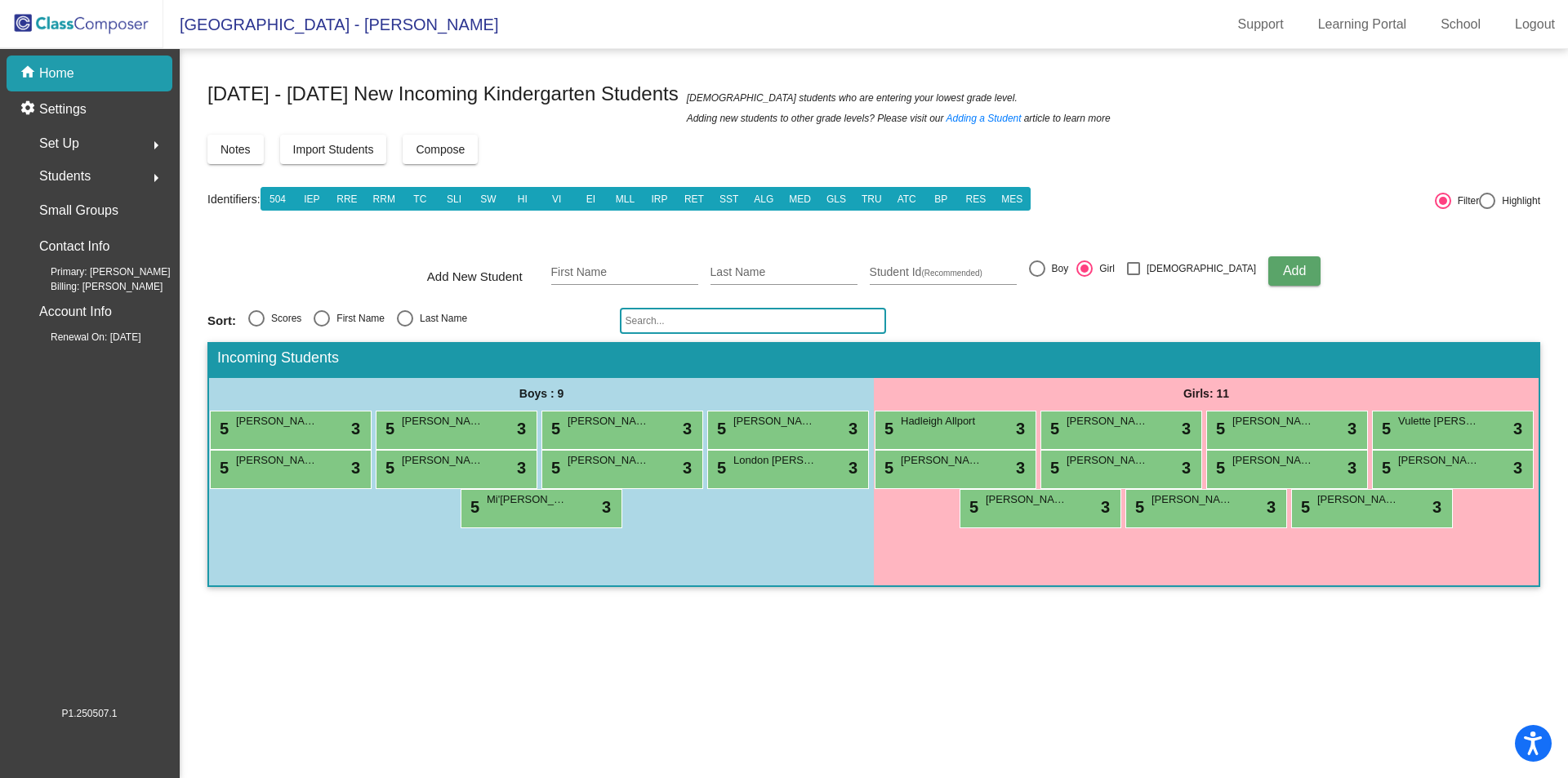
click at [628, 288] on div "First Name" at bounding box center [625, 271] width 147 height 58
click at [628, 278] on input "First Name" at bounding box center [625, 273] width 147 height 13
type input "Beanca"
type input "[PERSON_NAME]"
type input "1760031351"
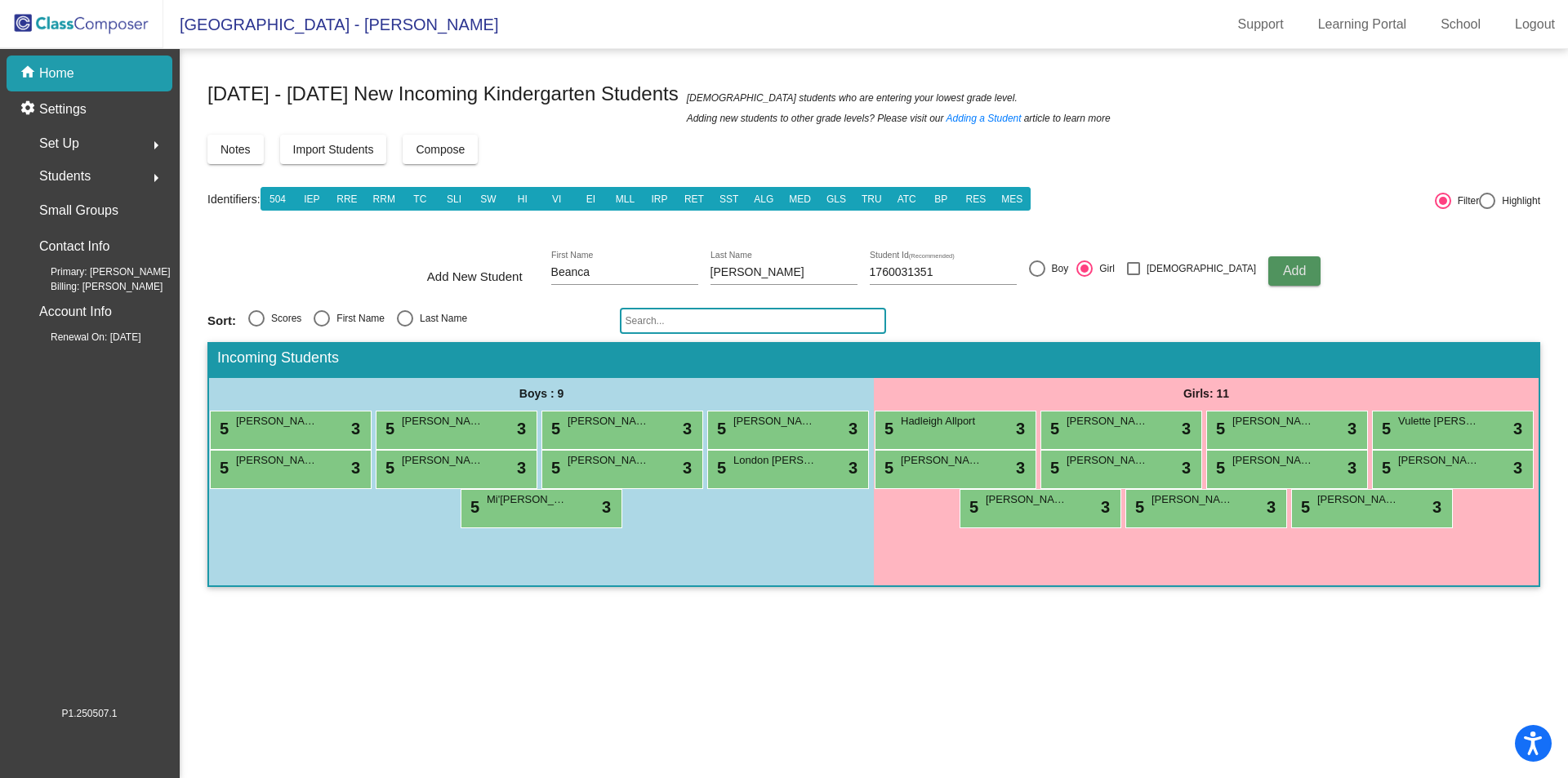
click at [1269, 279] on button "Add" at bounding box center [1295, 271] width 52 height 30
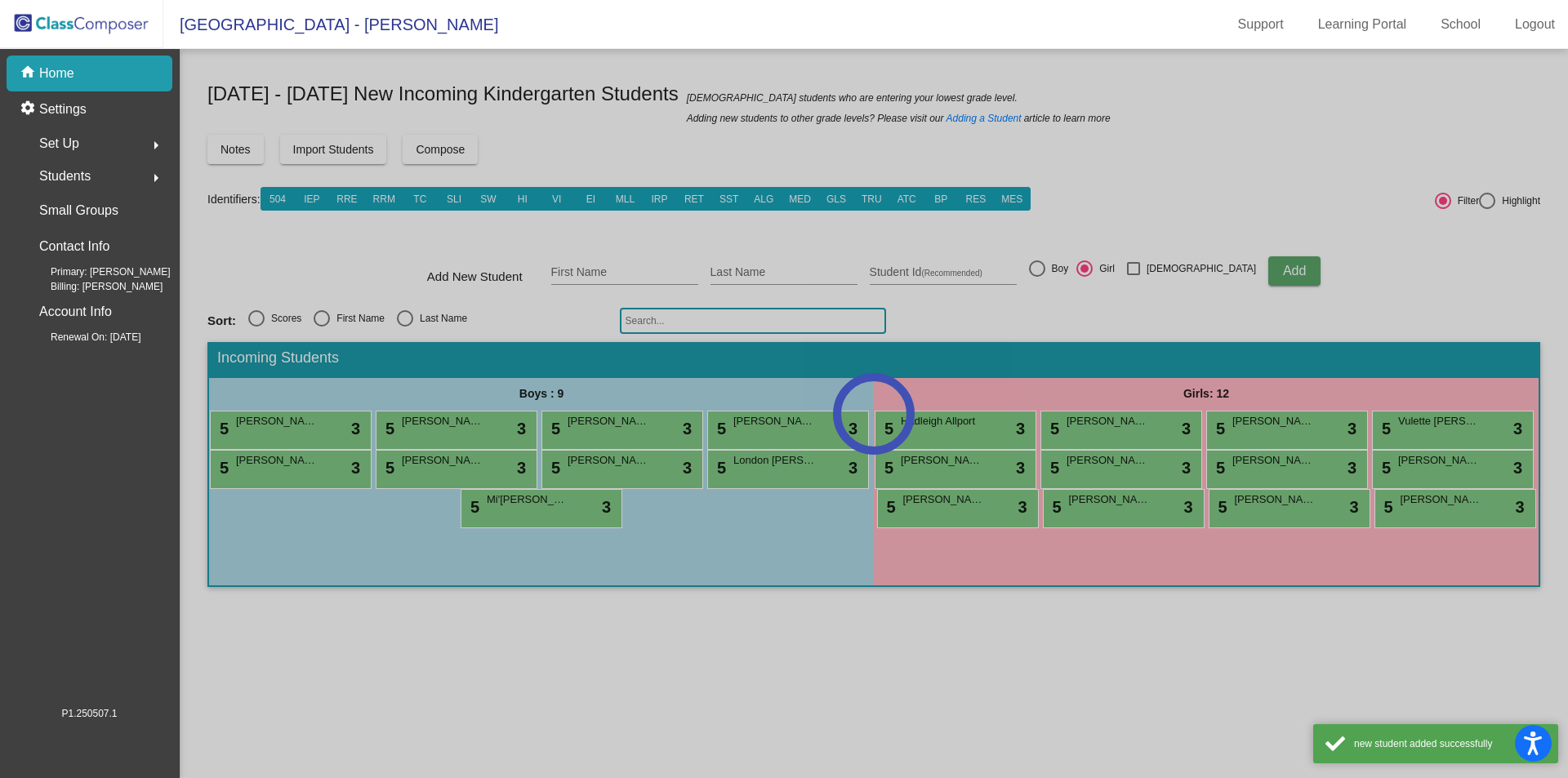
click at [606, 265] on div at bounding box center [873, 413] width 1389 height 729
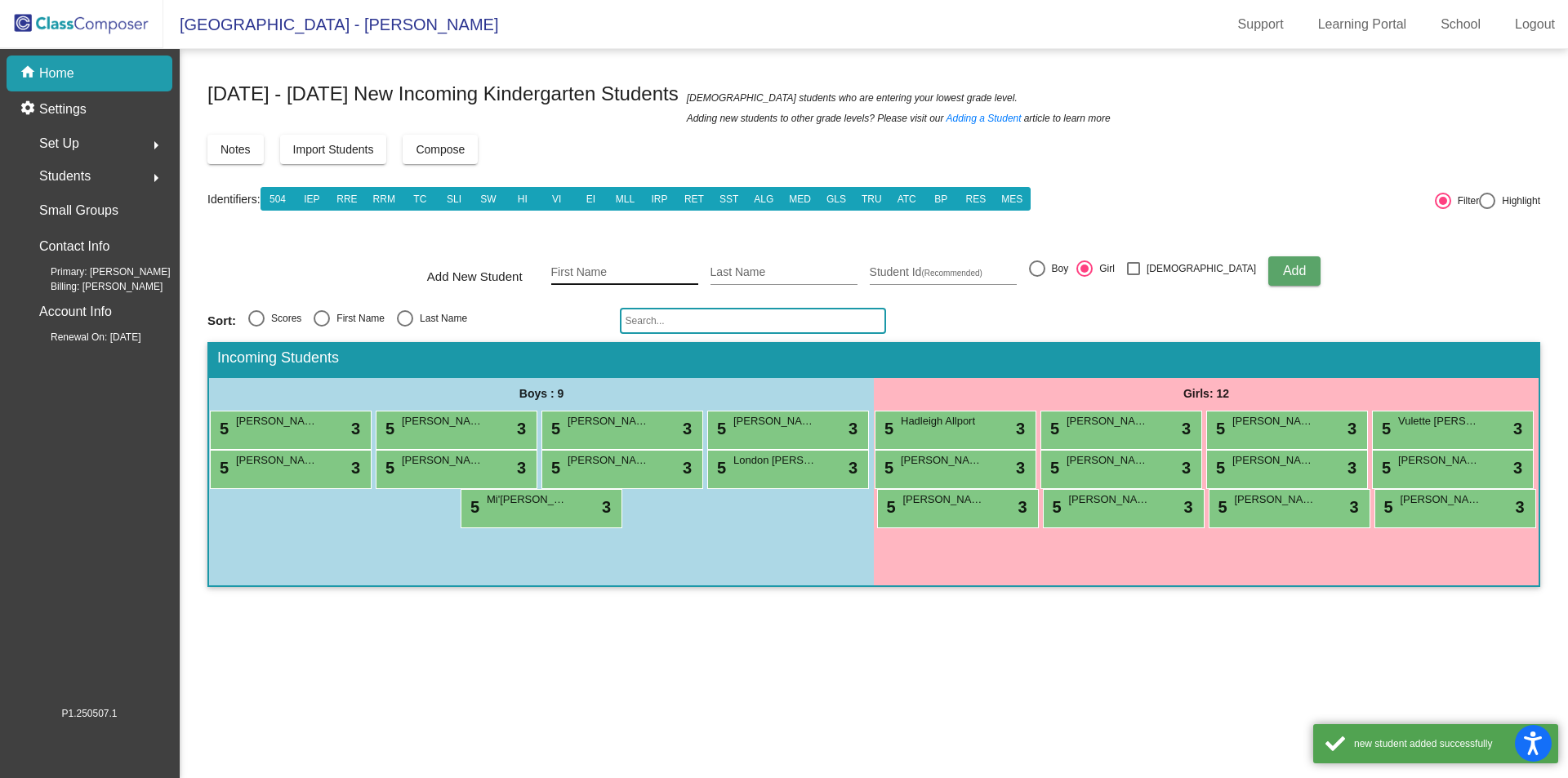
click at [608, 271] on input "First Name" at bounding box center [625, 273] width 147 height 13
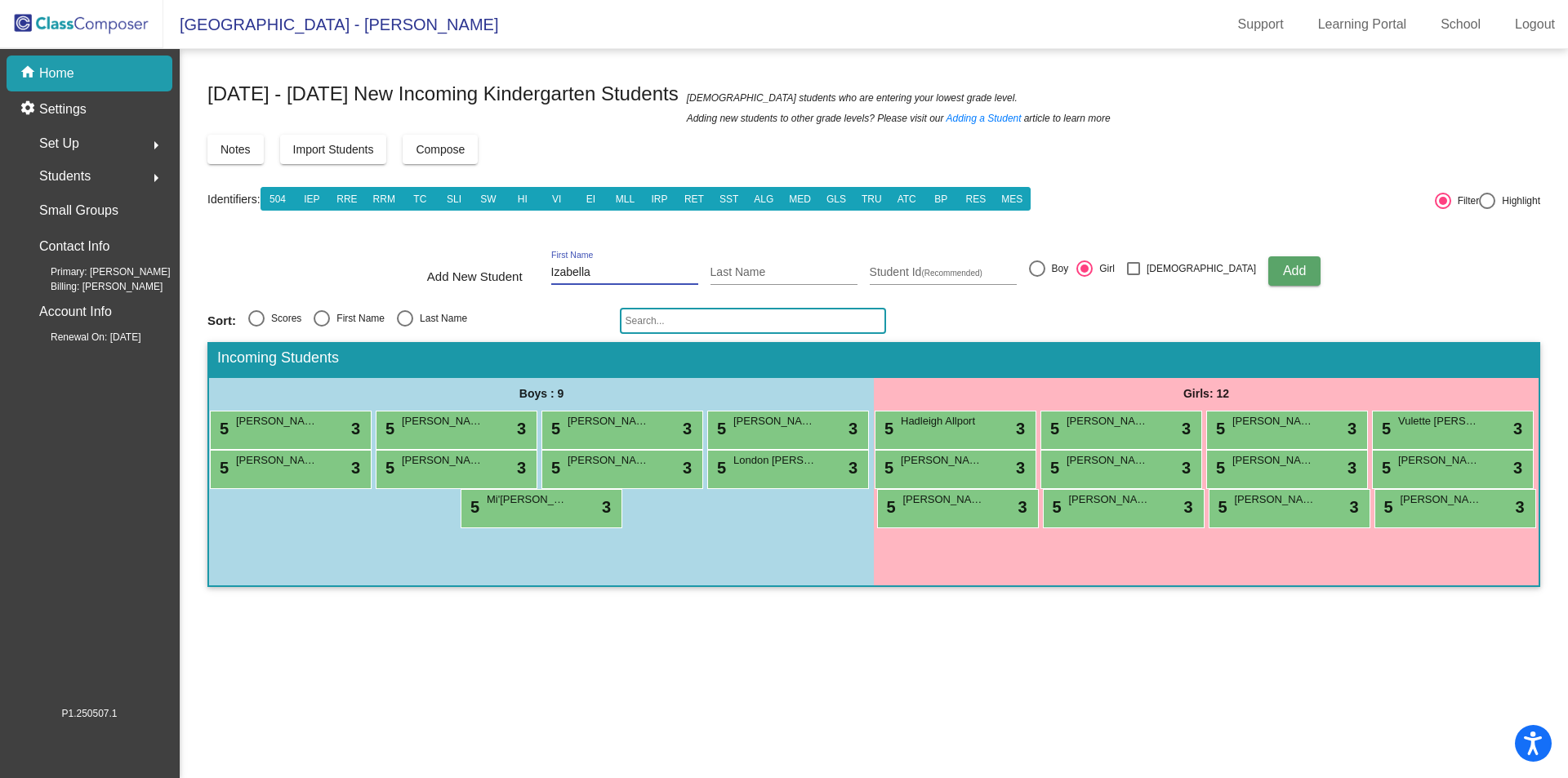
type input "Izabella"
type input "[PERSON_NAME]"
type input "1760032054"
click at [1269, 283] on button "Add" at bounding box center [1295, 271] width 52 height 30
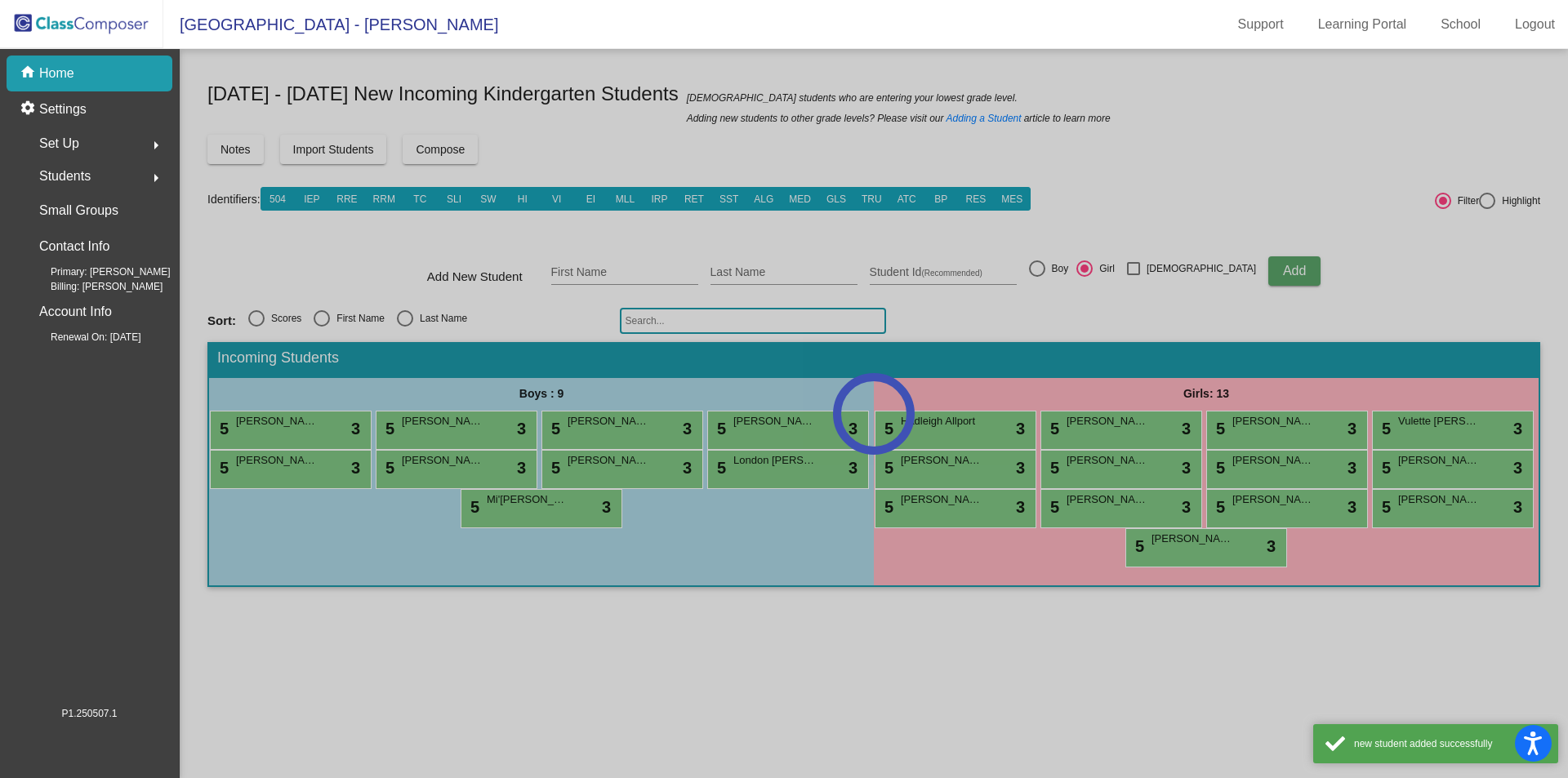
click at [604, 259] on div at bounding box center [873, 413] width 1389 height 729
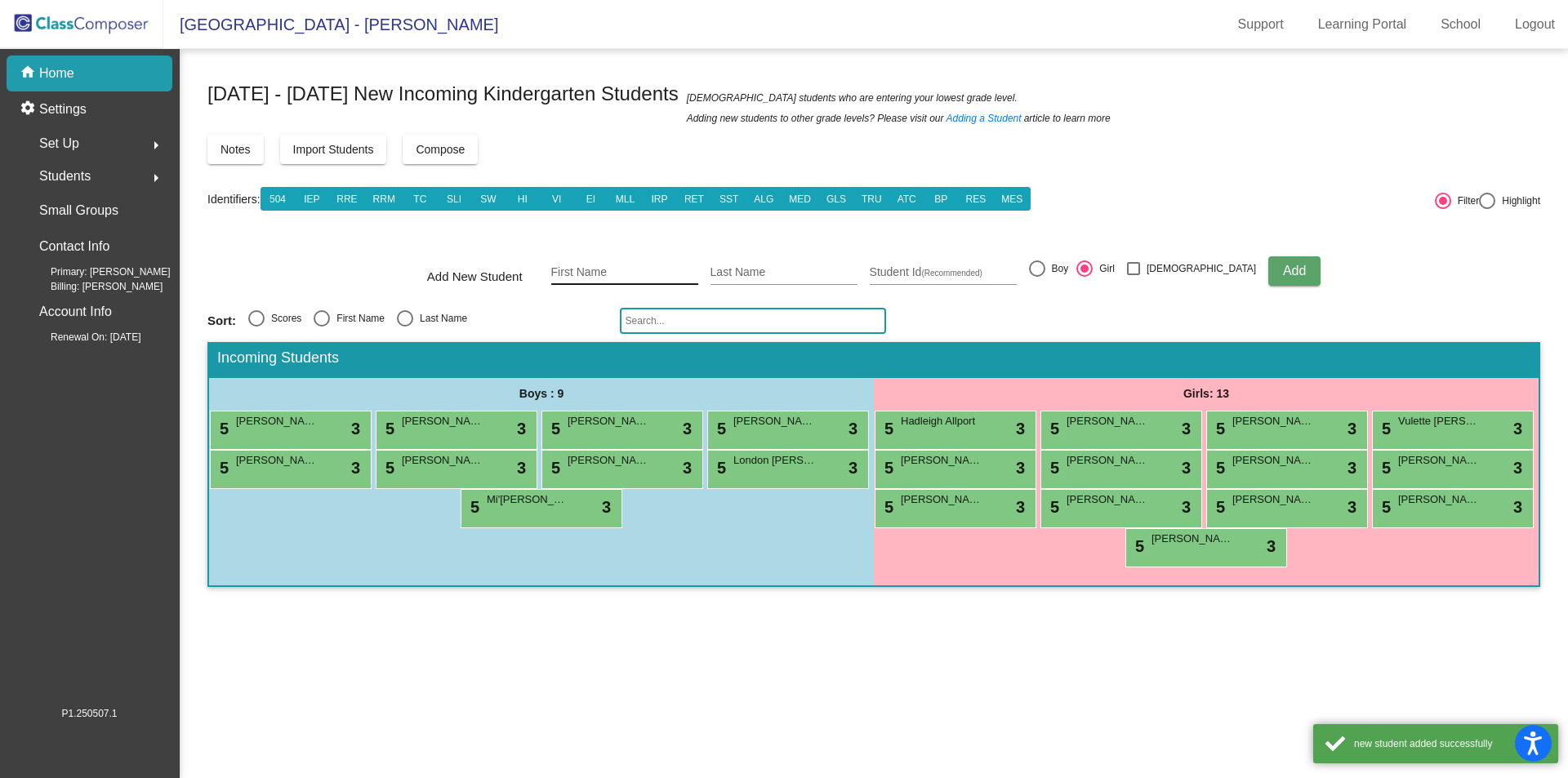
click at [606, 269] on input "First Name" at bounding box center [625, 273] width 147 height 13
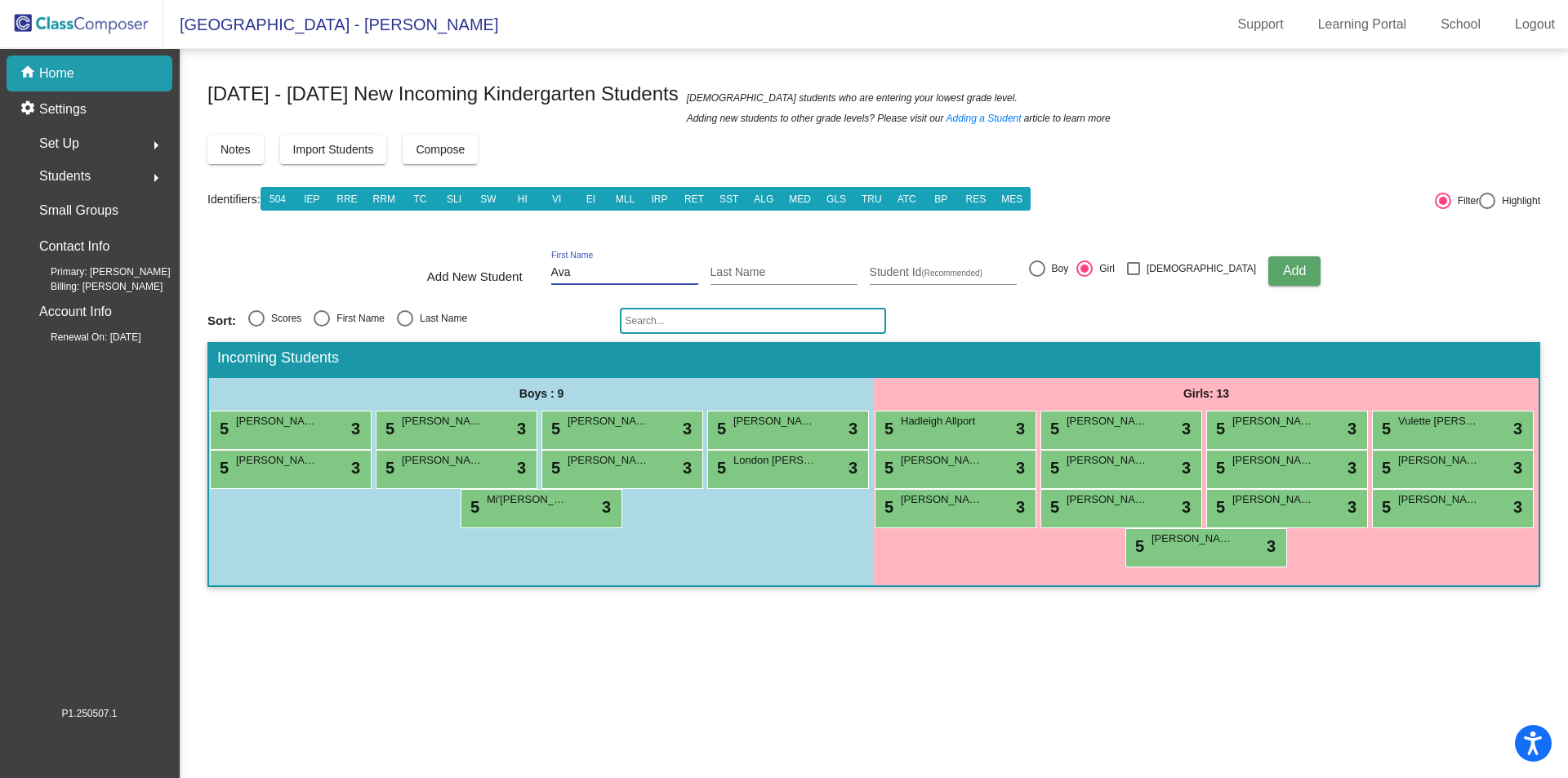
type input "Ava"
type input "[PERSON_NAME]"
type input "1760031919"
click at [1283, 273] on span "Add" at bounding box center [1295, 271] width 23 height 13
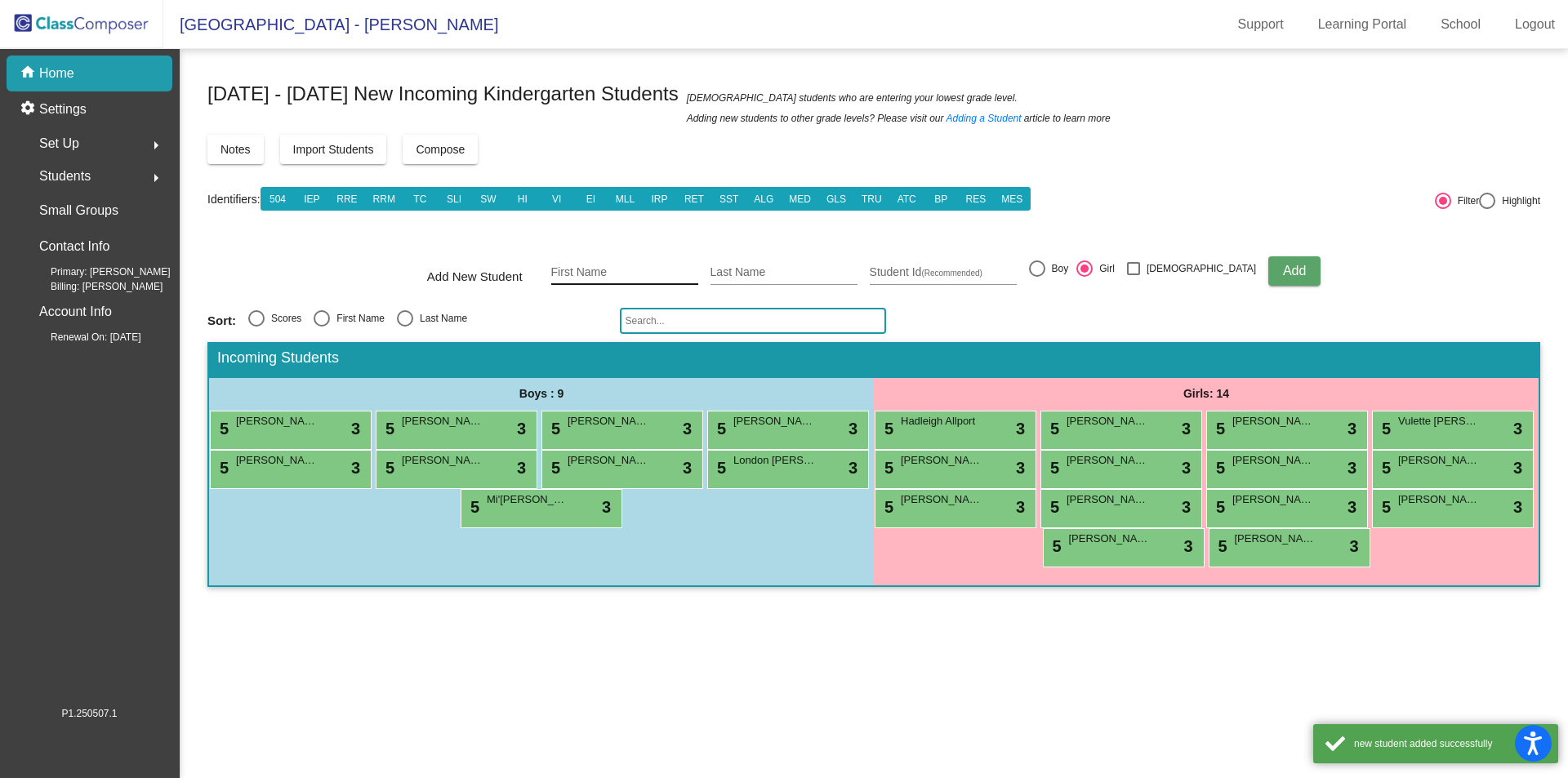
click at [618, 270] on input "First Name" at bounding box center [625, 273] width 147 height 13
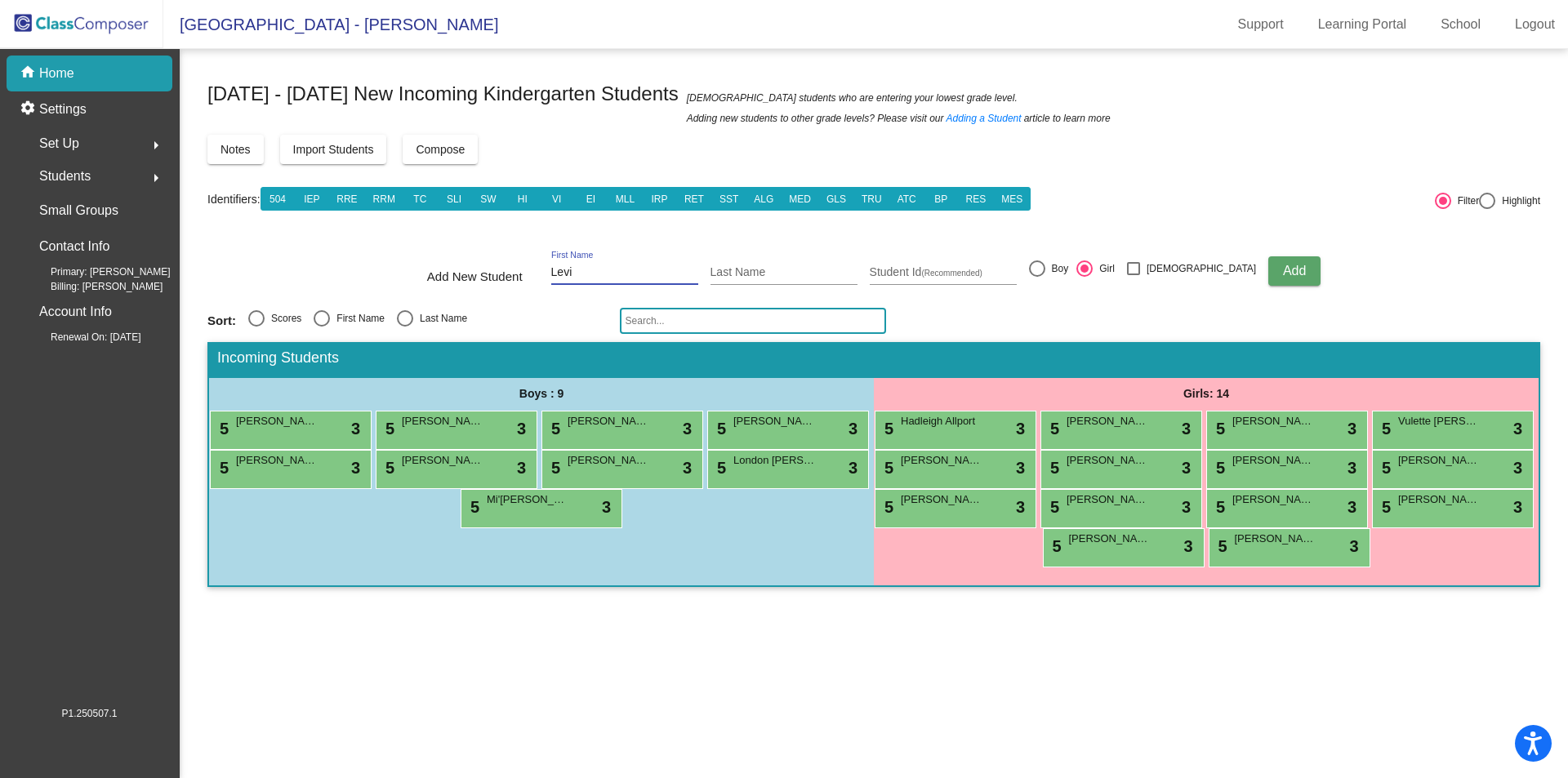
type input "Levi"
type input "[PERSON_NAME]"
type input "1760032225"
click at [1046, 267] on div at bounding box center [1037, 269] width 16 height 16
click at [1037, 277] on input "Boy" at bounding box center [1036, 277] width 1 height 1
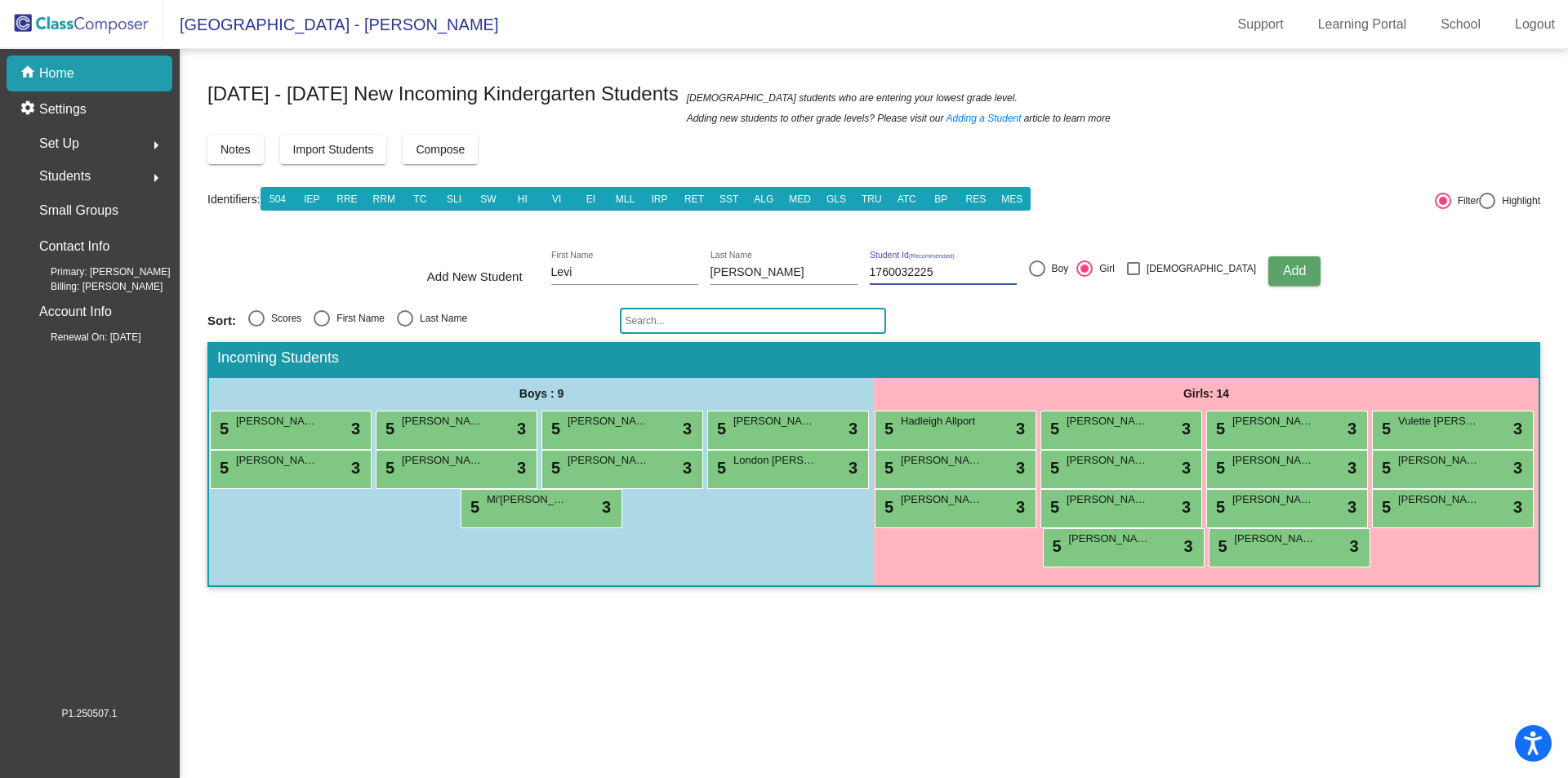
radio input "true"
click at [1283, 273] on span "Add" at bounding box center [1295, 271] width 23 height 13
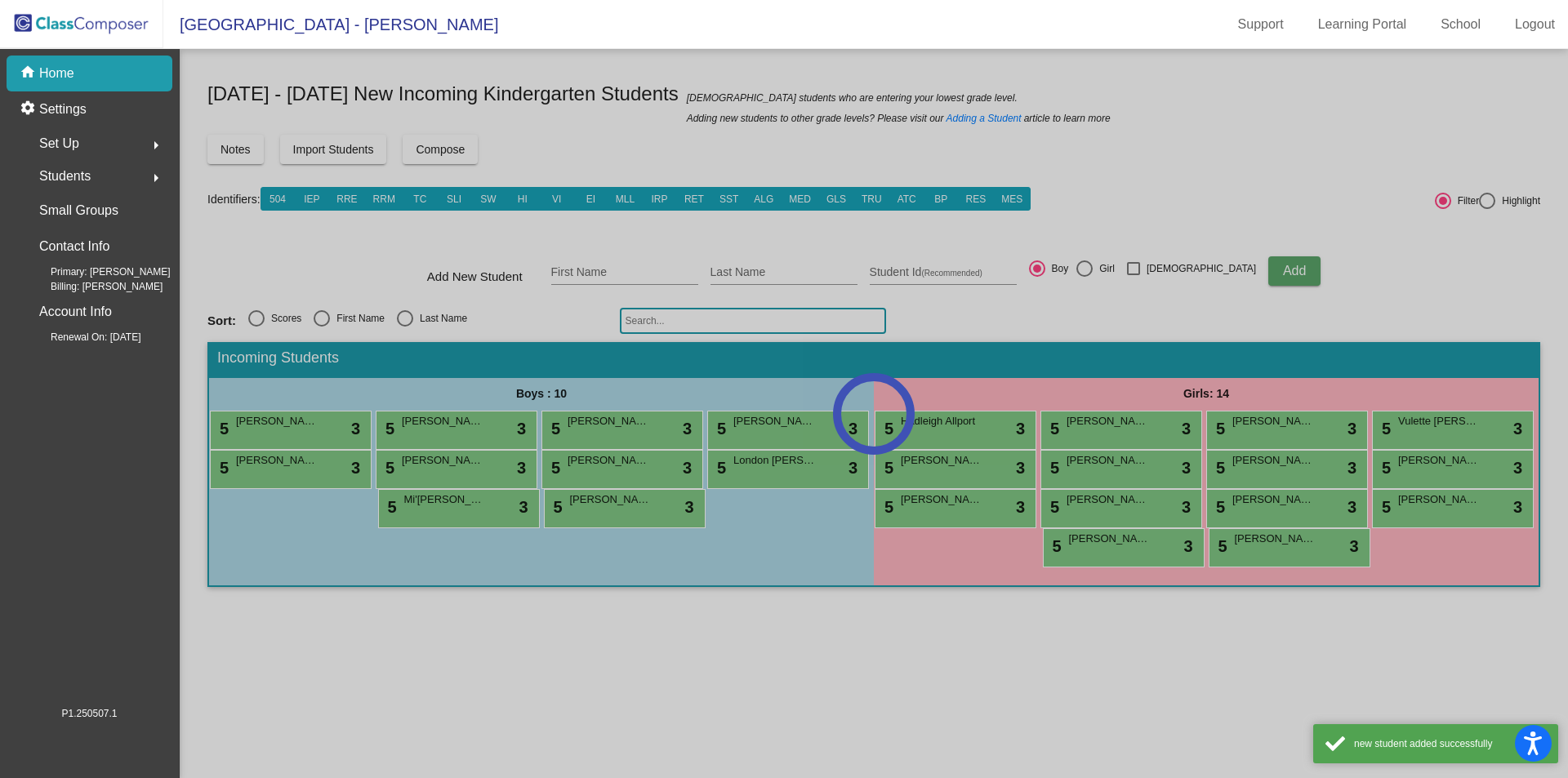
click at [594, 273] on div at bounding box center [873, 413] width 1389 height 729
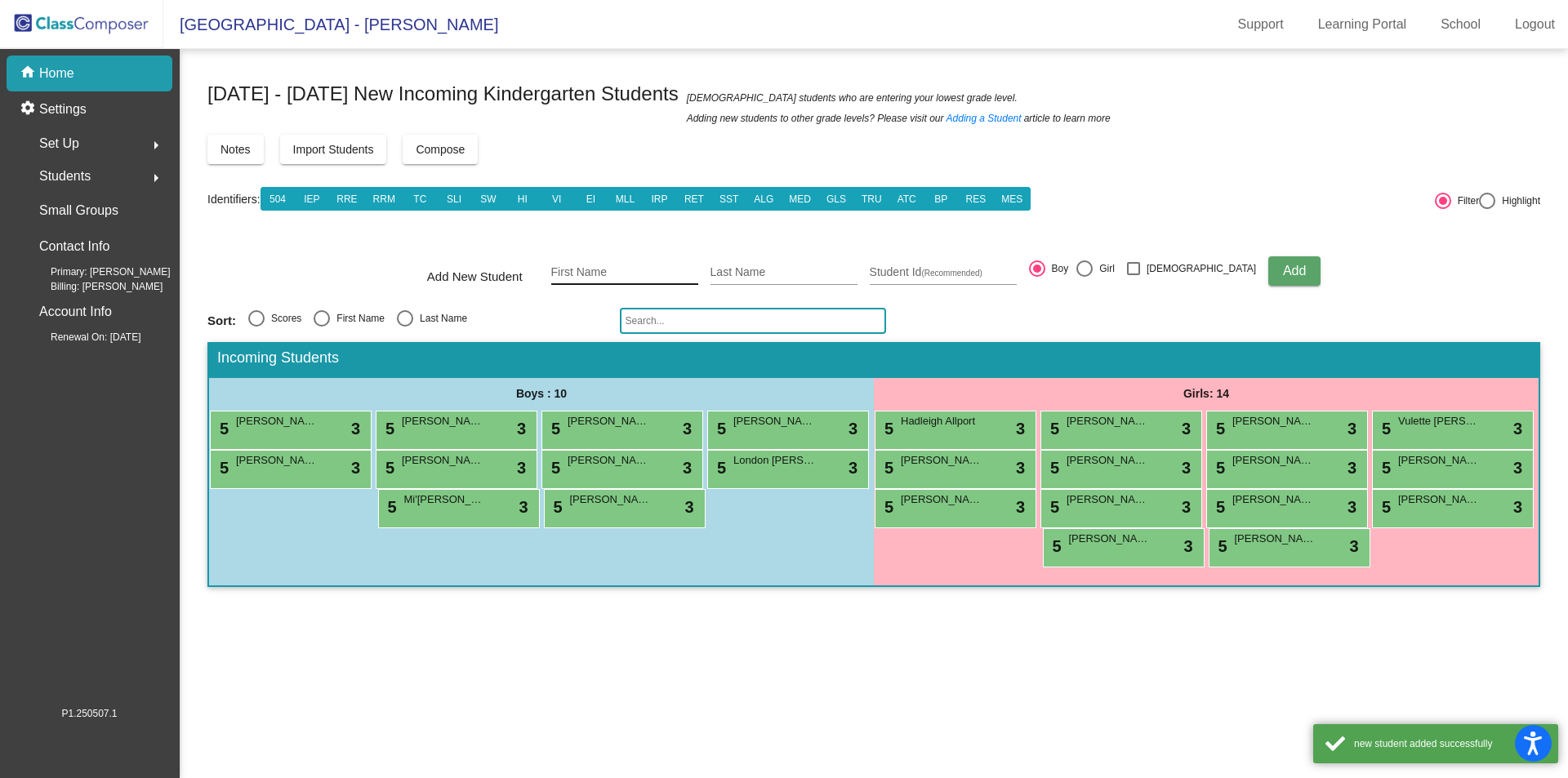
click at [608, 270] on input "First Name" at bounding box center [625, 273] width 147 height 13
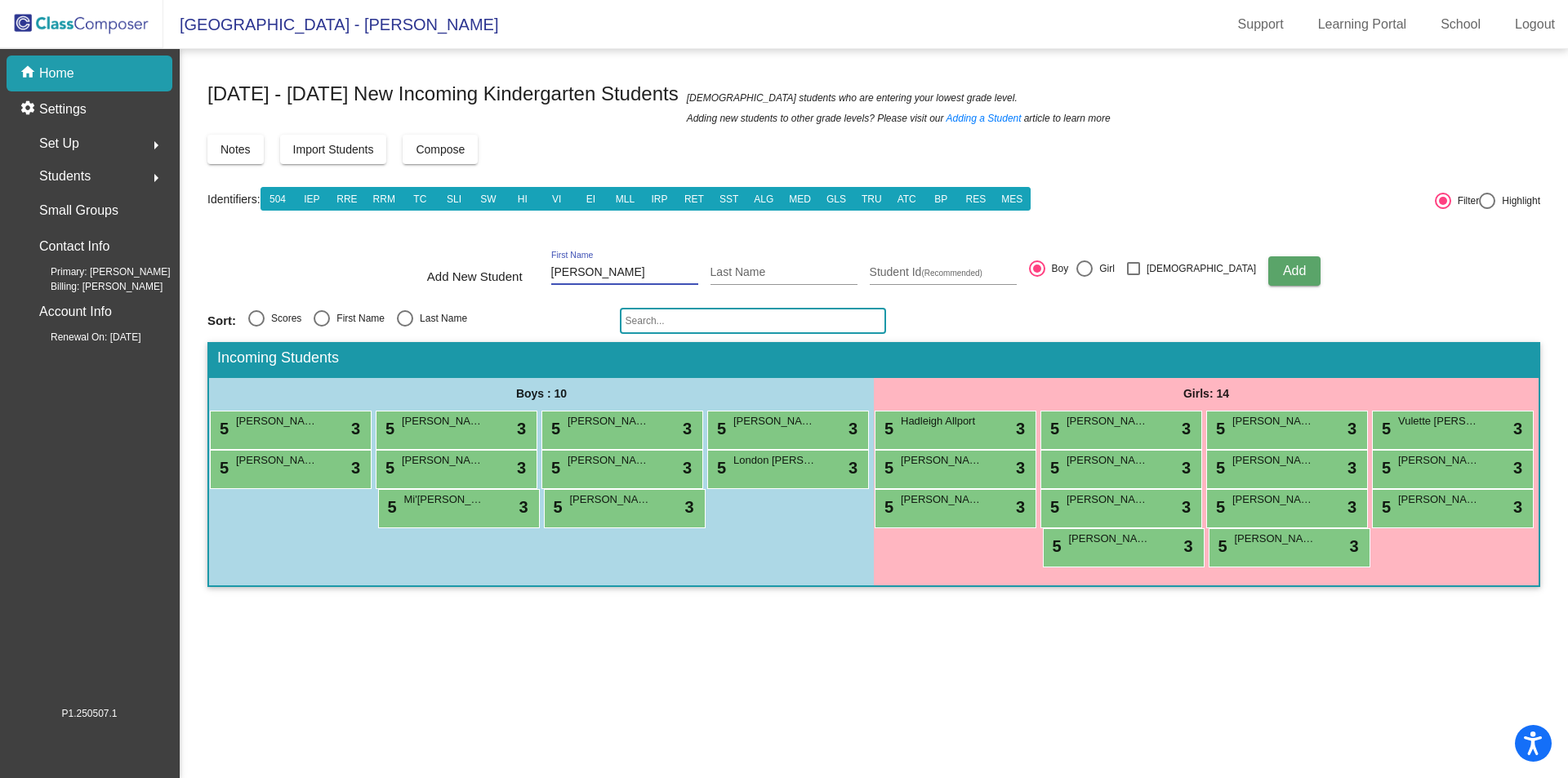
type input "[PERSON_NAME]"
type input "1760031961"
click at [1283, 276] on span "Add" at bounding box center [1295, 271] width 23 height 13
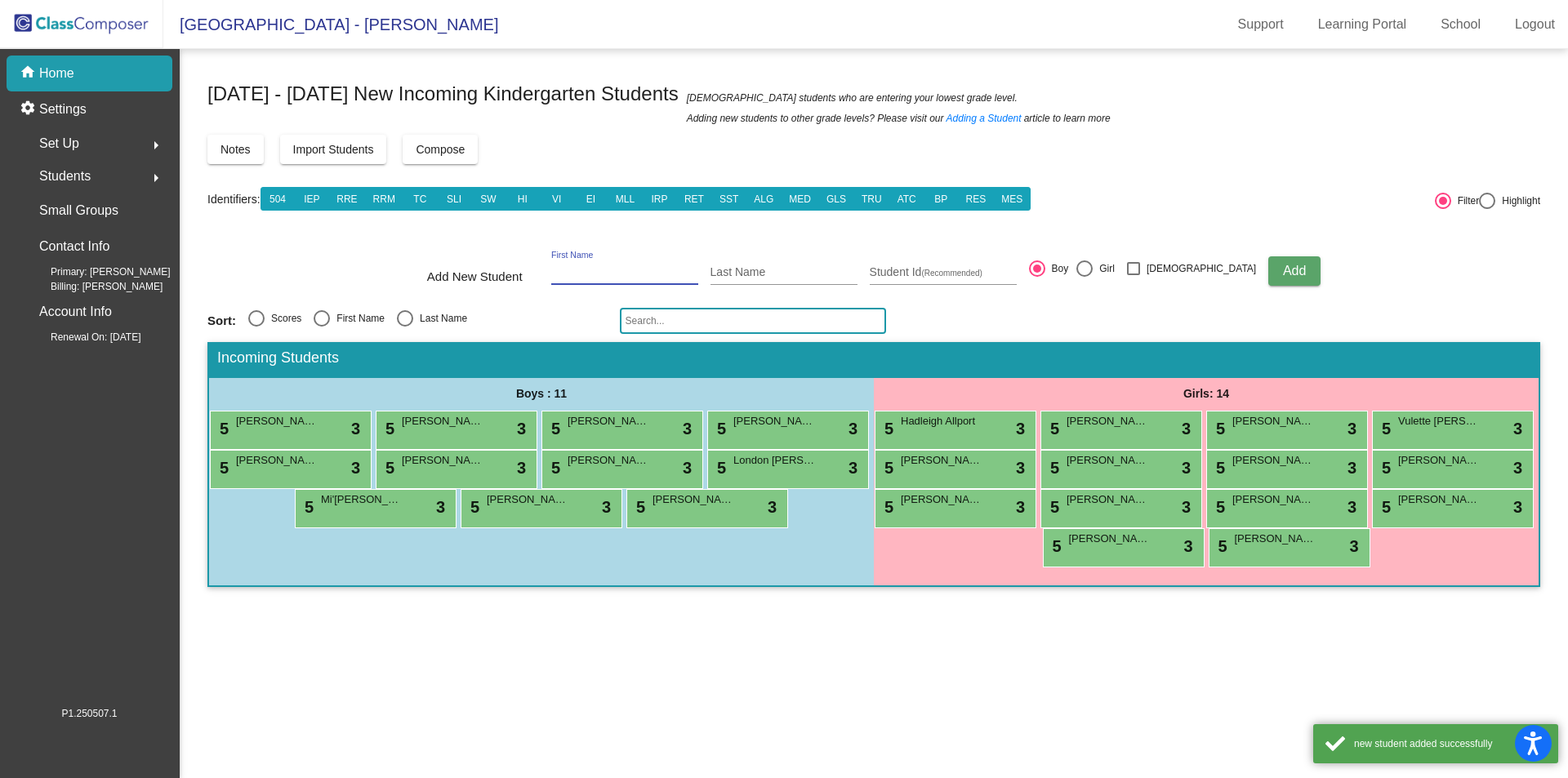
click at [611, 276] on input "First Name" at bounding box center [625, 273] width 147 height 13
type input "Lane"
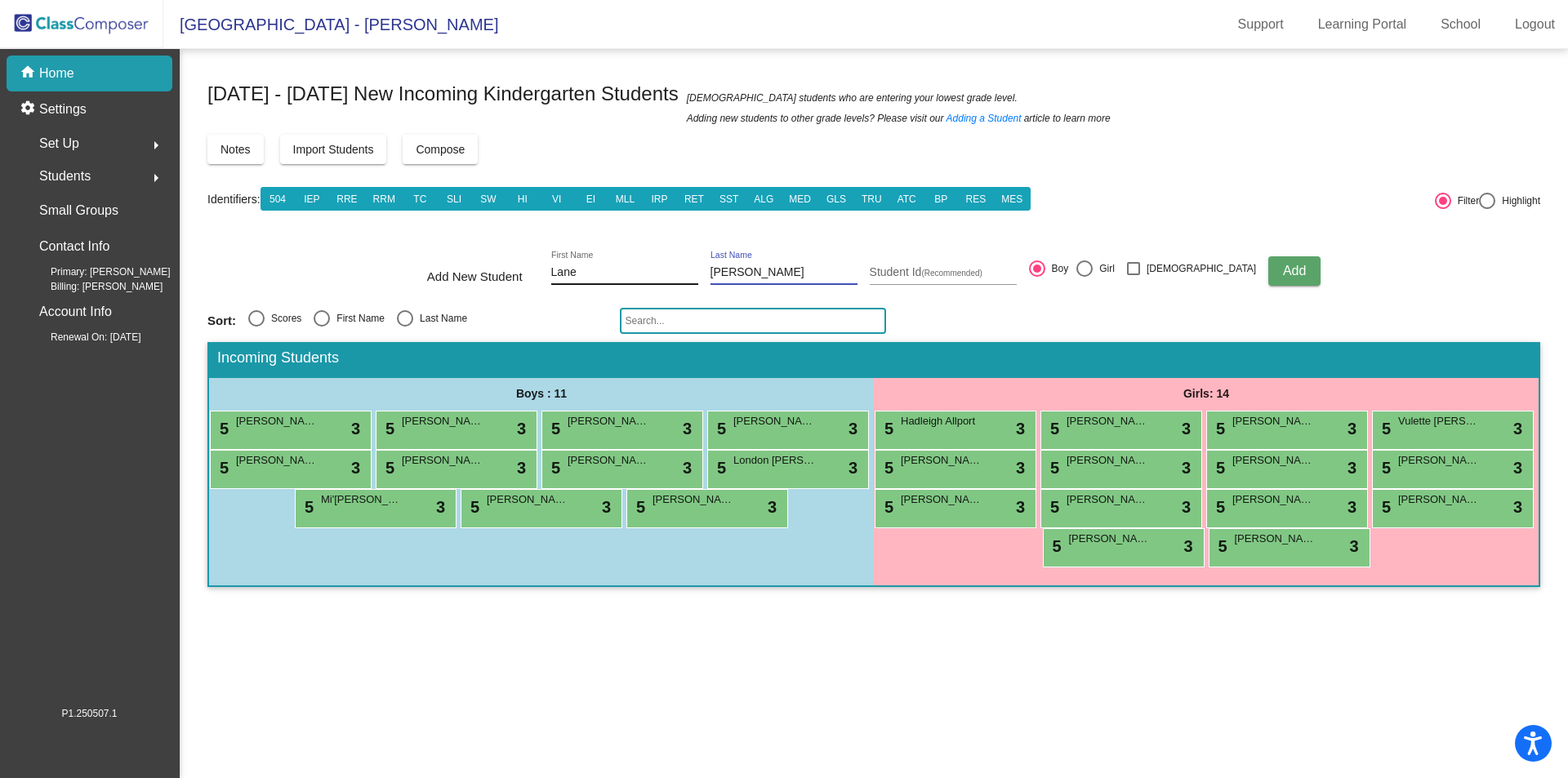
type input "[PERSON_NAME]"
type input "1760031560"
click at [1276, 266] on button "Add" at bounding box center [1295, 271] width 52 height 30
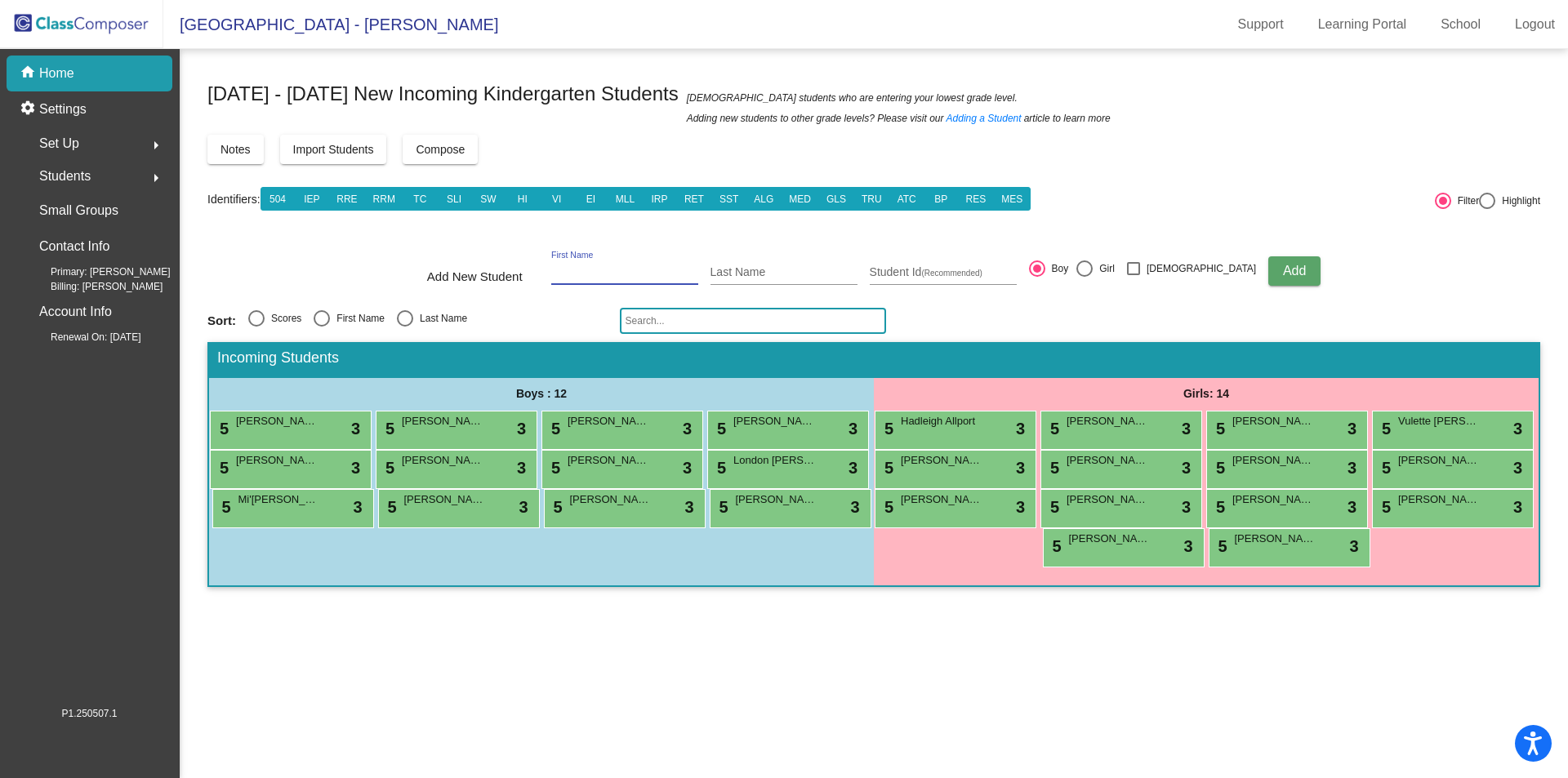
click at [612, 271] on input "First Name" at bounding box center [625, 273] width 147 height 13
type input "Easton"
type input "Hamlet"
type input "1760031684"
click at [1283, 267] on span "Add" at bounding box center [1295, 271] width 23 height 13
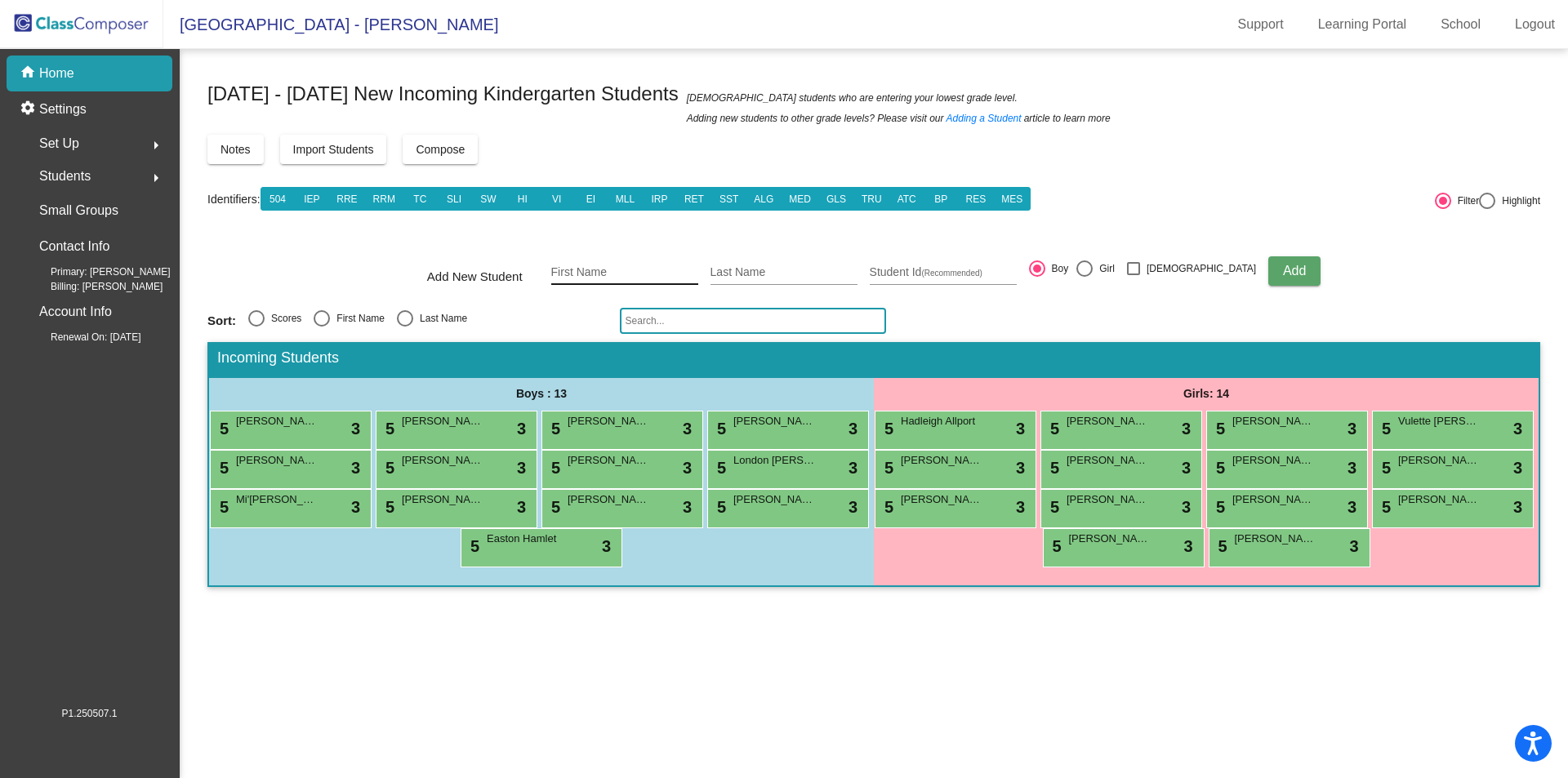
click at [604, 271] on input "First Name" at bounding box center [625, 273] width 147 height 13
type input "[DEMOGRAPHIC_DATA]"
type input "[PERSON_NAME]"
type input "1760027149"
click at [1283, 272] on span "Add" at bounding box center [1295, 271] width 23 height 13
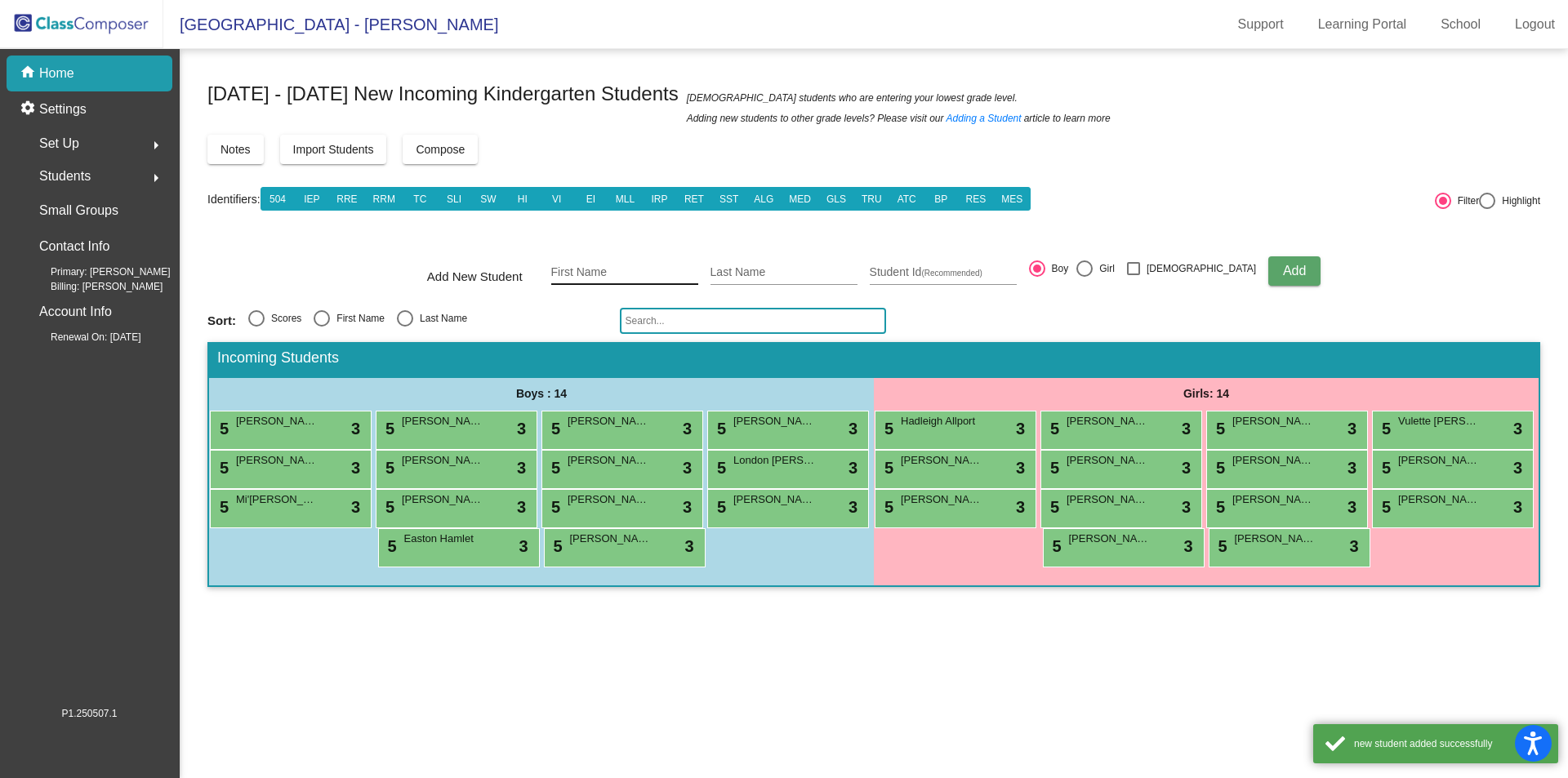
click at [599, 270] on input "First Name" at bounding box center [625, 273] width 147 height 13
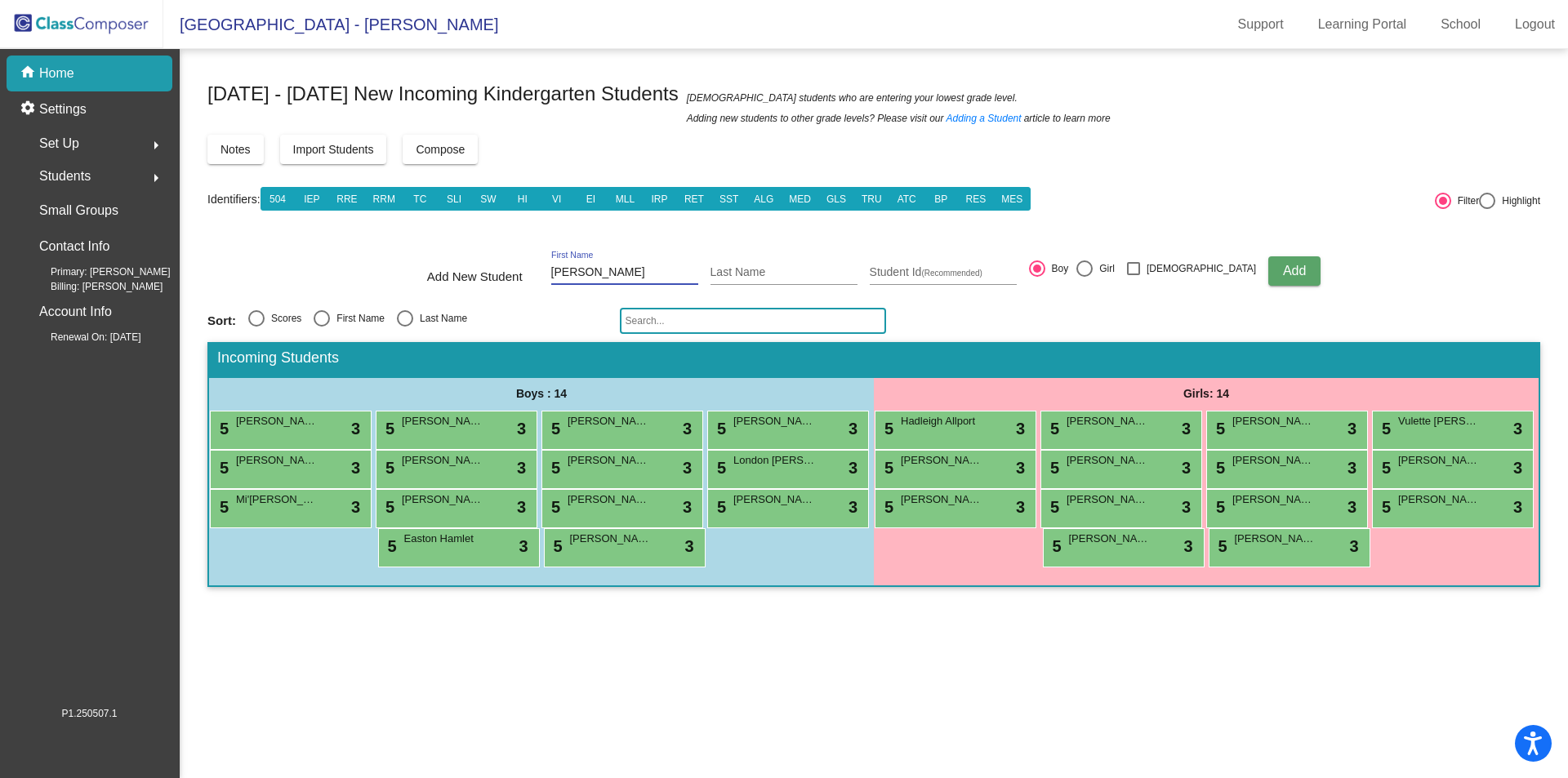
type input "[PERSON_NAME]"
type input "1760029445"
click at [1093, 272] on div at bounding box center [1084, 269] width 16 height 16
click at [1084, 277] on input "Girl" at bounding box center [1084, 277] width 1 height 1
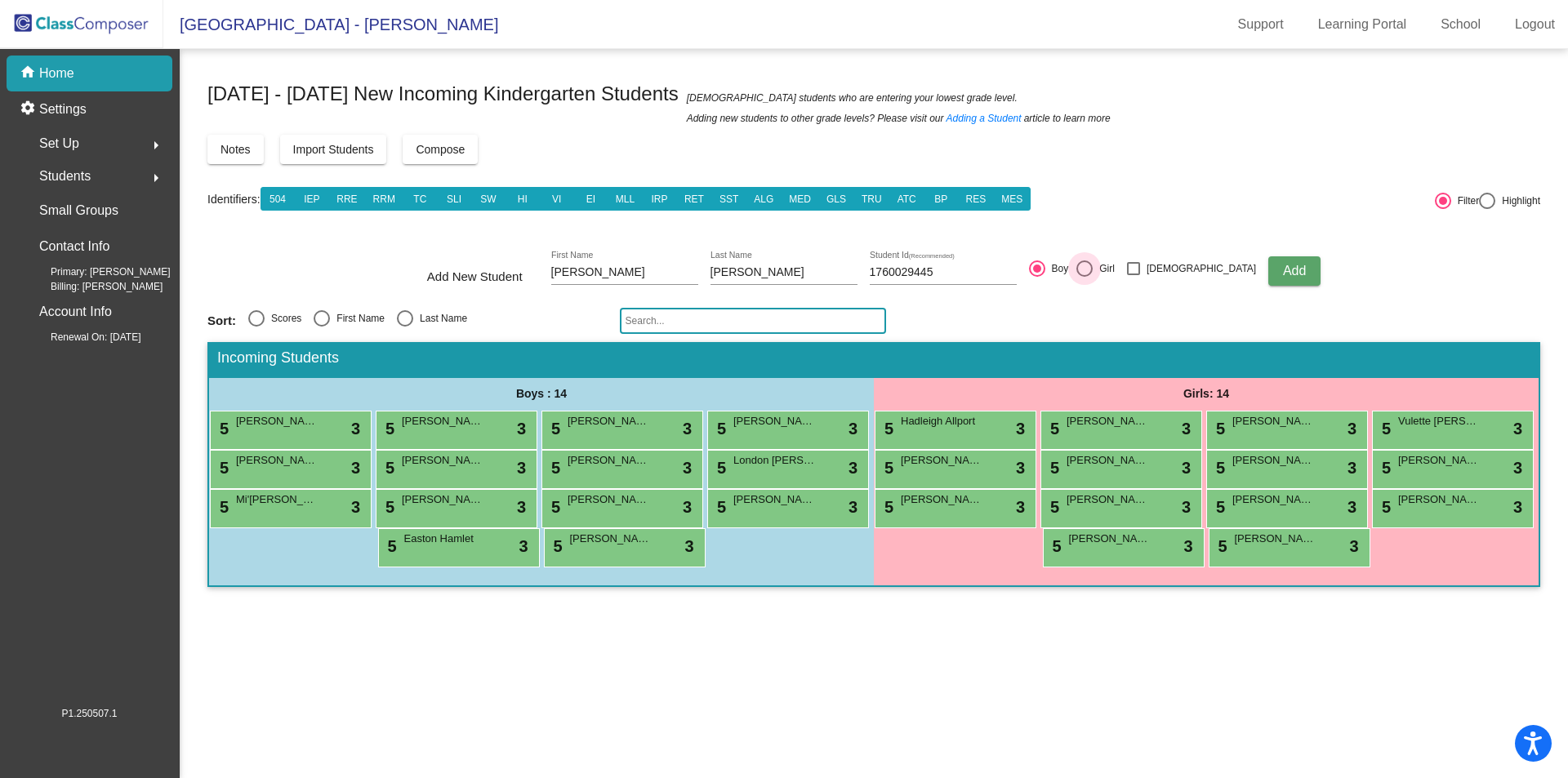
radio input "true"
click at [1283, 277] on span "Add" at bounding box center [1295, 271] width 23 height 13
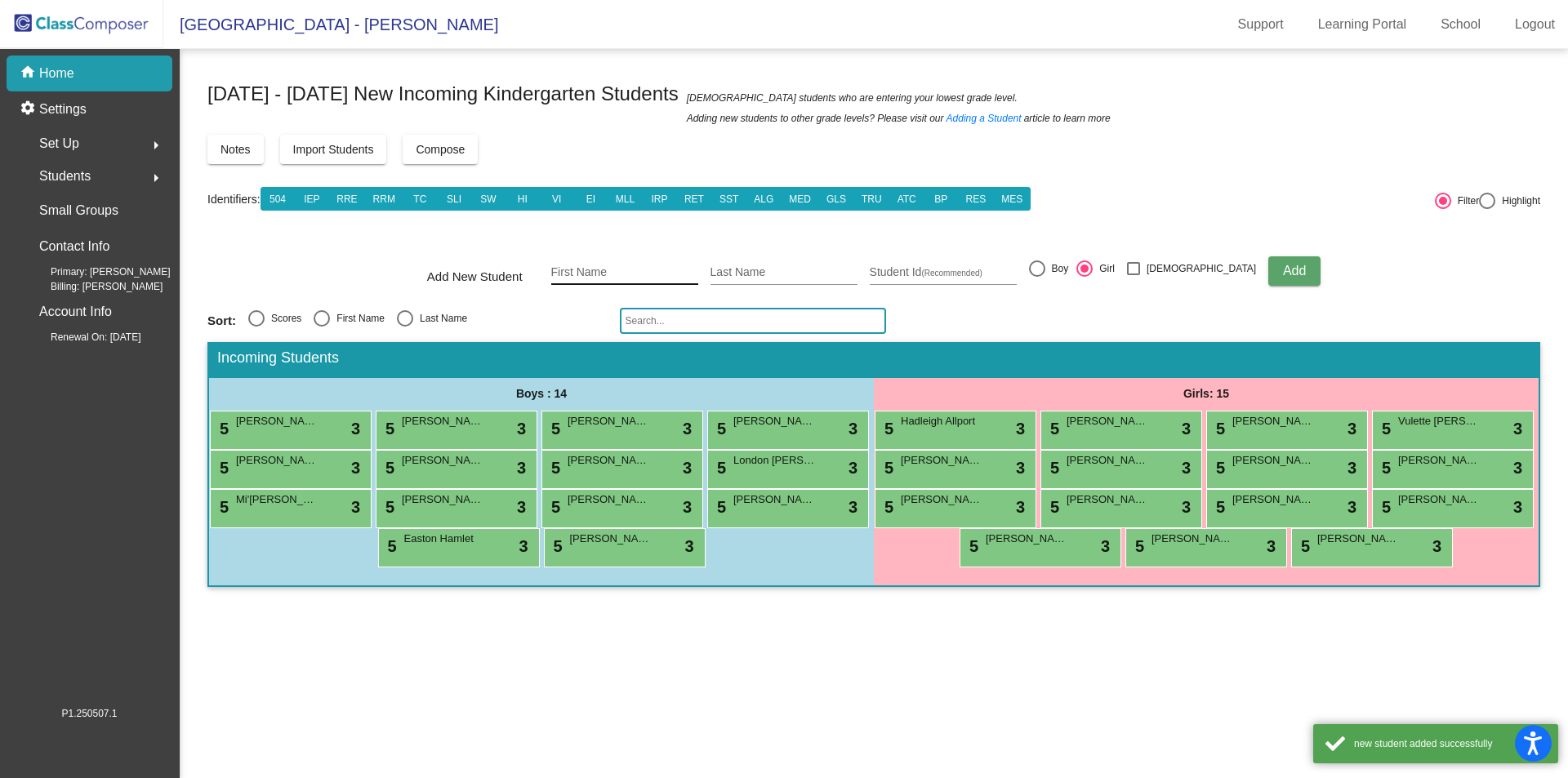
click at [645, 267] on input "First Name" at bounding box center [625, 273] width 147 height 13
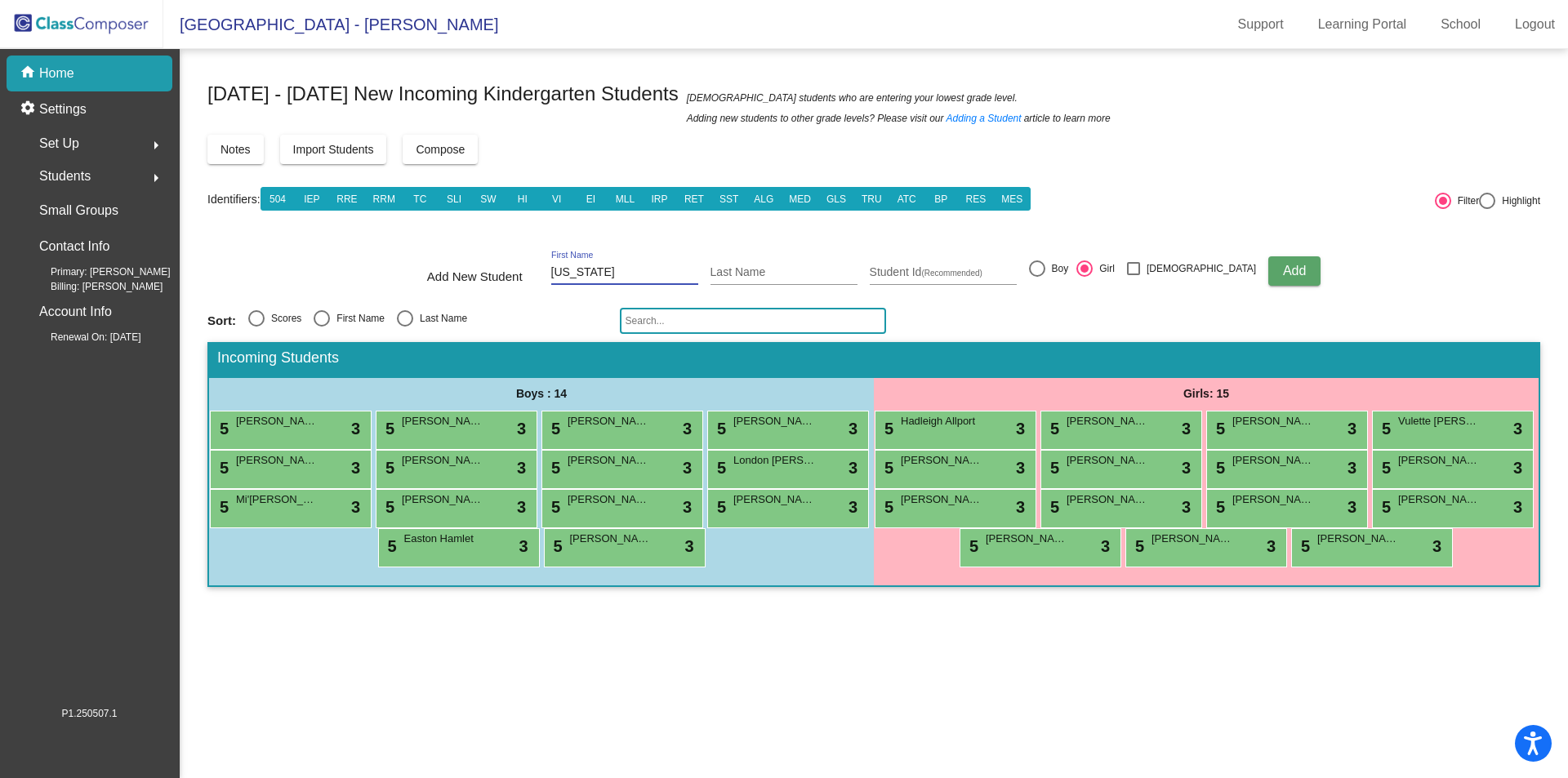
type input "[US_STATE]"
type input "Hartop-Reaver"
type input "1760031626"
click at [1283, 272] on span "Add" at bounding box center [1295, 271] width 23 height 13
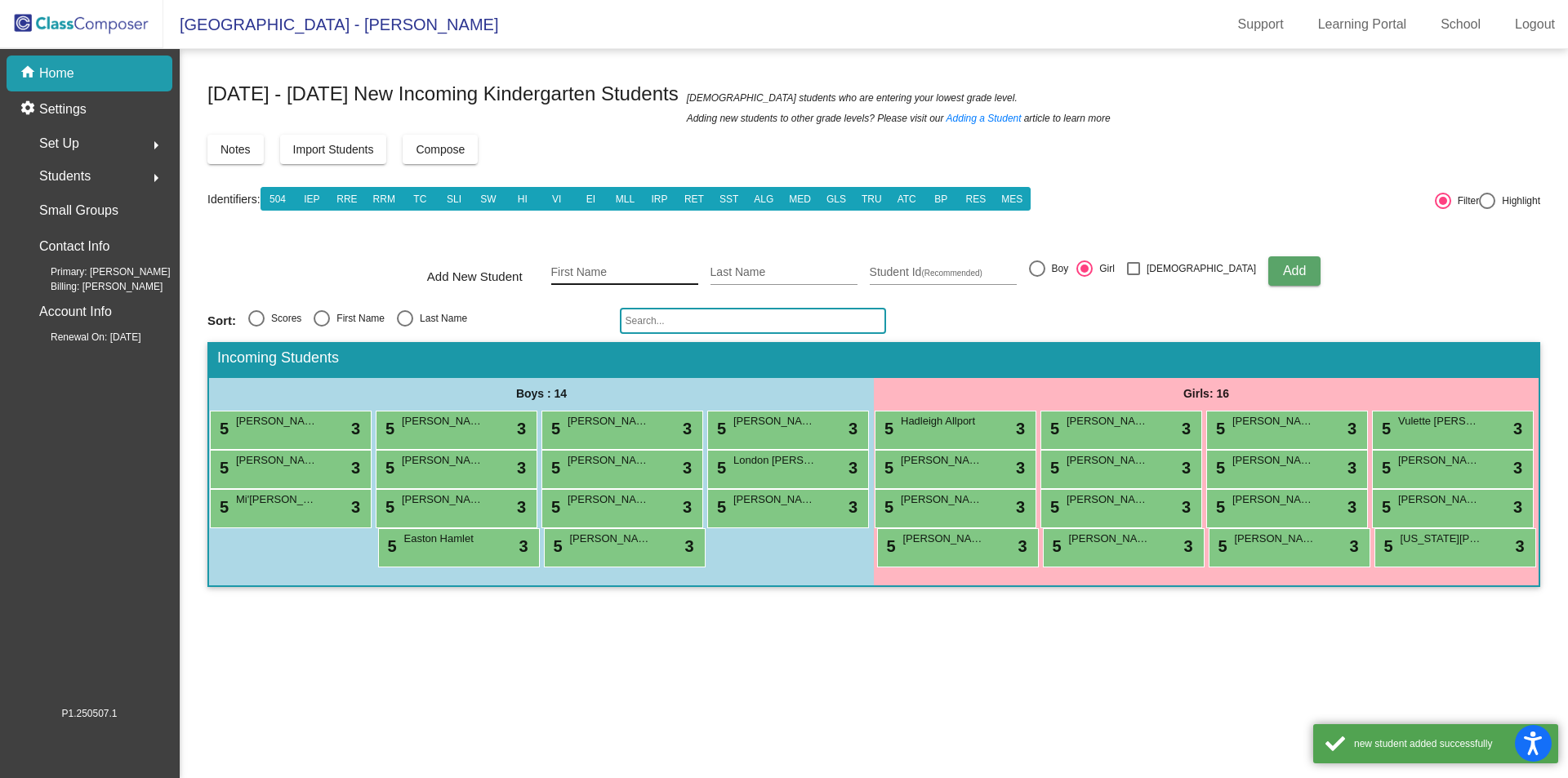
click at [640, 271] on input "First Name" at bounding box center [625, 273] width 147 height 13
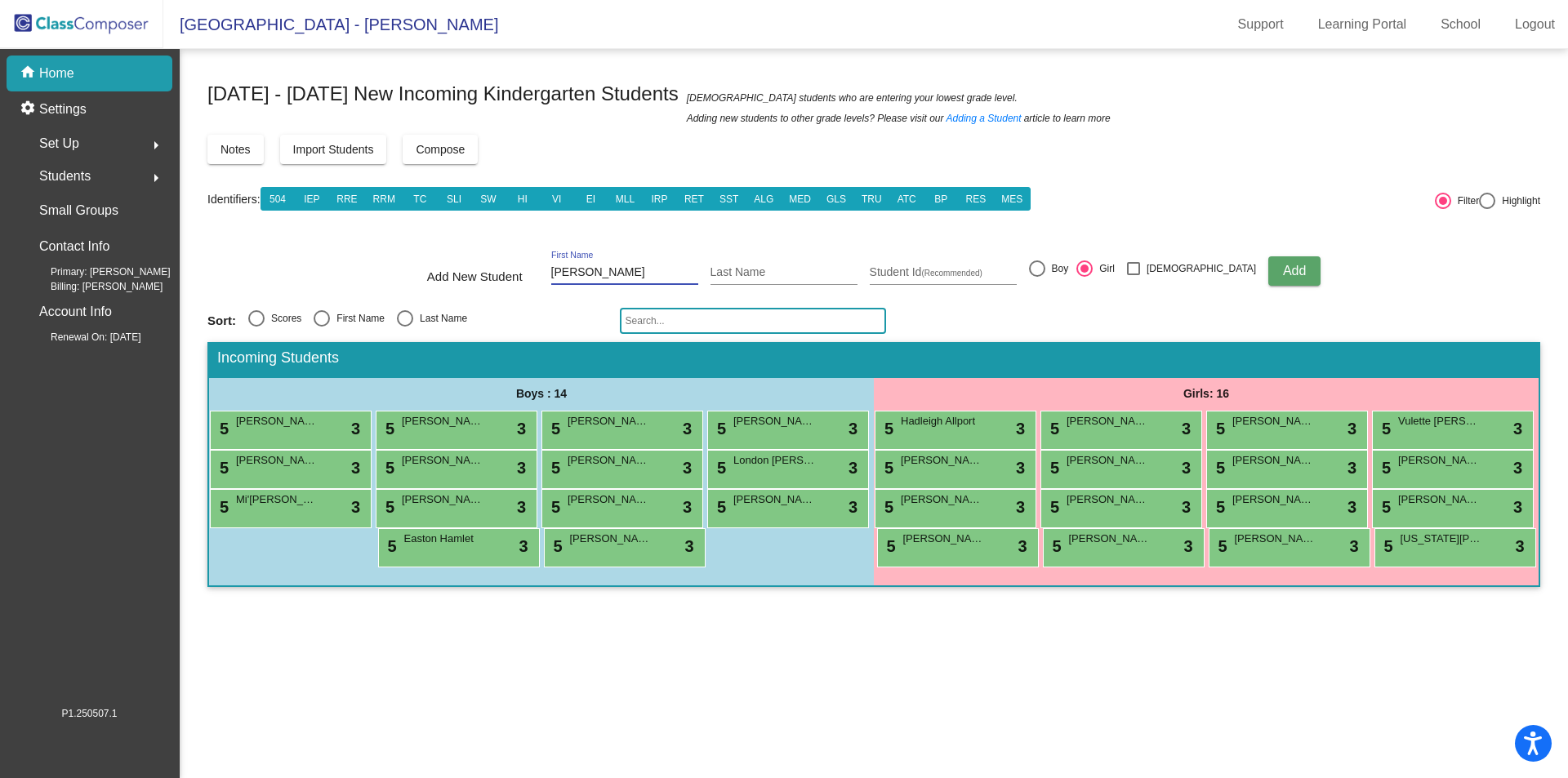
type input "[PERSON_NAME]"
type input "Hedow"
type input "1760031293"
click at [1280, 275] on button "Add" at bounding box center [1295, 271] width 52 height 30
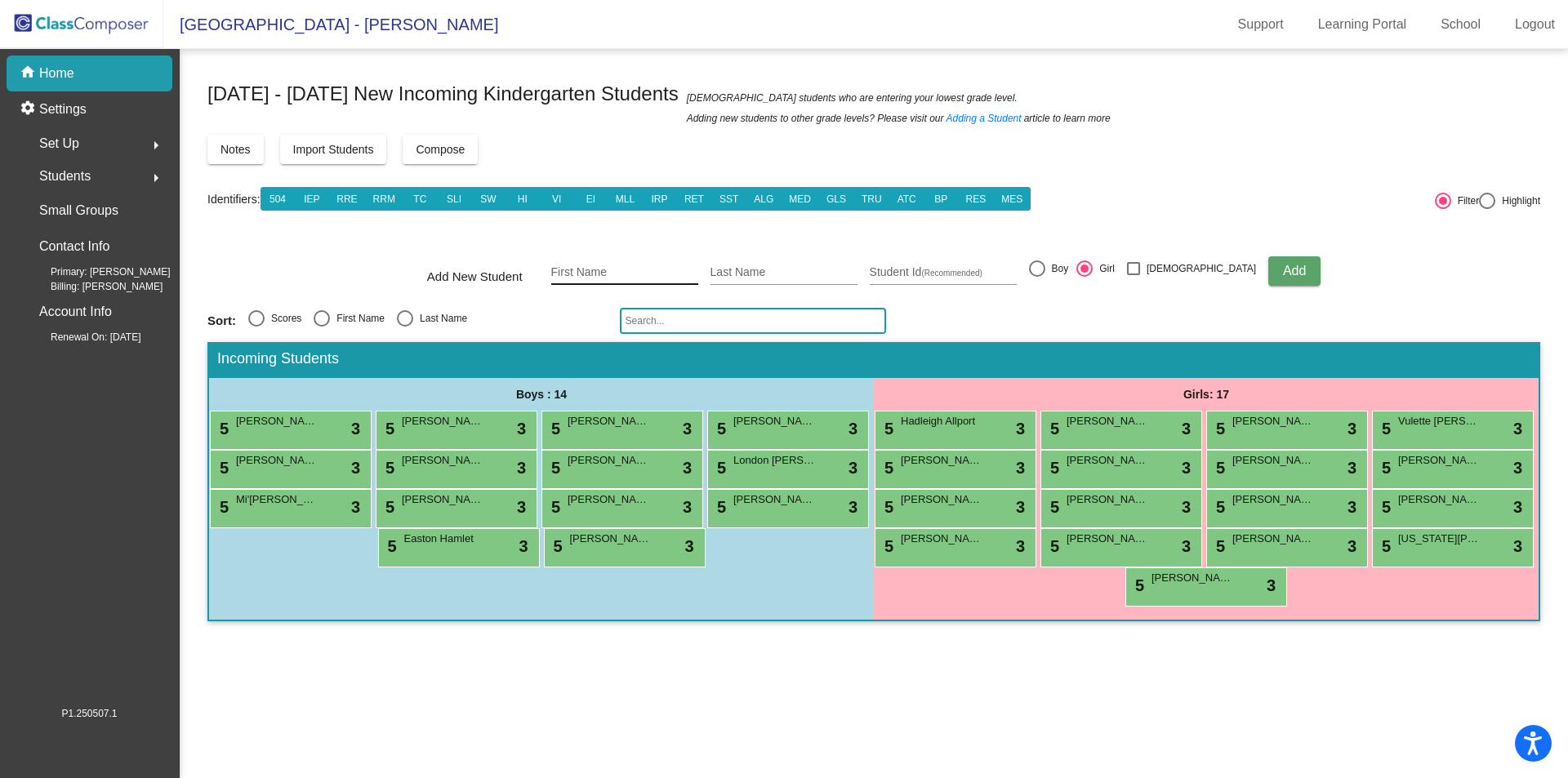
click at [640, 271] on input "First Name" at bounding box center [625, 273] width 147 height 13
type input "[PERSON_NAME]"
type input "Hill"
click at [1269, 271] on button "Add" at bounding box center [1295, 271] width 52 height 30
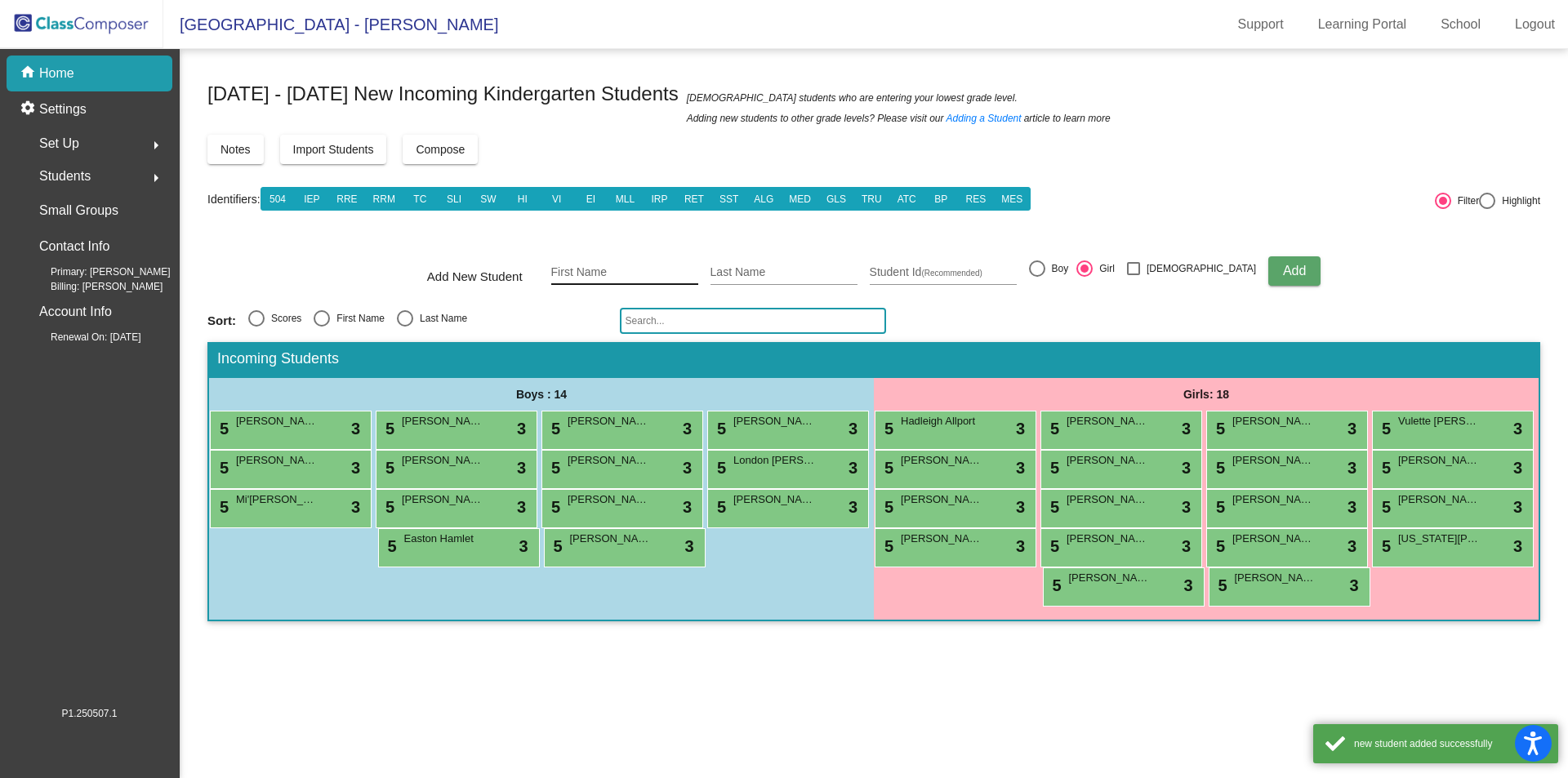
click at [622, 269] on input "First Name" at bounding box center [625, 273] width 147 height 13
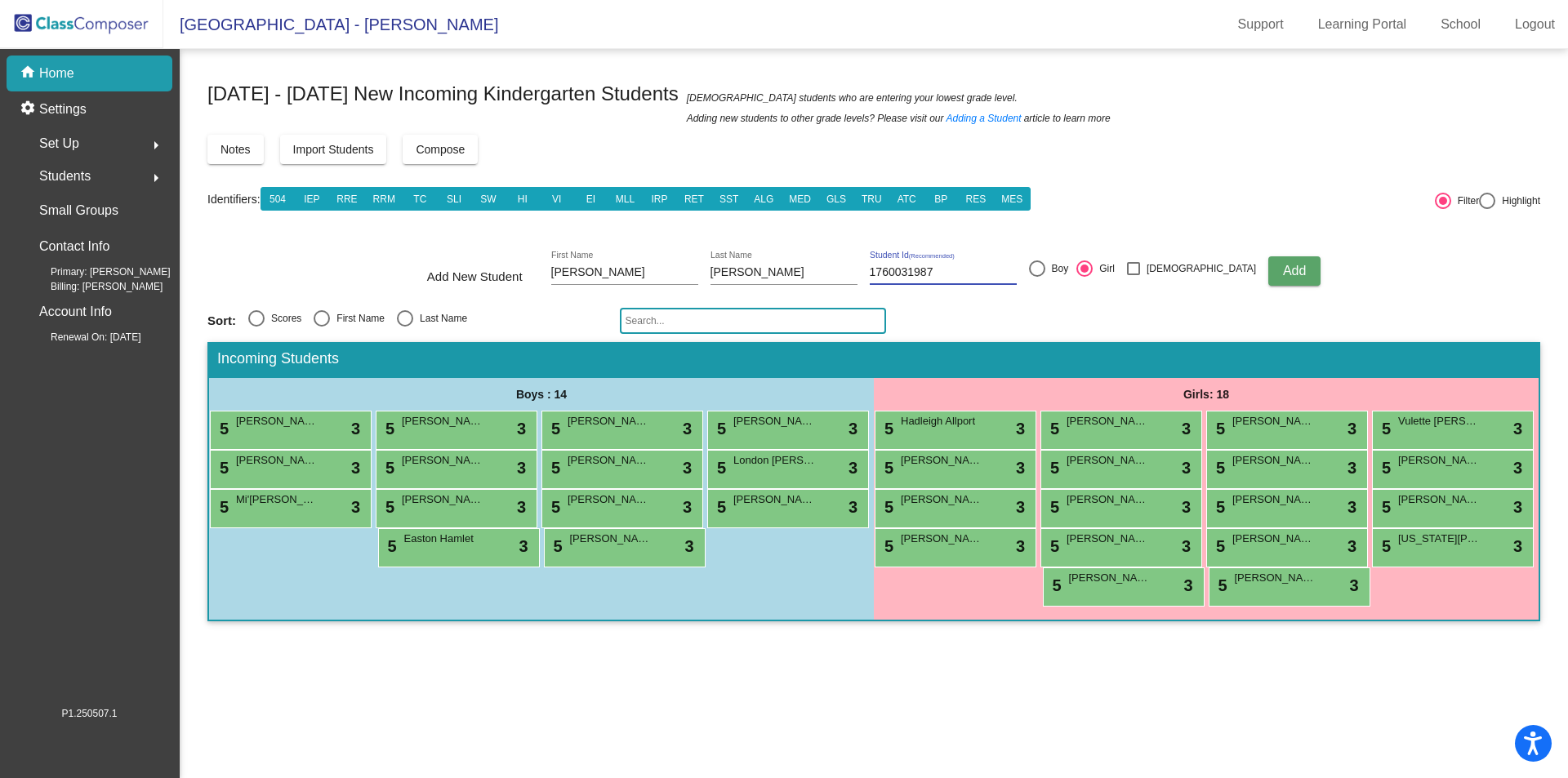
click at [1283, 267] on span "Add" at bounding box center [1295, 271] width 23 height 13
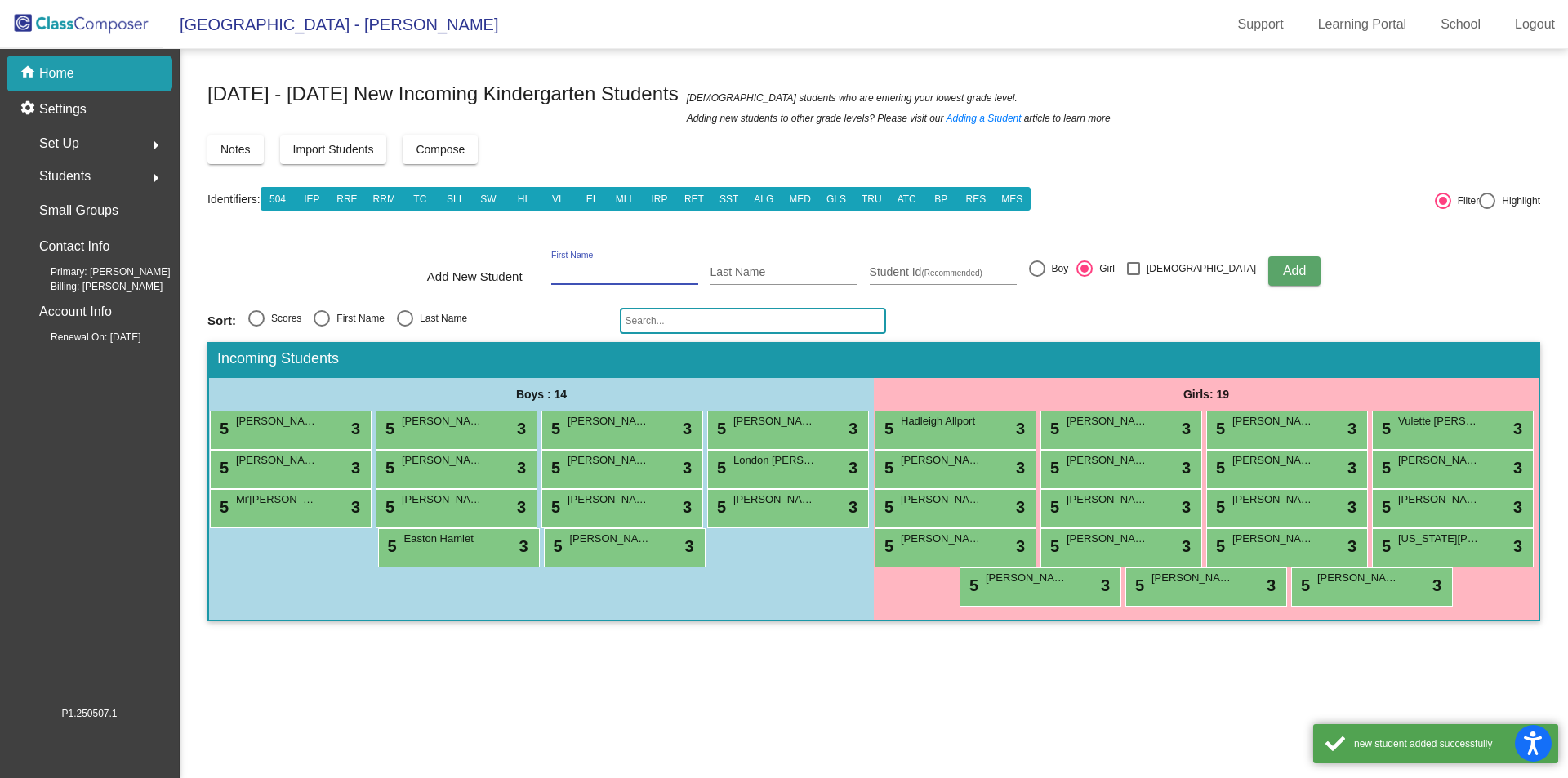
click at [610, 273] on input "First Name" at bounding box center [625, 273] width 147 height 13
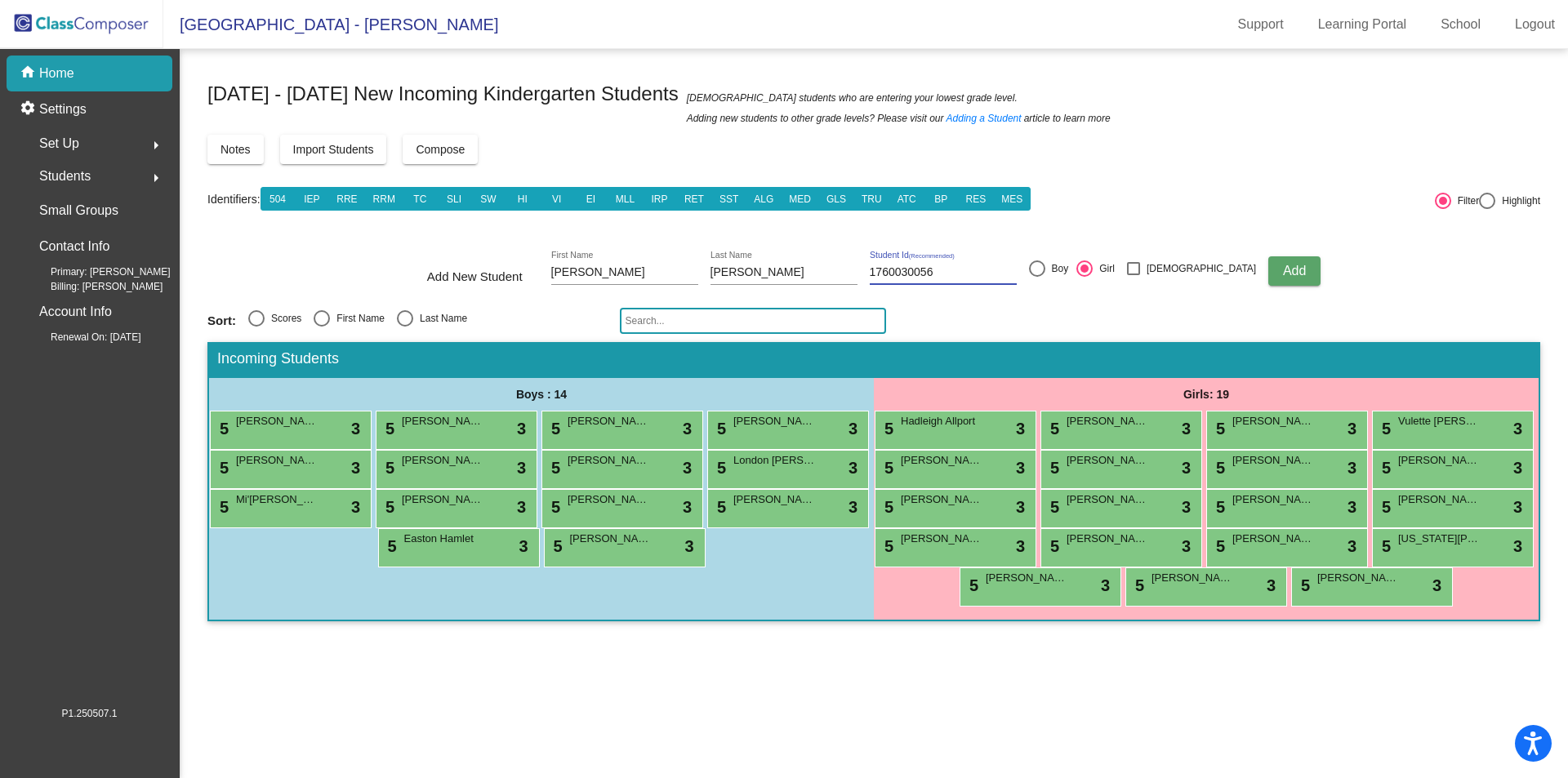
click at [1283, 275] on span "Add" at bounding box center [1295, 271] width 23 height 13
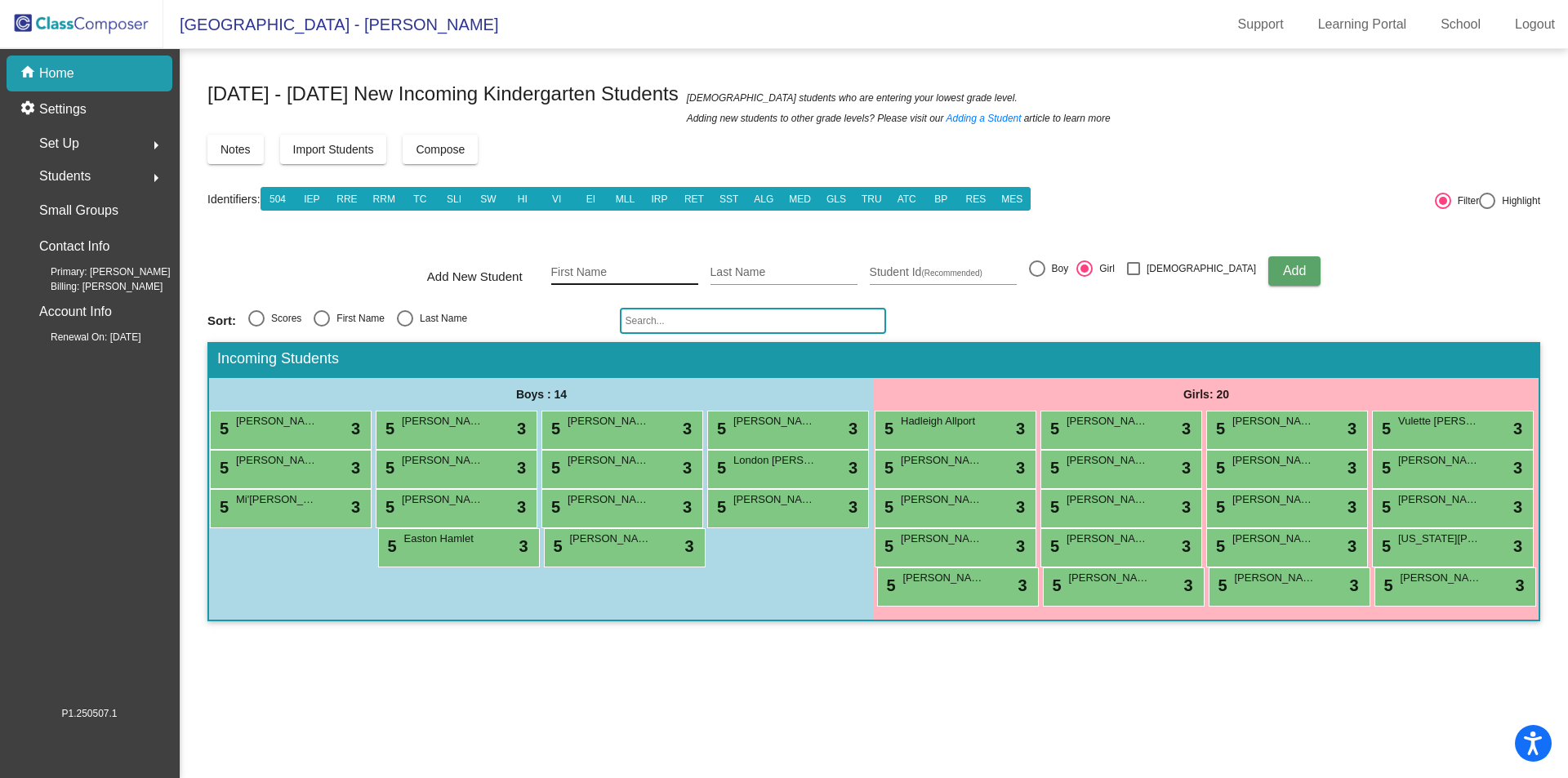
click at [602, 271] on input "First Name" at bounding box center [625, 273] width 147 height 13
click at [1283, 275] on span "Add" at bounding box center [1295, 271] width 23 height 13
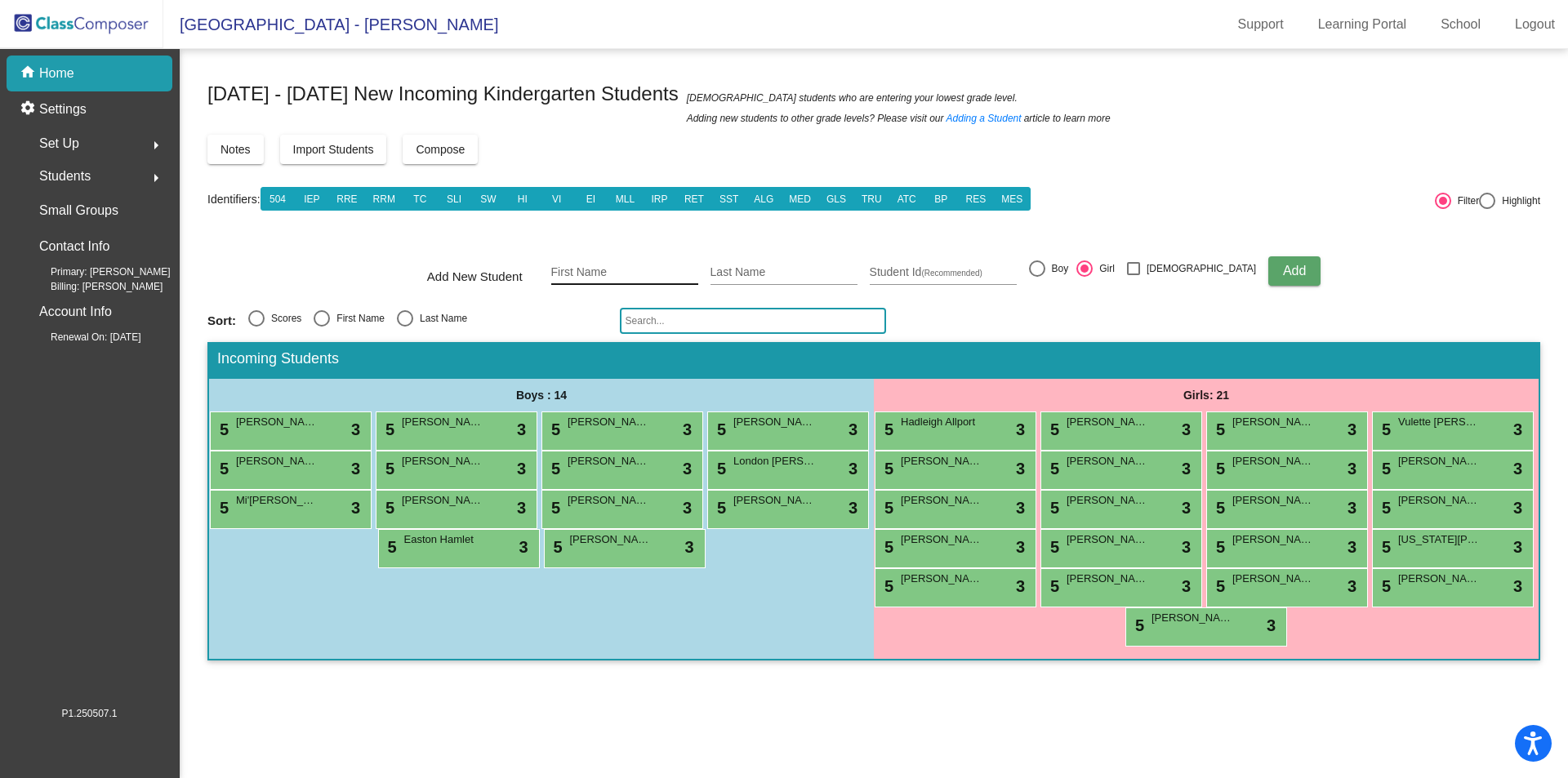
click at [666, 265] on div "First Name" at bounding box center [625, 268] width 147 height 34
click at [1283, 273] on span "Add" at bounding box center [1295, 271] width 23 height 13
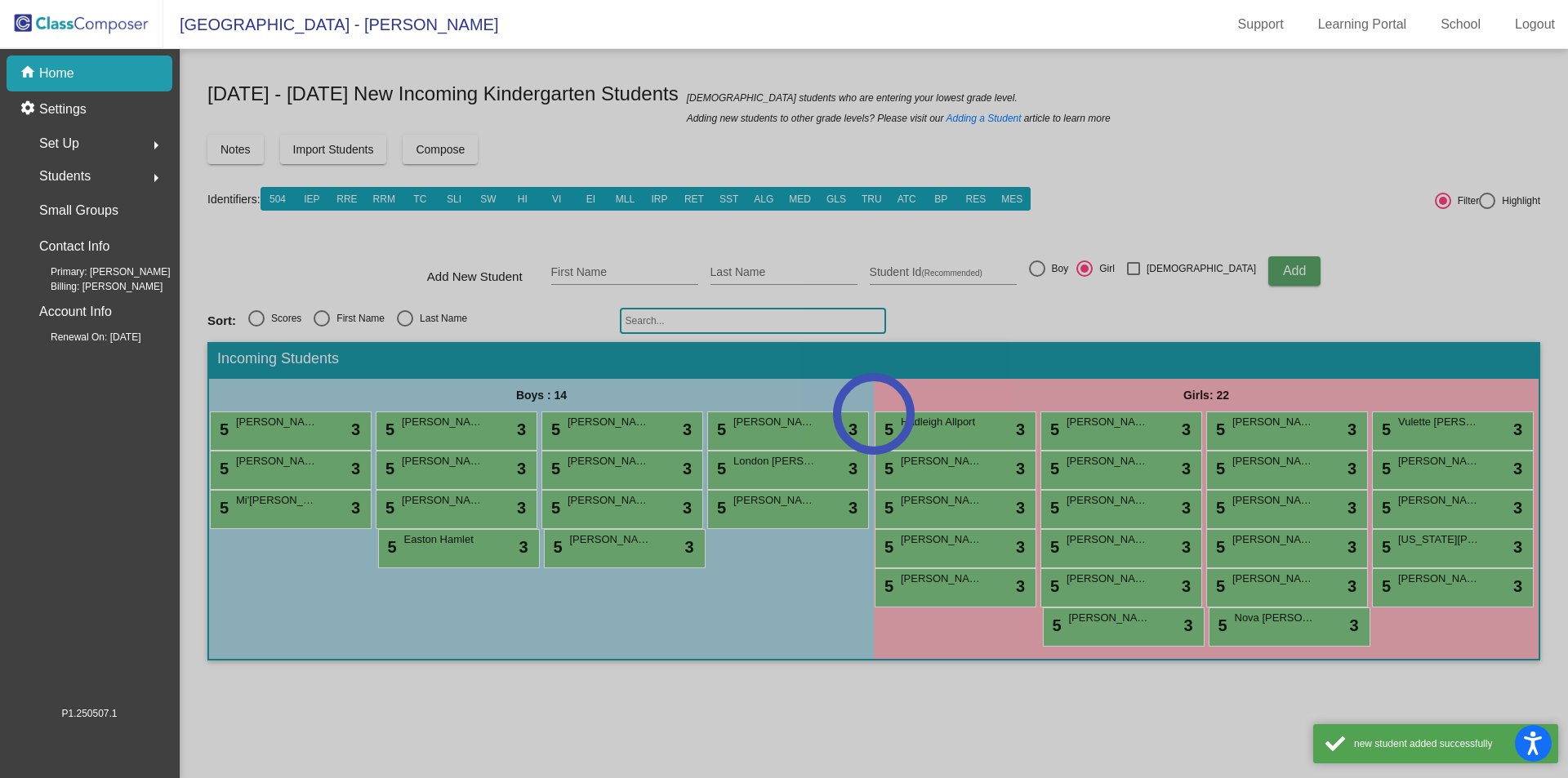
click at [624, 271] on div at bounding box center [873, 413] width 1389 height 729
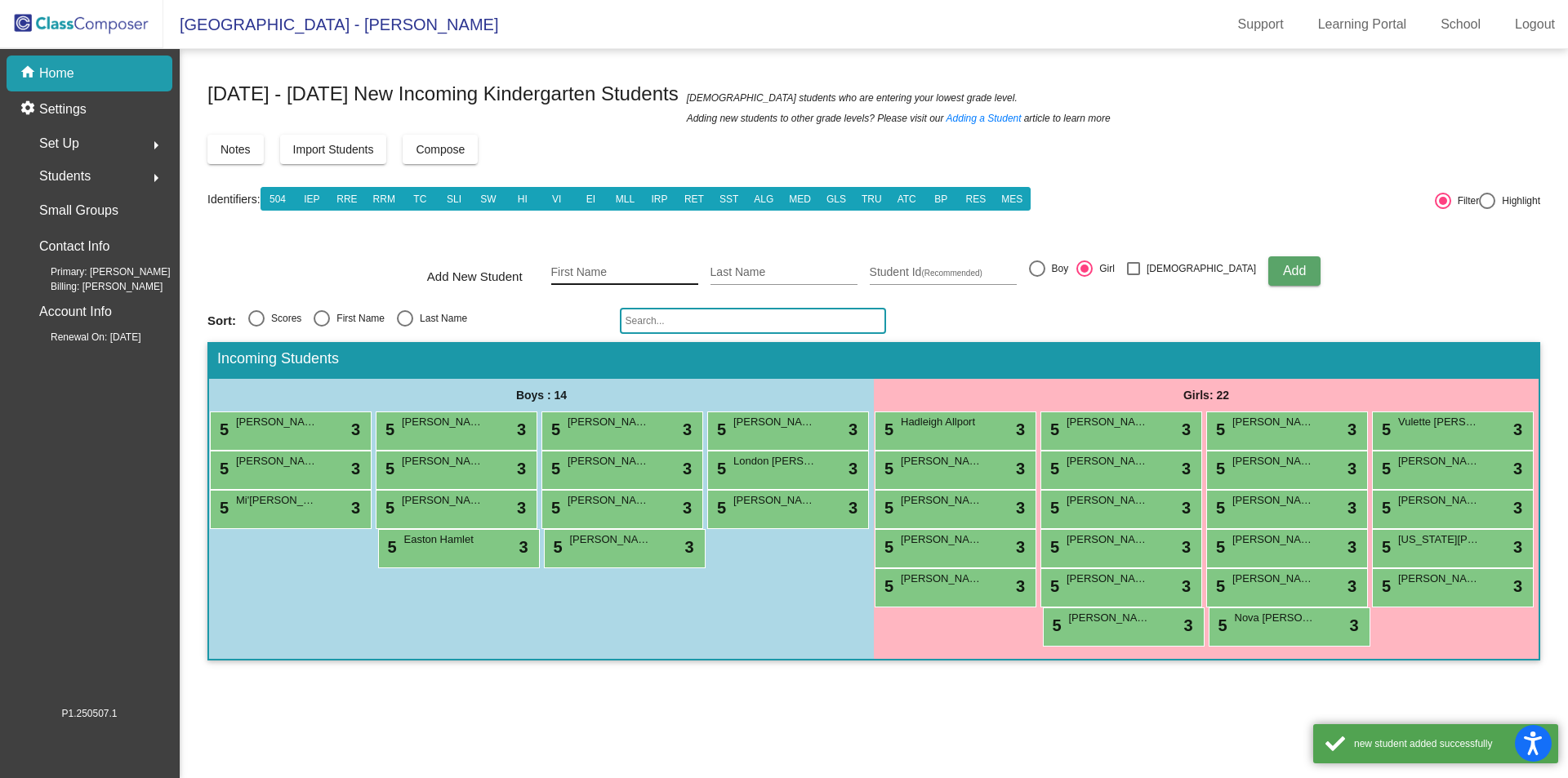
click at [614, 270] on input "First Name" at bounding box center [625, 273] width 147 height 13
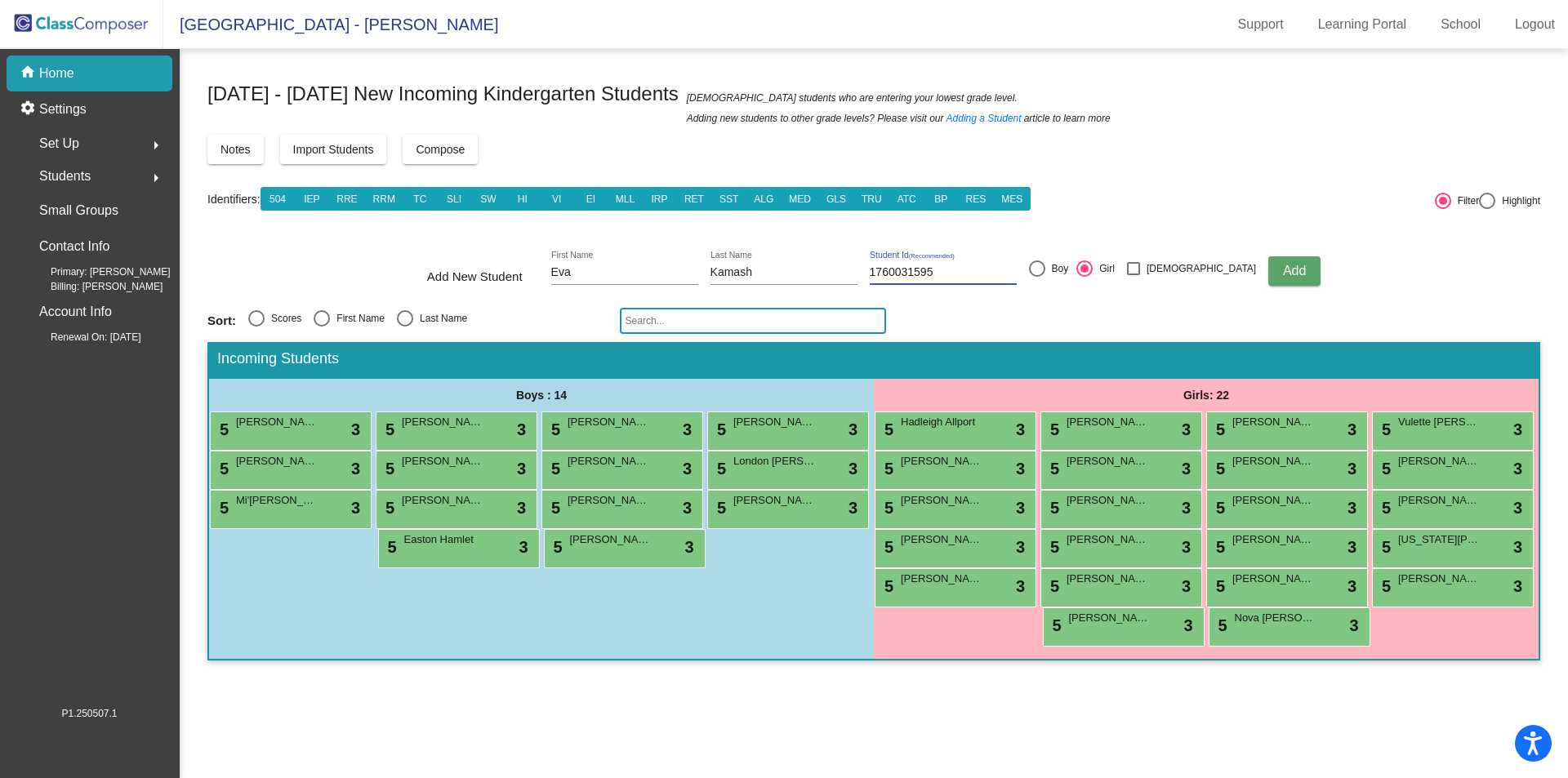
click at [1283, 271] on span "Add" at bounding box center [1295, 271] width 23 height 13
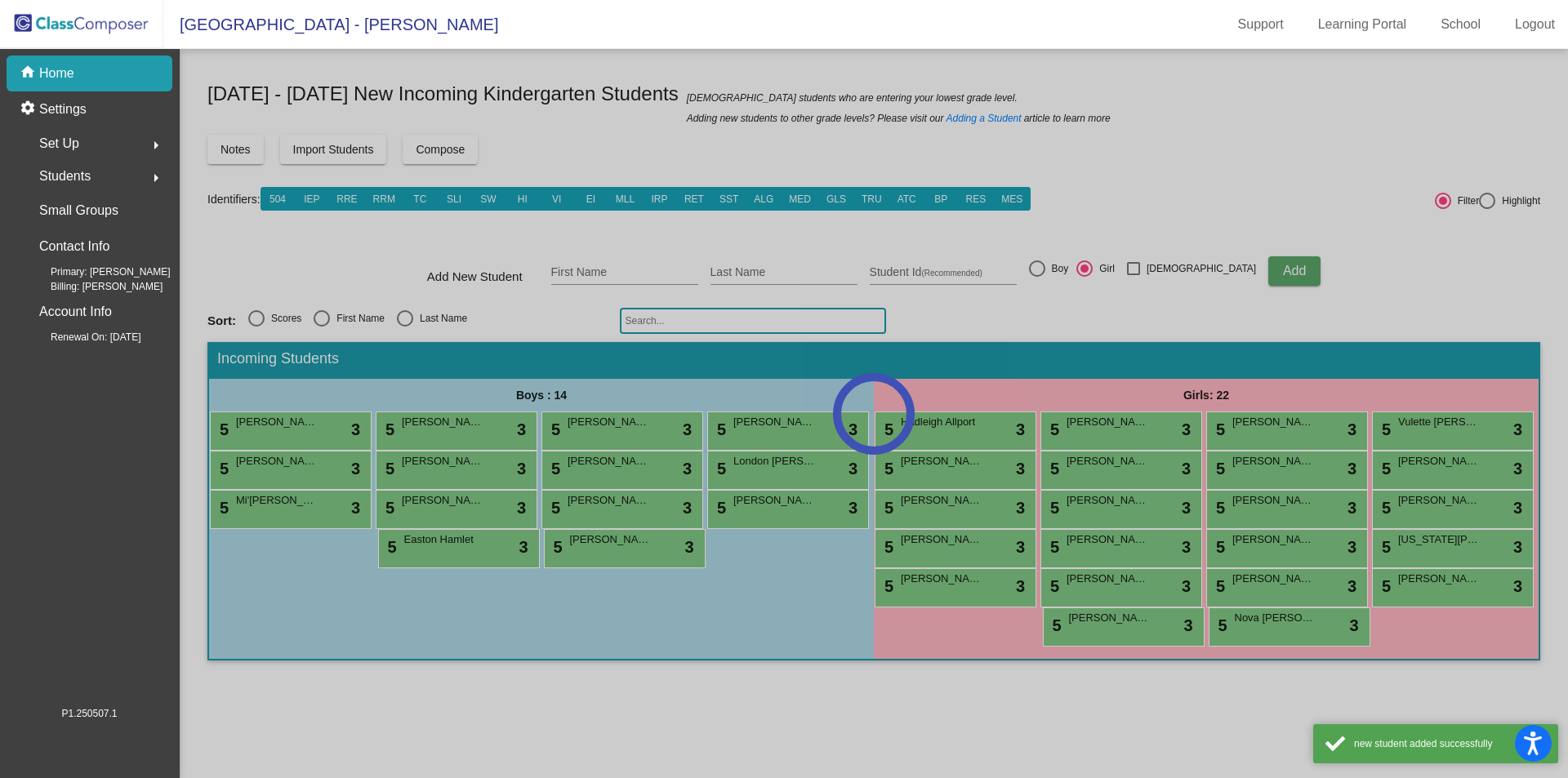
click at [632, 272] on div at bounding box center [873, 413] width 1389 height 729
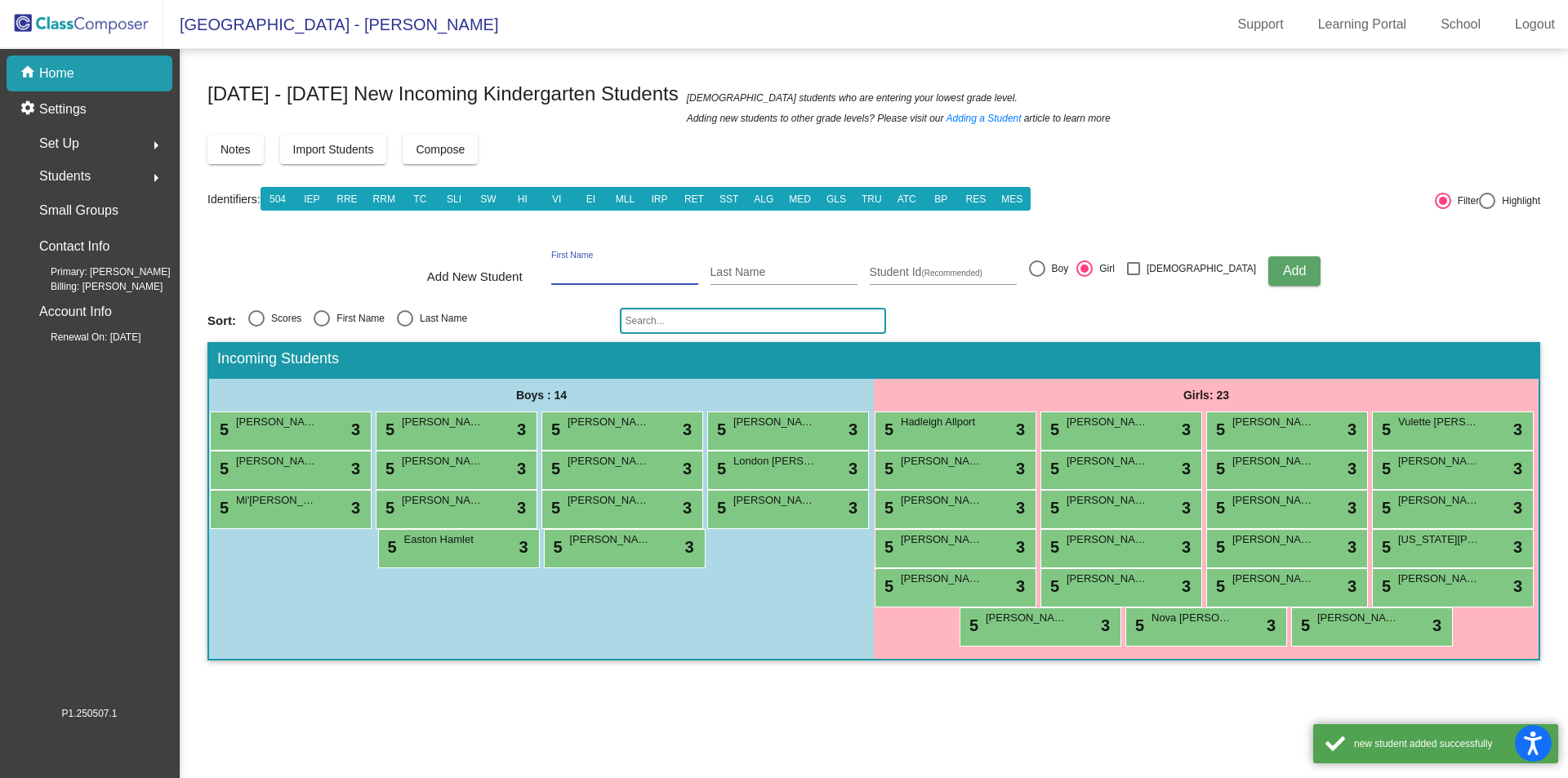
click at [603, 268] on input "First Name" at bounding box center [625, 273] width 147 height 13
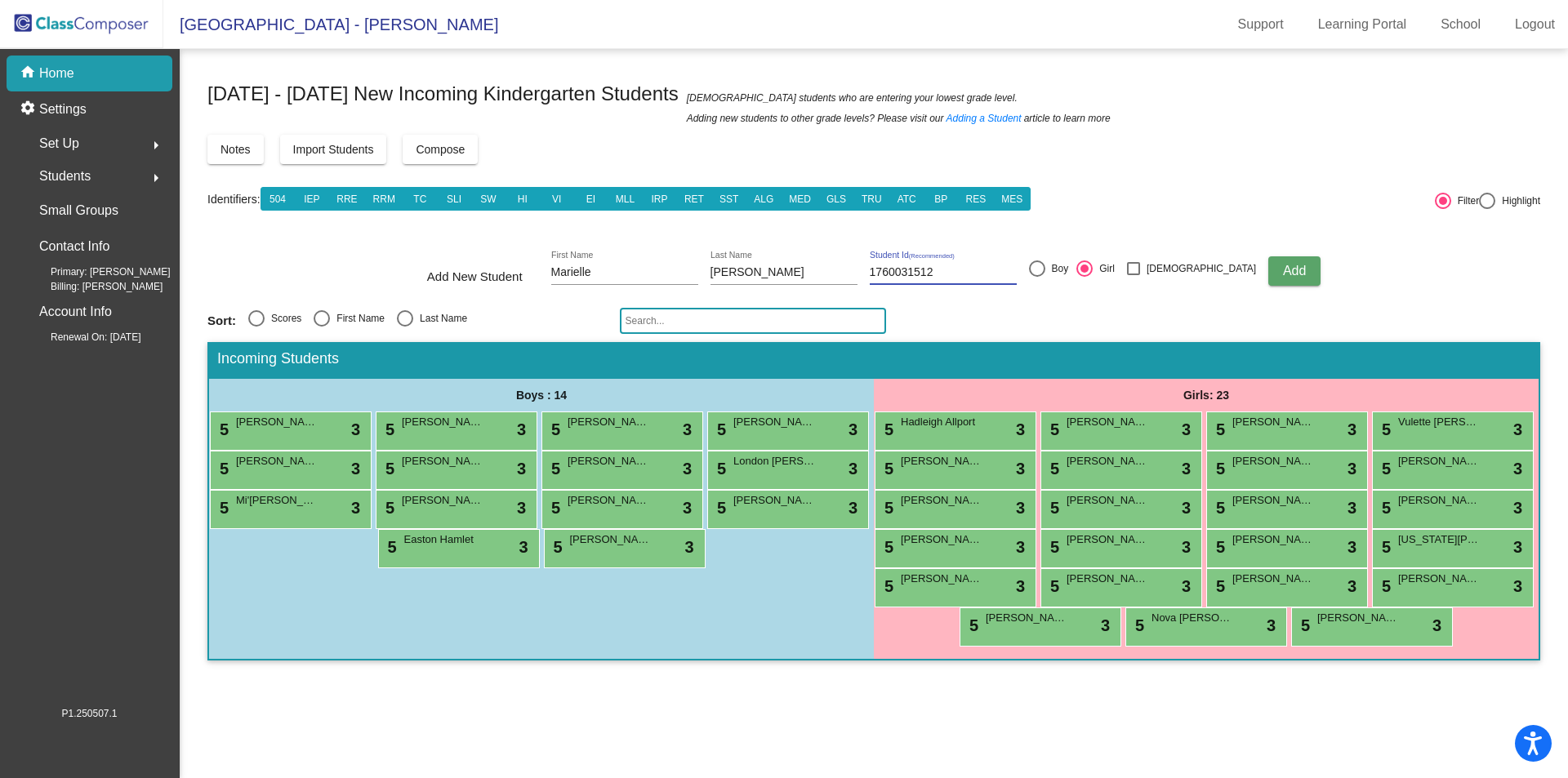
click at [1283, 271] on span "Add" at bounding box center [1295, 271] width 23 height 13
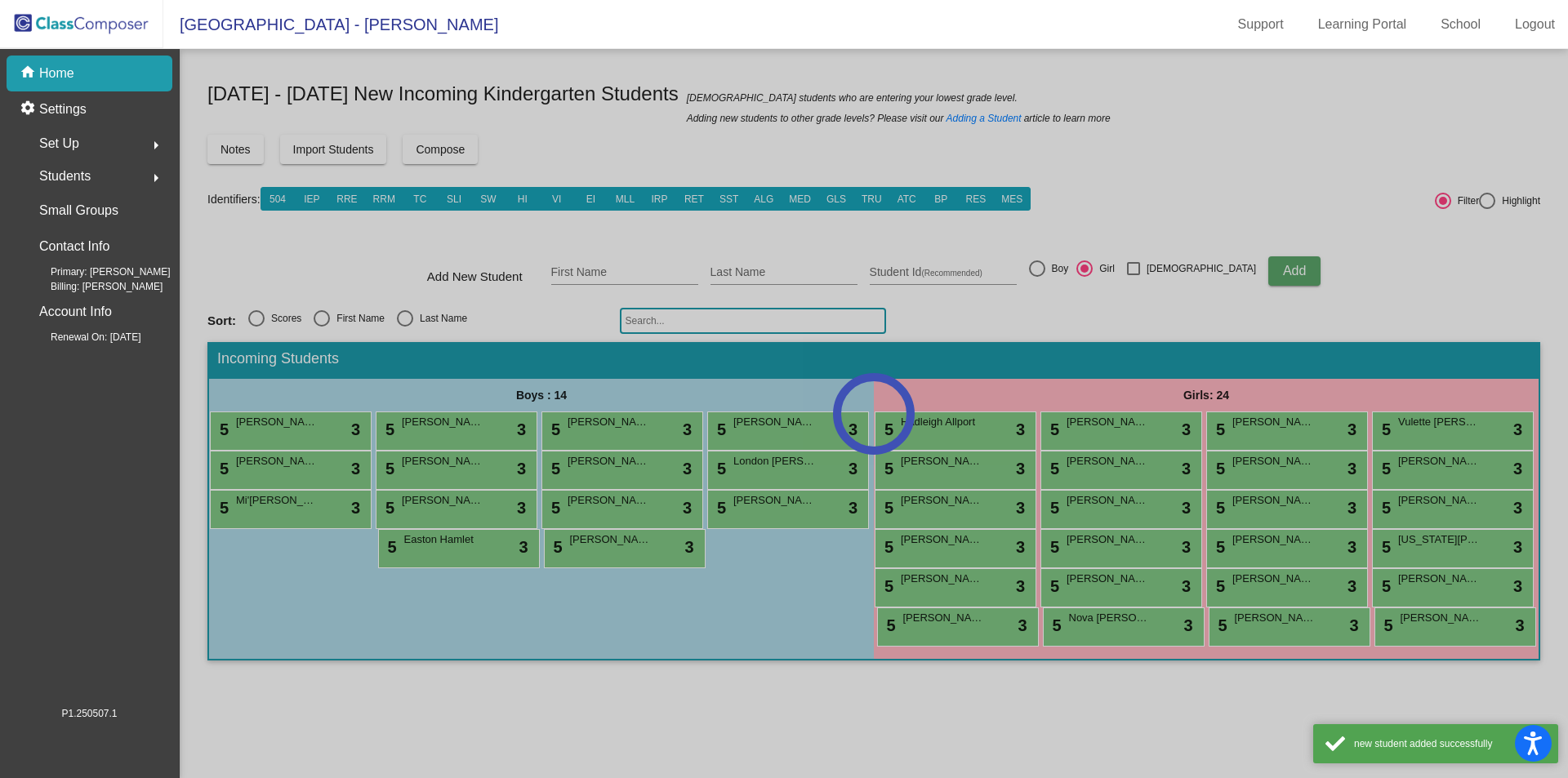
click at [611, 267] on div at bounding box center [873, 413] width 1389 height 729
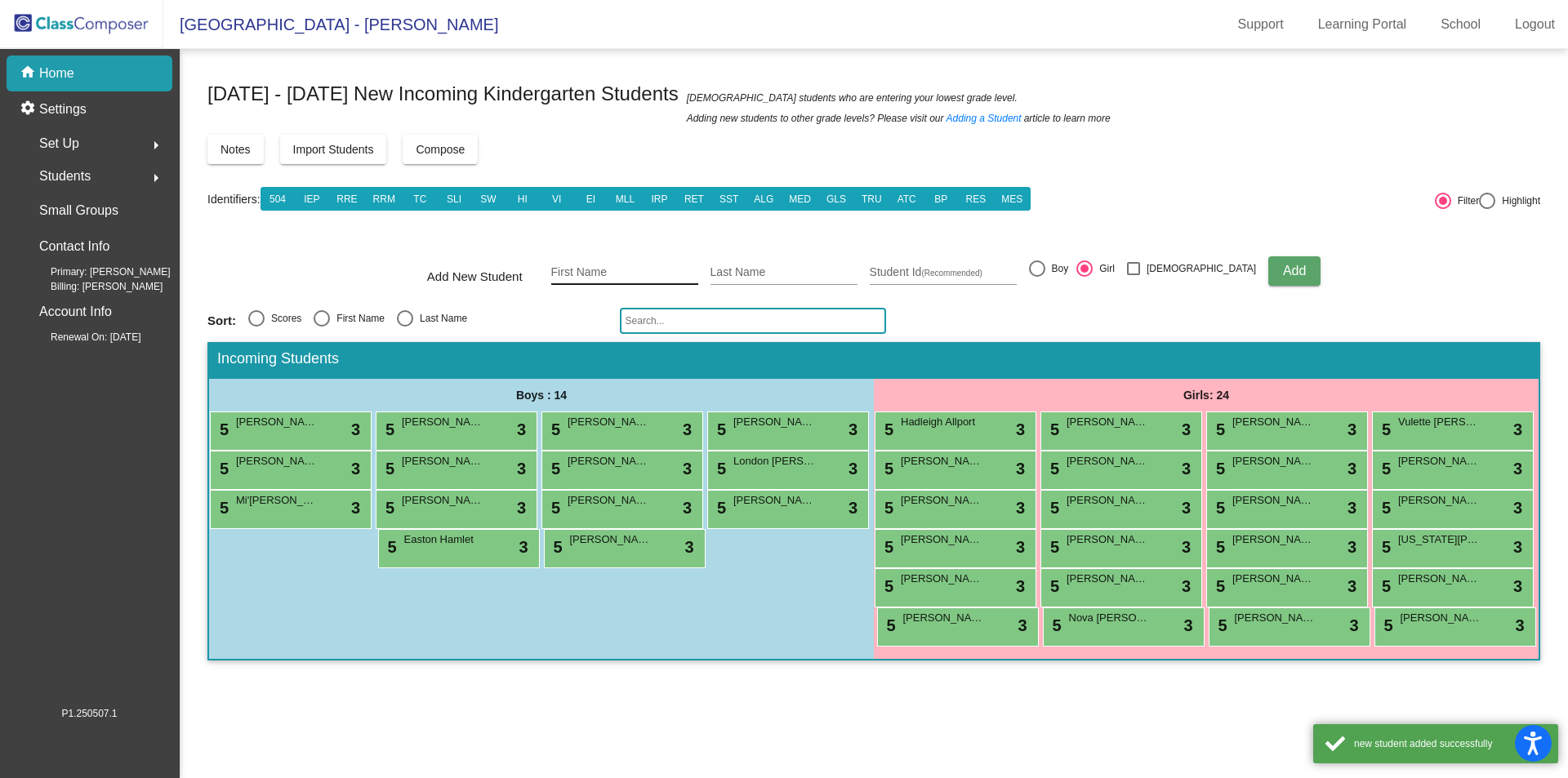
click at [605, 271] on input "First Name" at bounding box center [625, 273] width 147 height 13
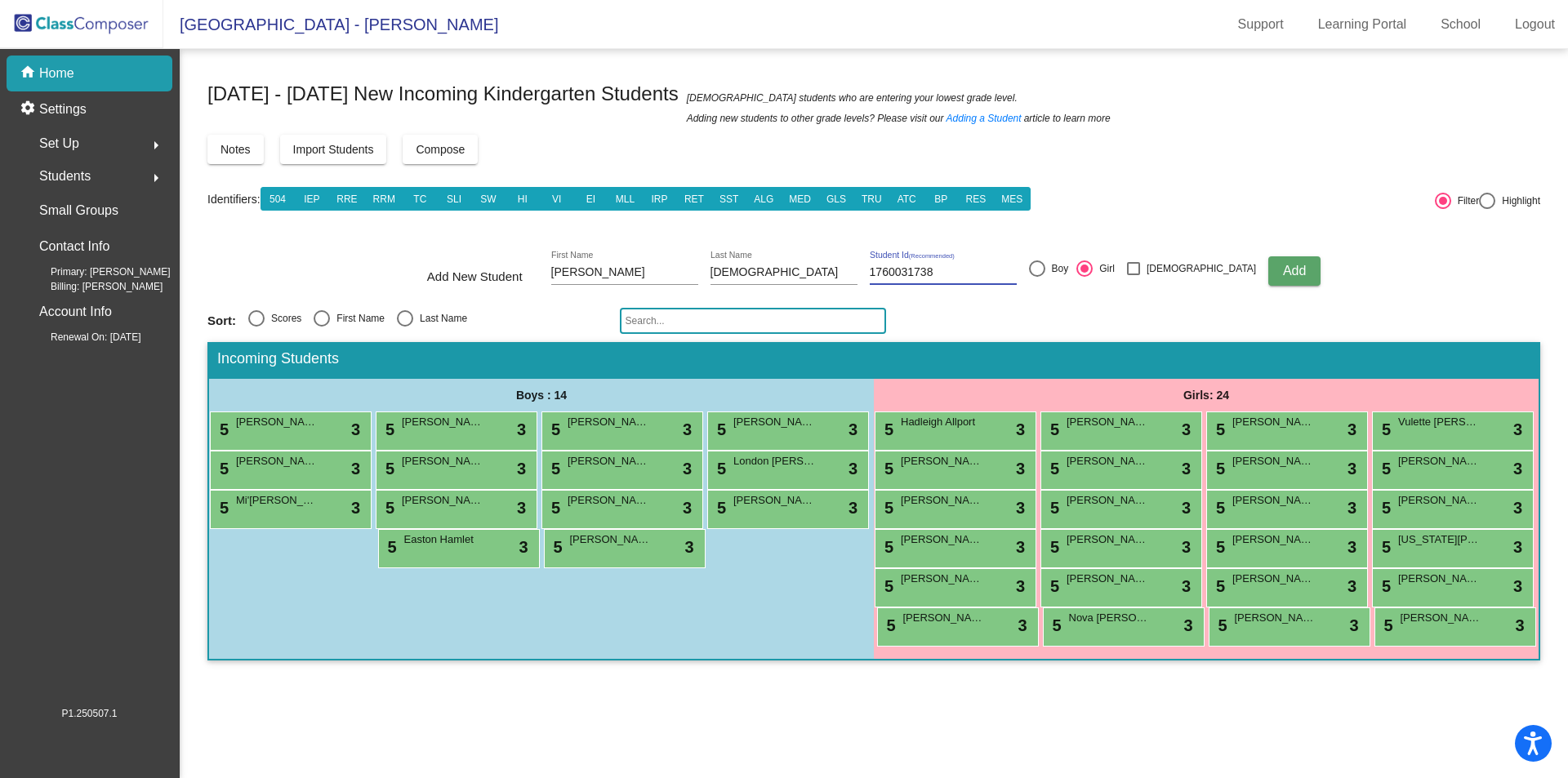
click at [1046, 271] on div at bounding box center [1037, 269] width 16 height 16
click at [1037, 277] on input "Boy" at bounding box center [1036, 277] width 1 height 1
click at [1269, 270] on button "Add" at bounding box center [1295, 271] width 52 height 30
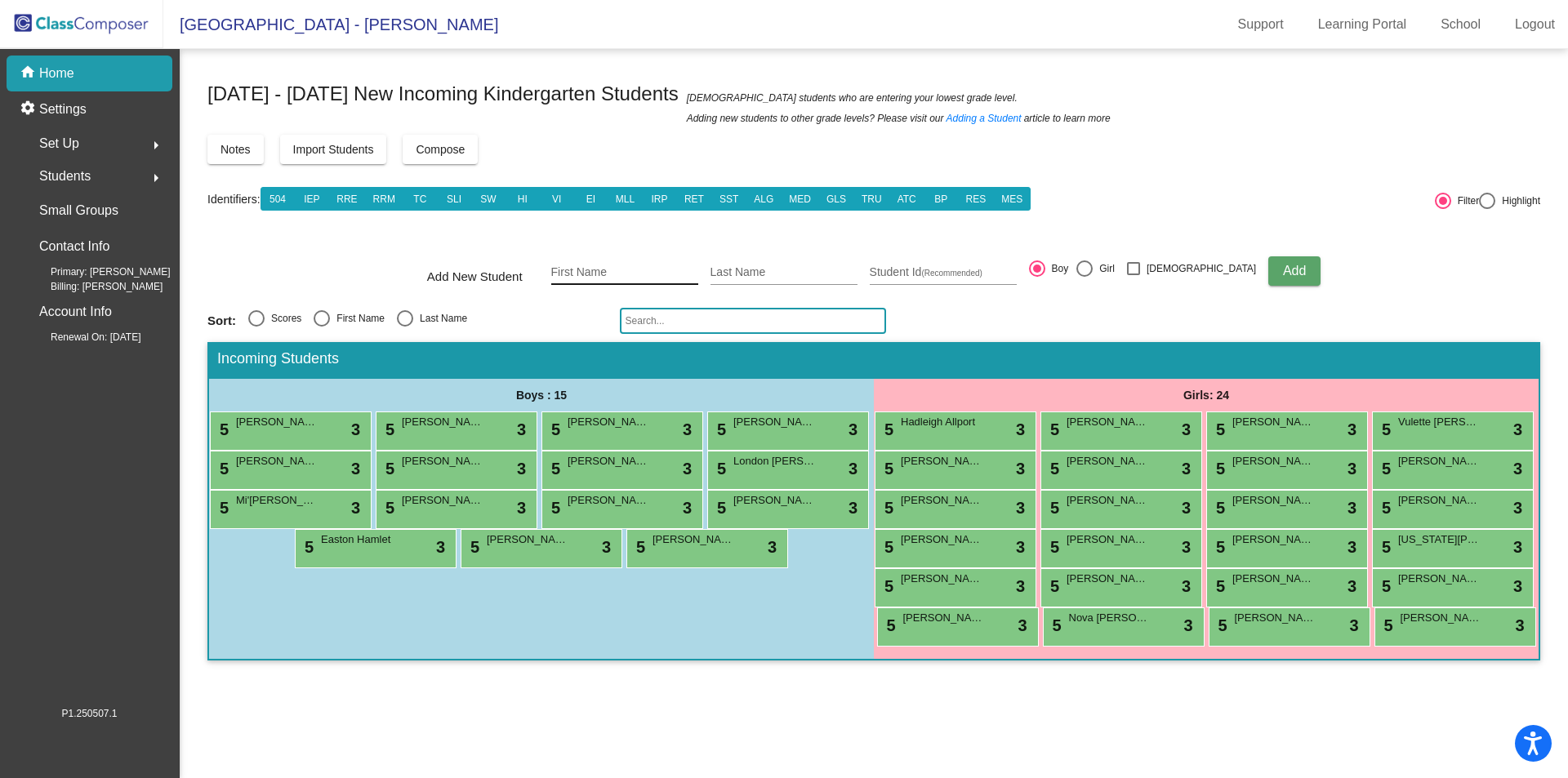
click at [625, 268] on input "First Name" at bounding box center [625, 273] width 147 height 13
click at [1283, 271] on span "Add" at bounding box center [1295, 271] width 23 height 13
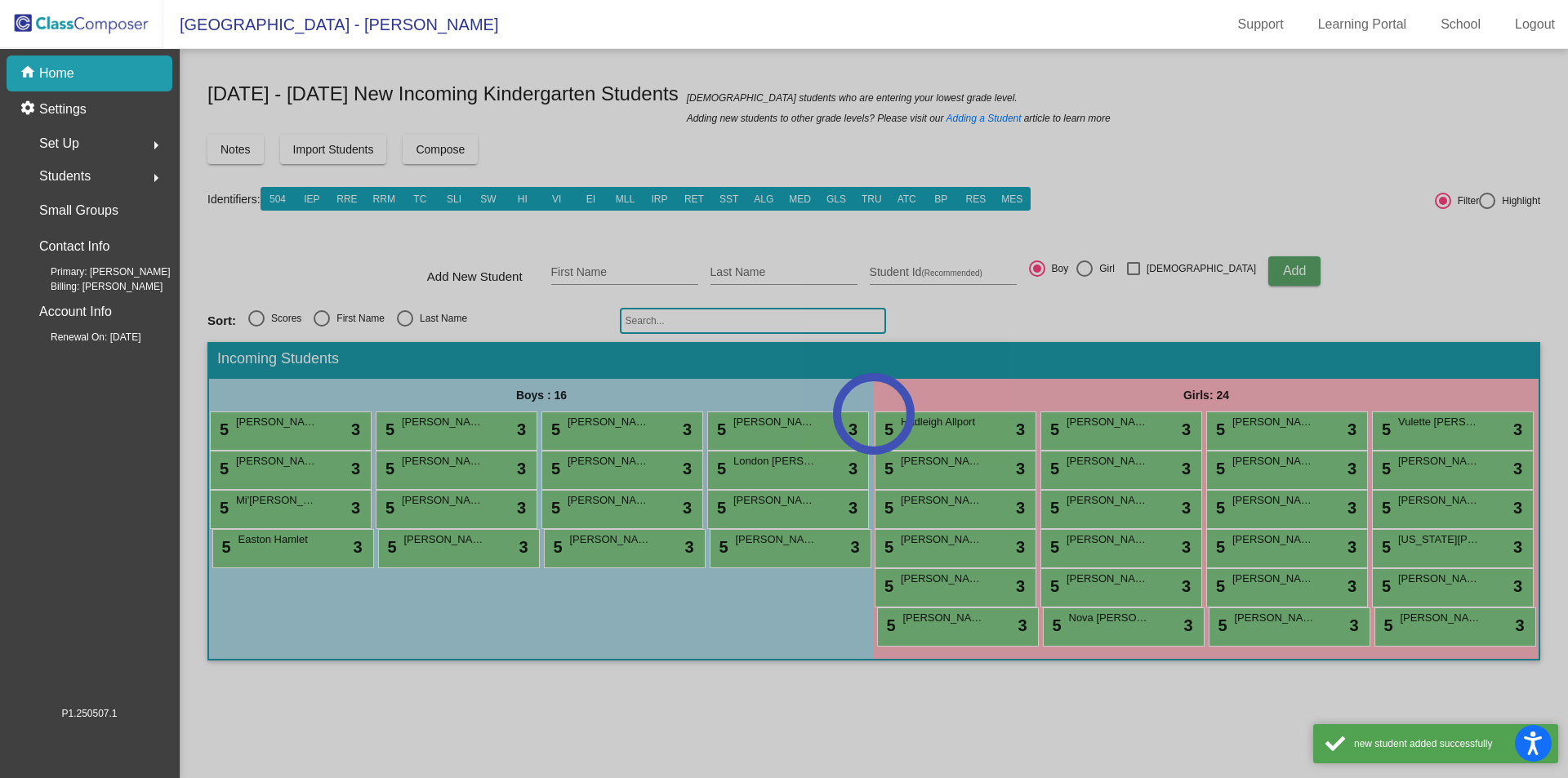
click at [645, 277] on div at bounding box center [873, 413] width 1389 height 729
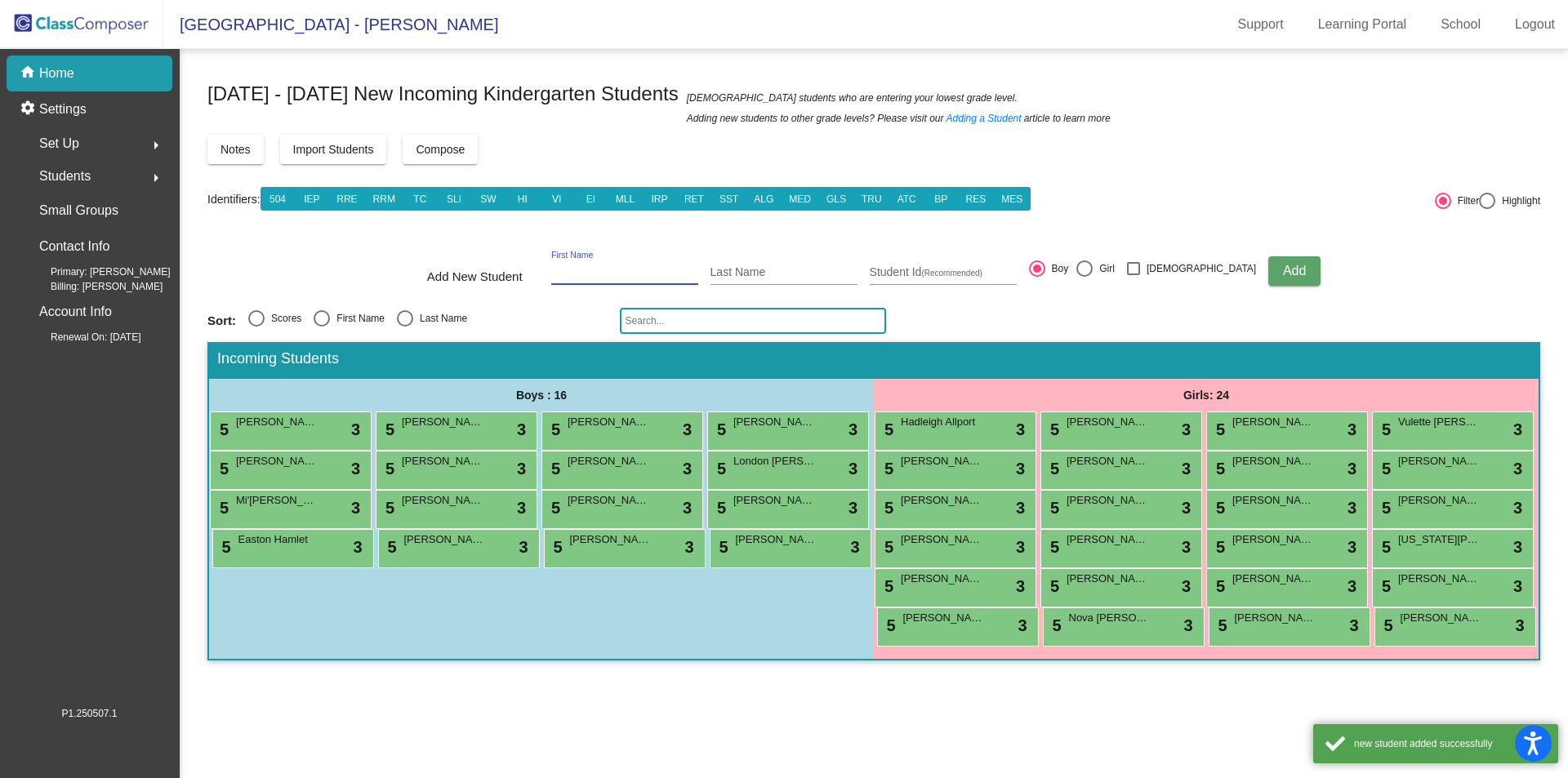
click at [630, 269] on input "First Name" at bounding box center [625, 273] width 147 height 13
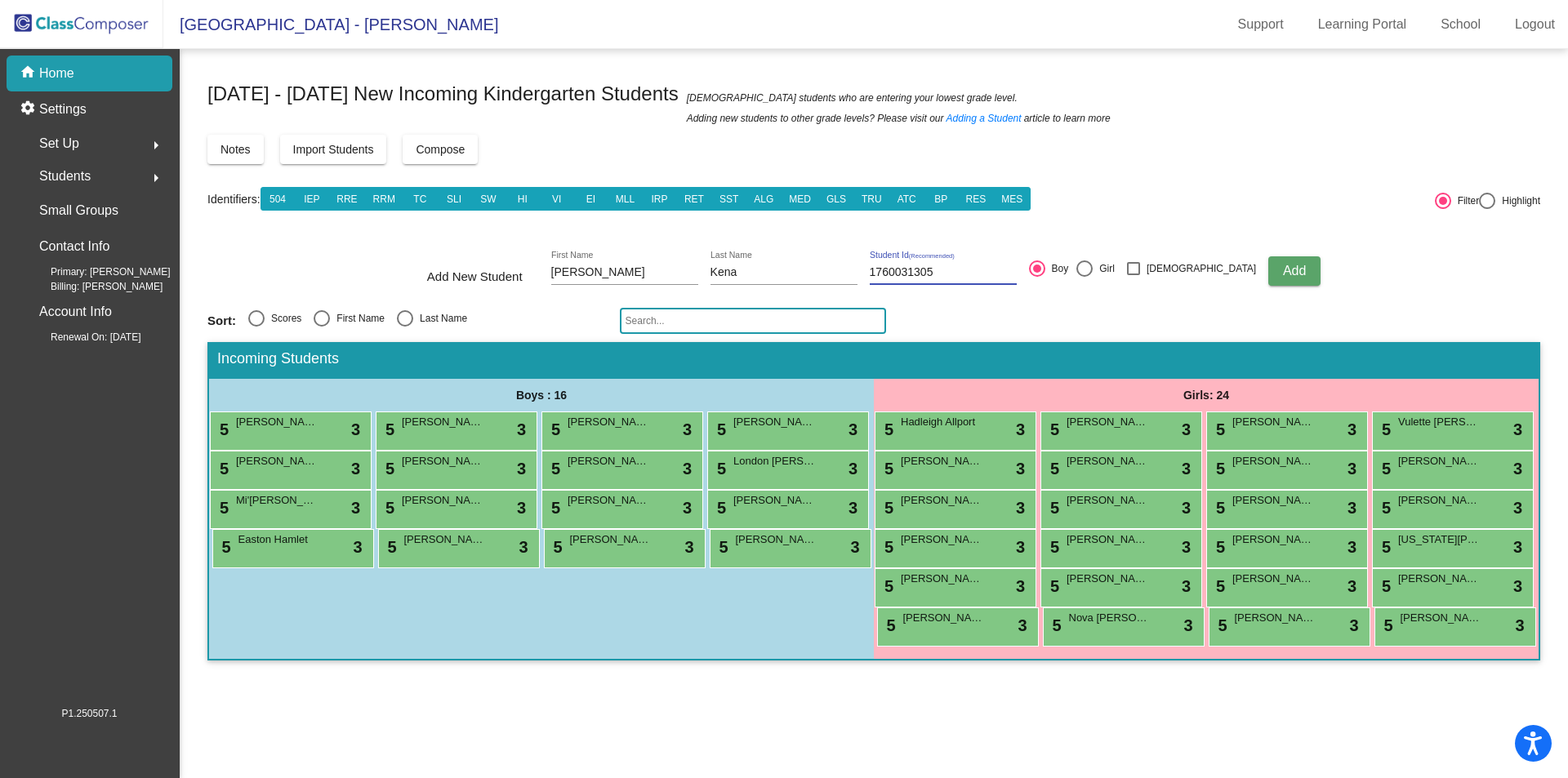
click at [1283, 268] on span "Add" at bounding box center [1295, 271] width 23 height 13
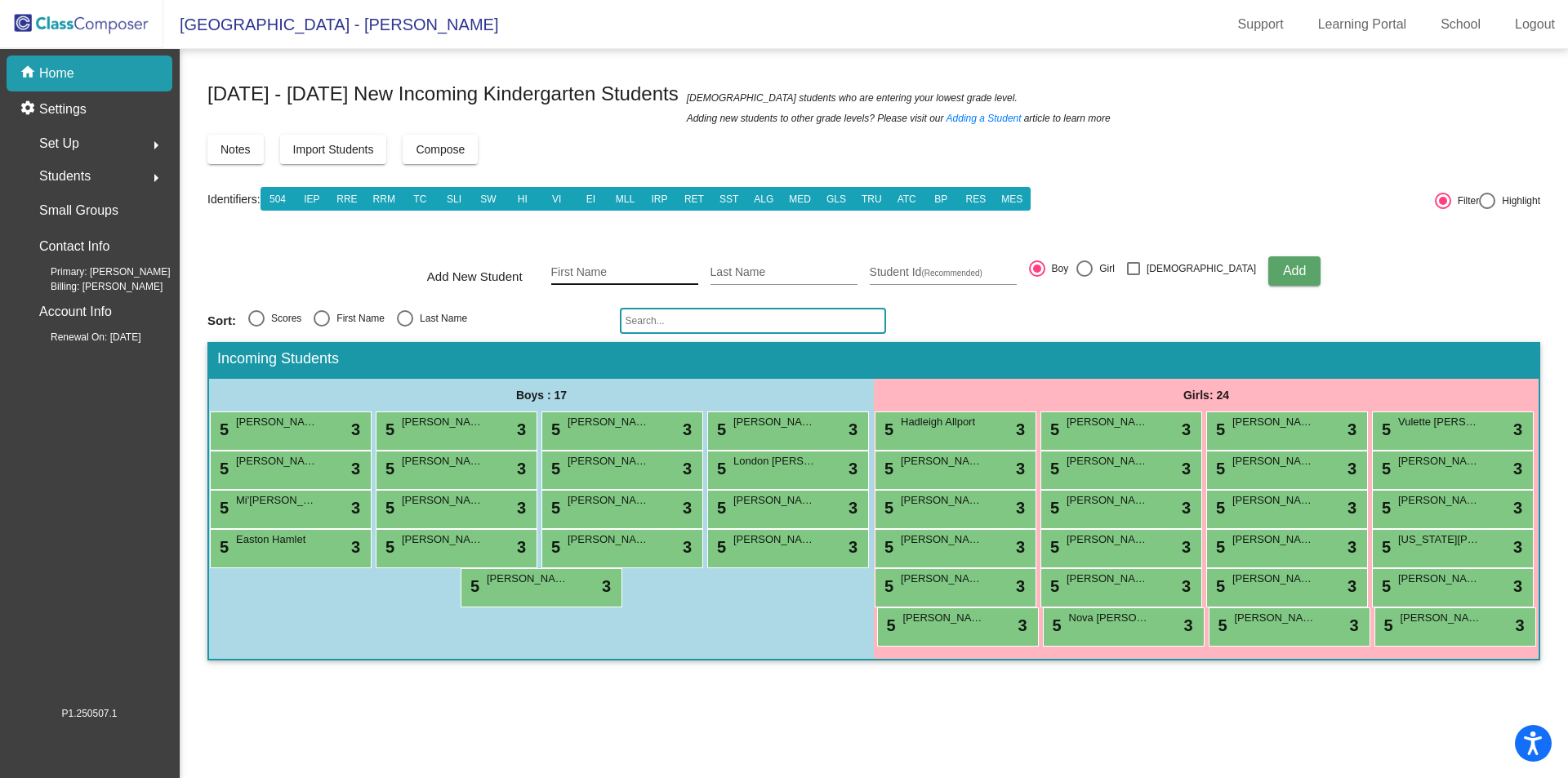
click at [648, 279] on div "First Name" at bounding box center [625, 268] width 147 height 34
click at [1093, 274] on div at bounding box center [1084, 269] width 16 height 16
click at [1084, 277] on input "Girl" at bounding box center [1084, 277] width 1 height 1
click at [1291, 271] on form "Add New Student [PERSON_NAME] First Name [PERSON_NAME] Last Name 1760031992 Stu…" at bounding box center [873, 271] width 1333 height 58
click at [1283, 271] on span "Add" at bounding box center [1295, 271] width 23 height 13
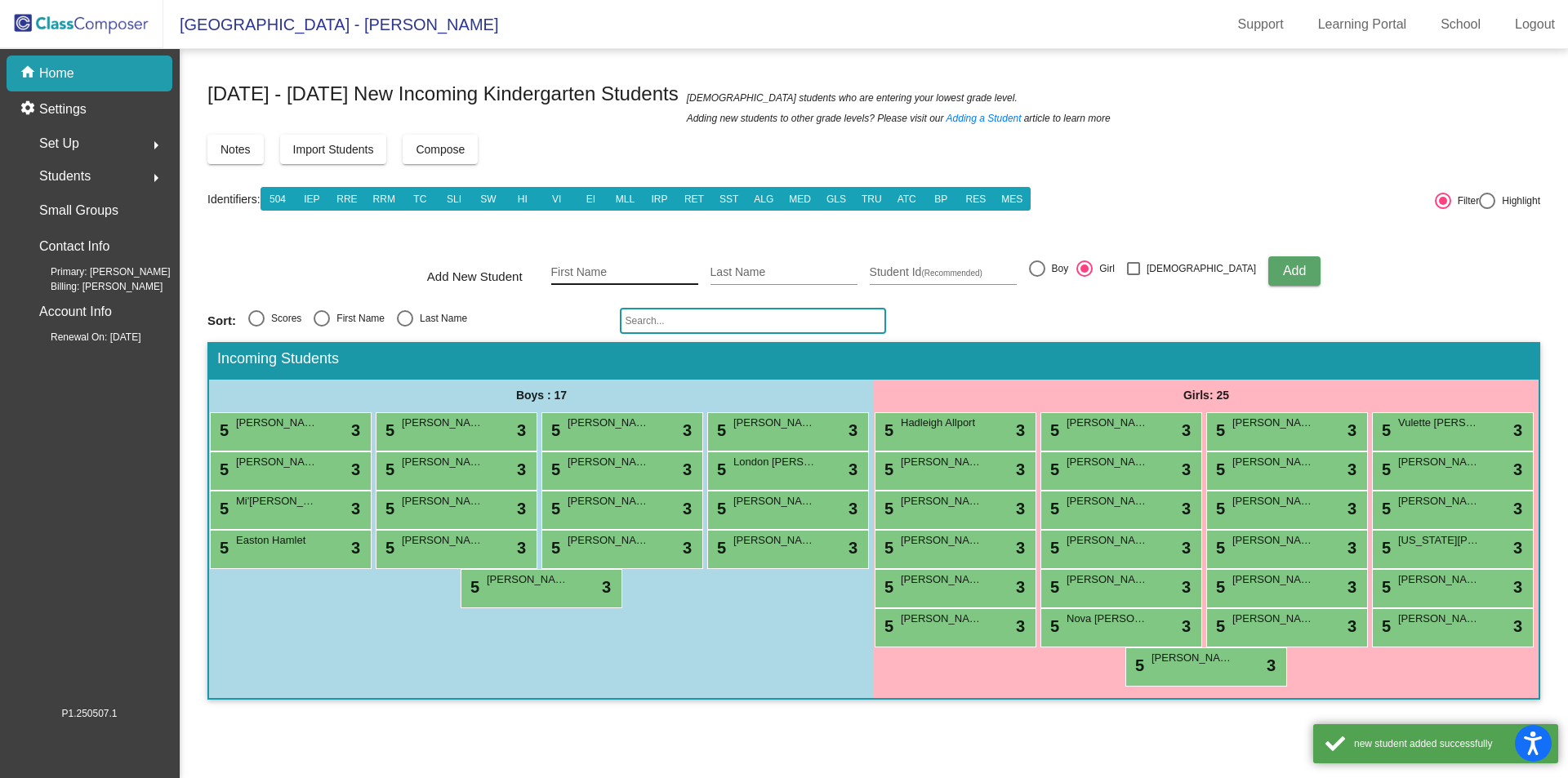
click at [609, 269] on input "First Name" at bounding box center [625, 273] width 147 height 13
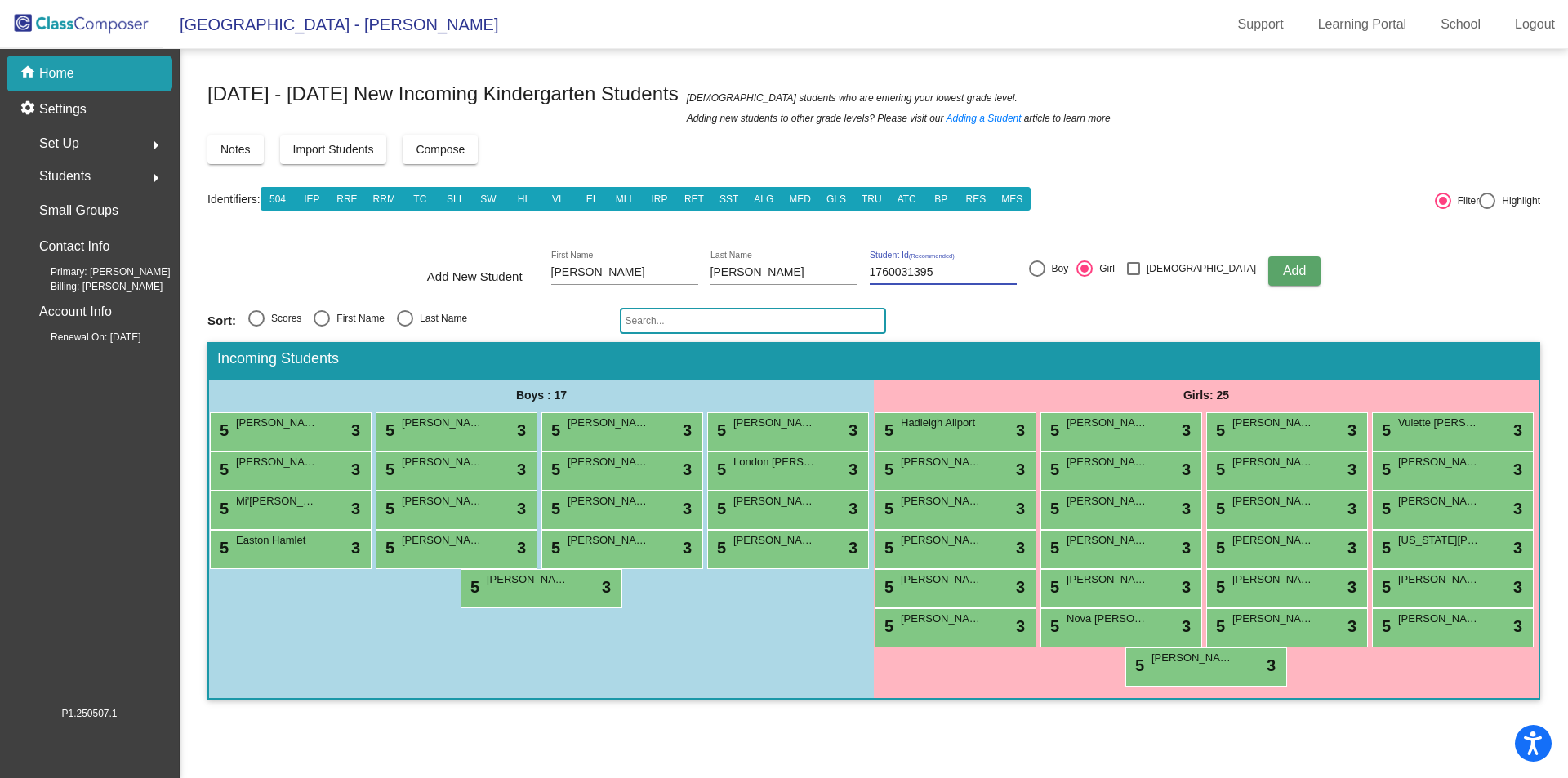
click at [1283, 271] on span "Add" at bounding box center [1295, 271] width 23 height 13
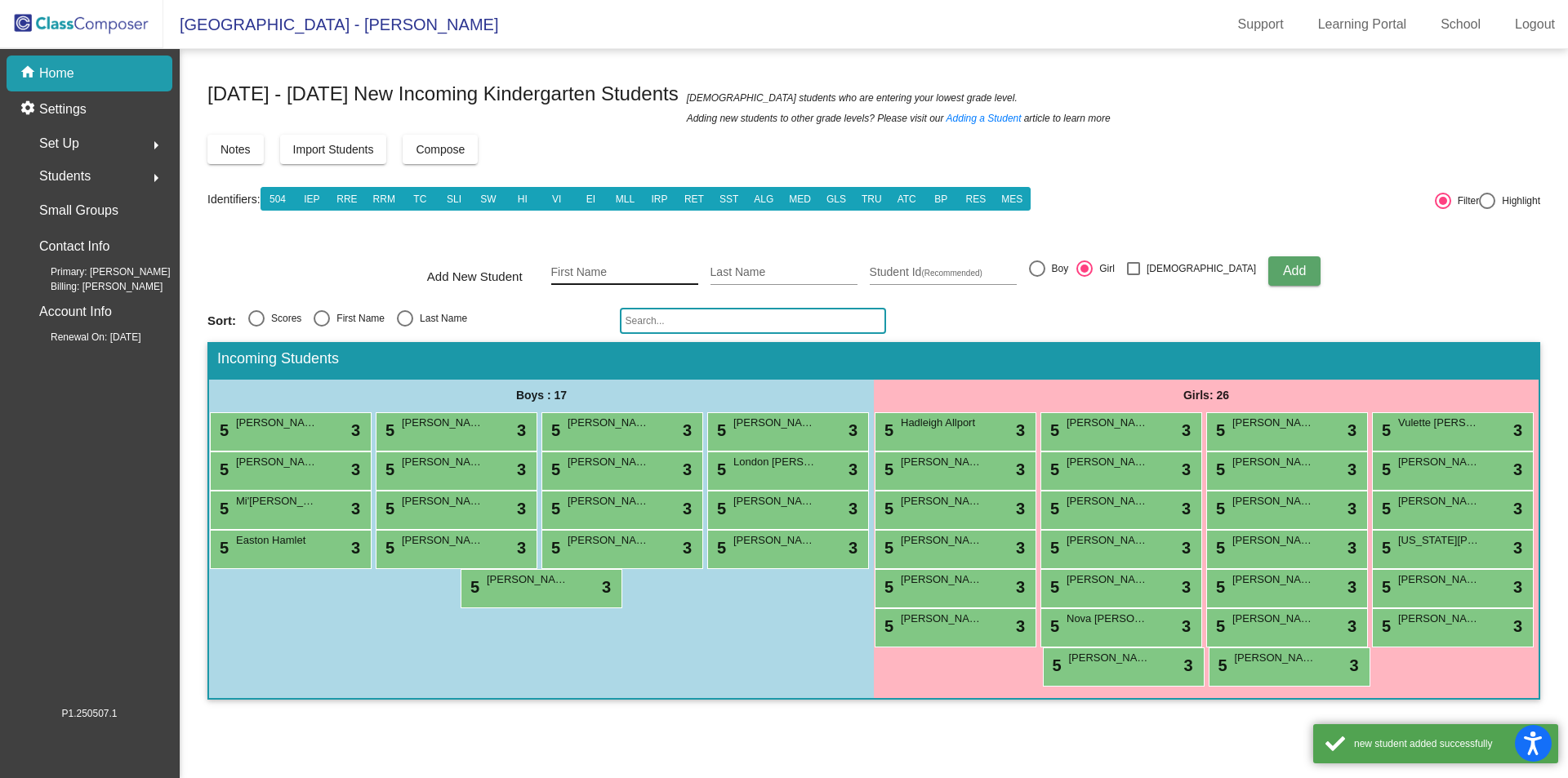
click at [611, 269] on input "First Name" at bounding box center [625, 273] width 147 height 13
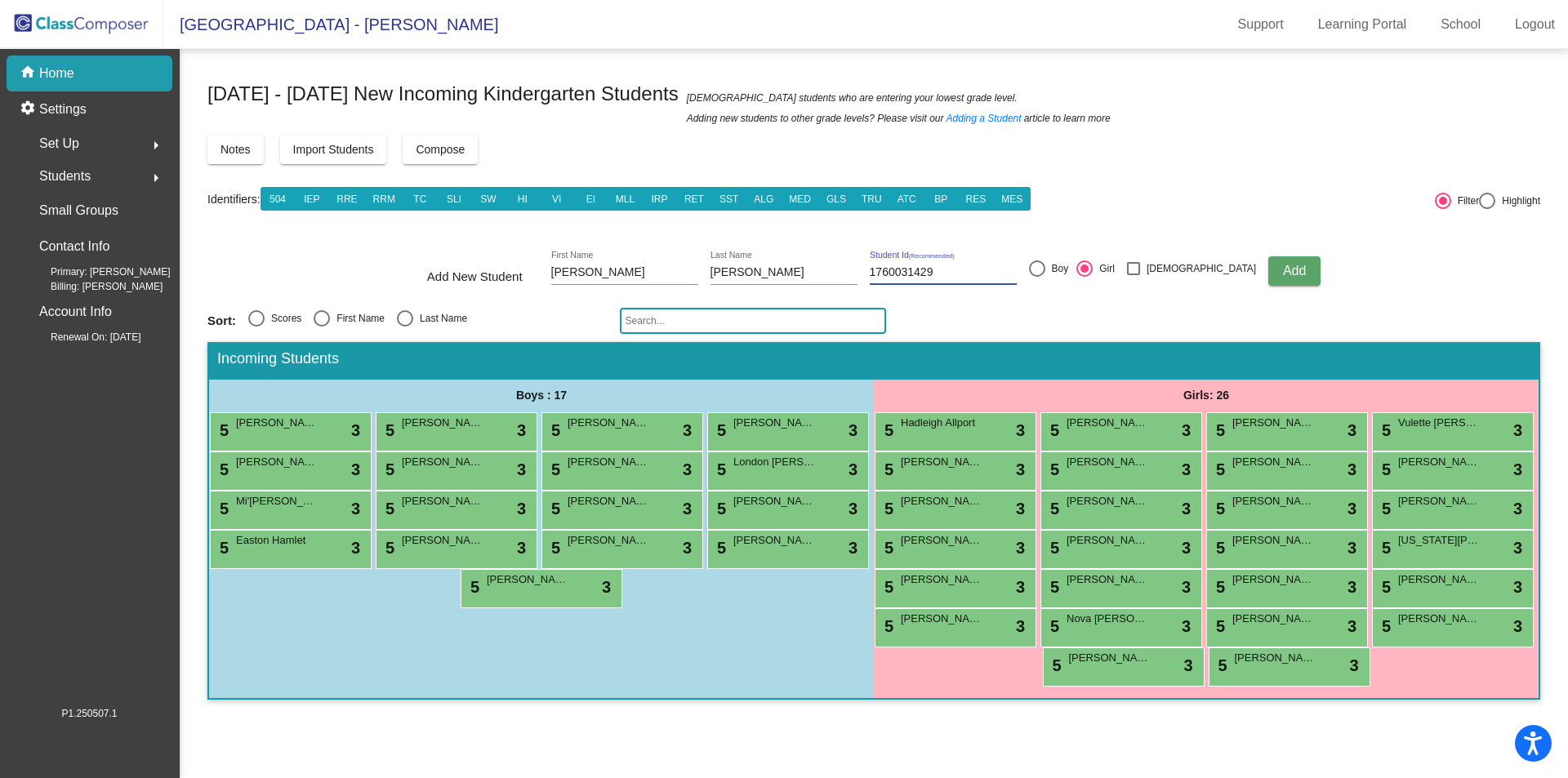
click at [1283, 275] on span "Add" at bounding box center [1295, 271] width 23 height 13
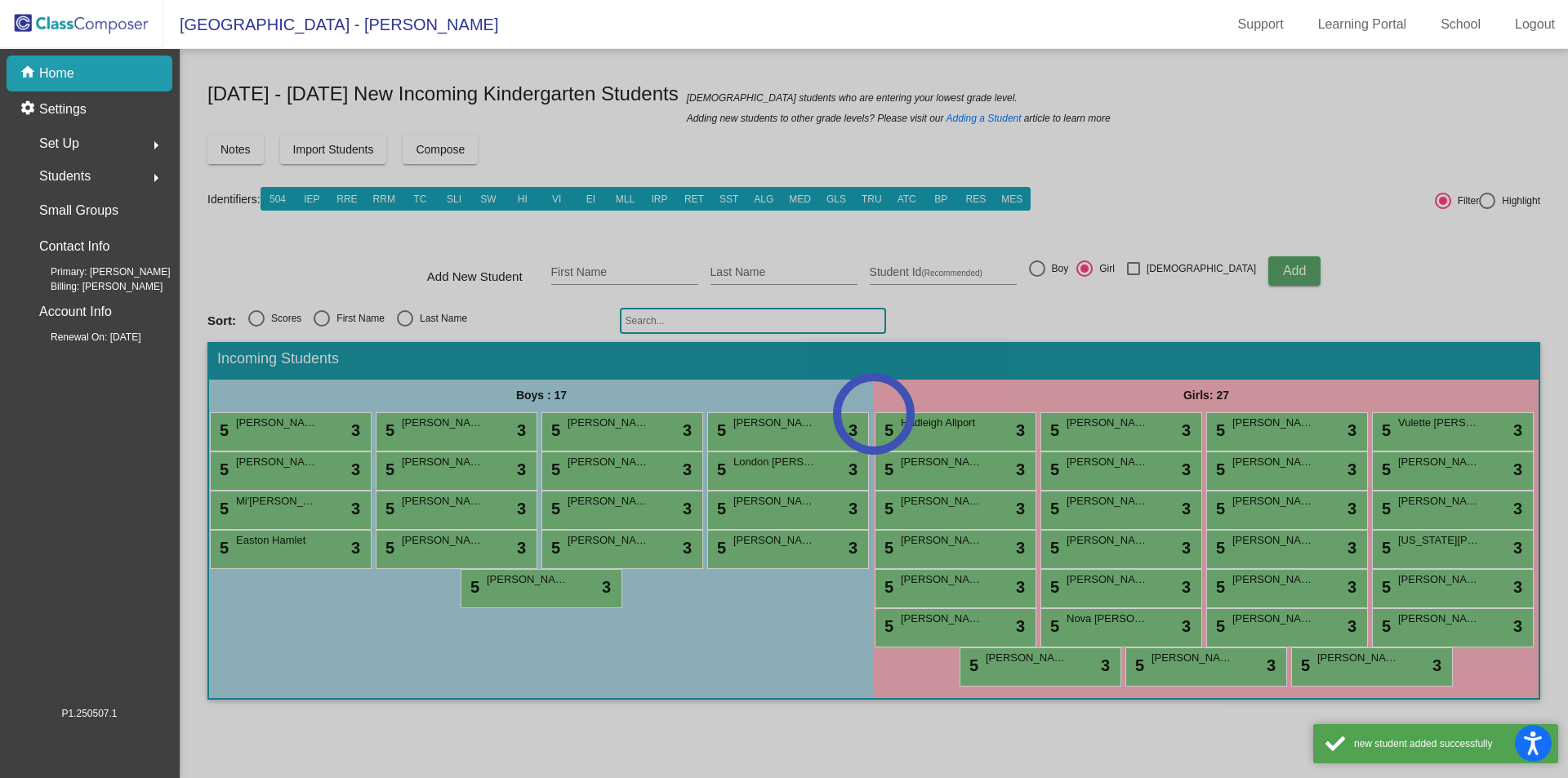
click at [625, 275] on div at bounding box center [873, 413] width 1389 height 729
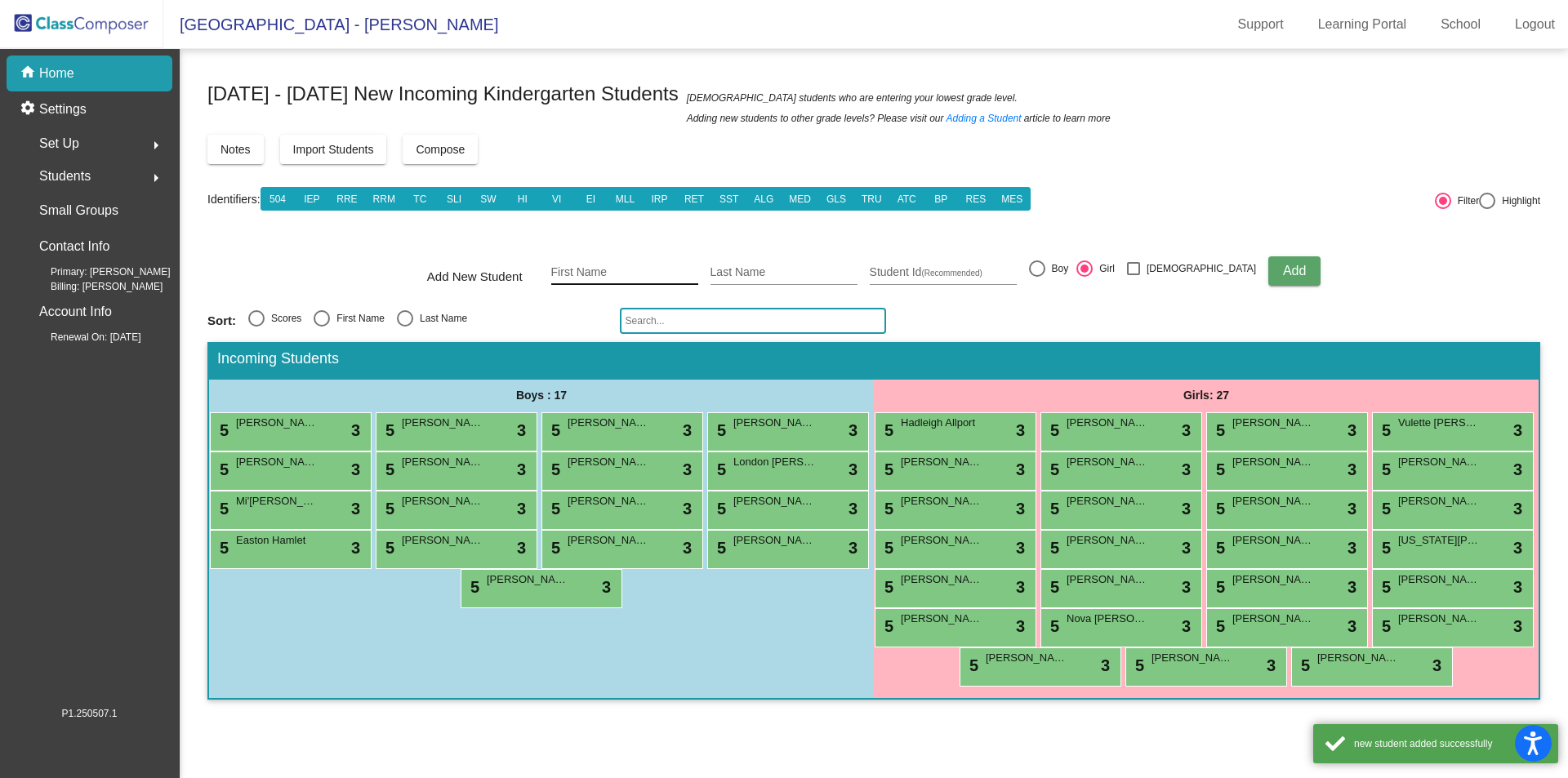
click at [614, 271] on input "First Name" at bounding box center [625, 273] width 147 height 13
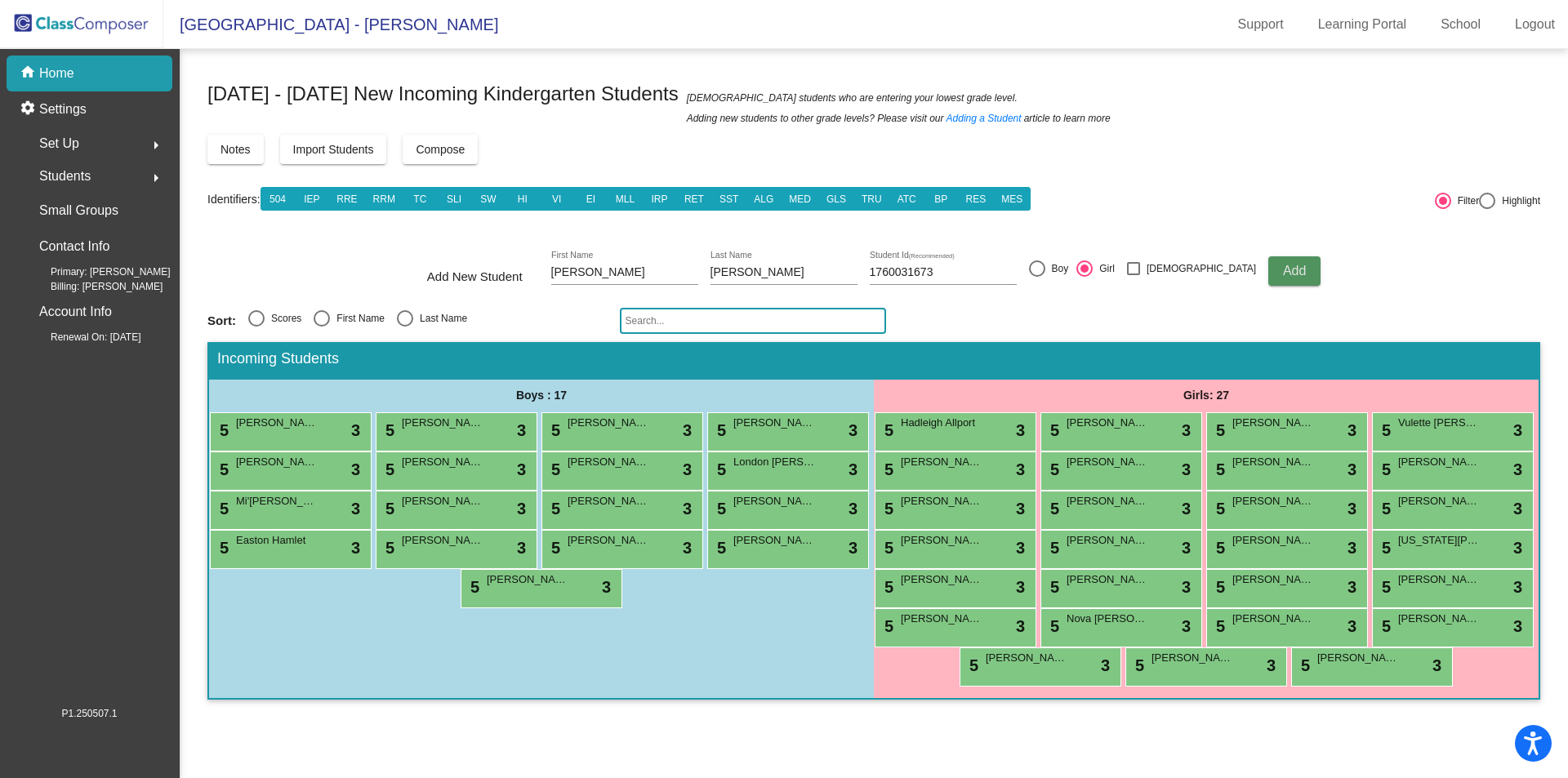
click at [1283, 272] on span "Add" at bounding box center [1295, 271] width 23 height 13
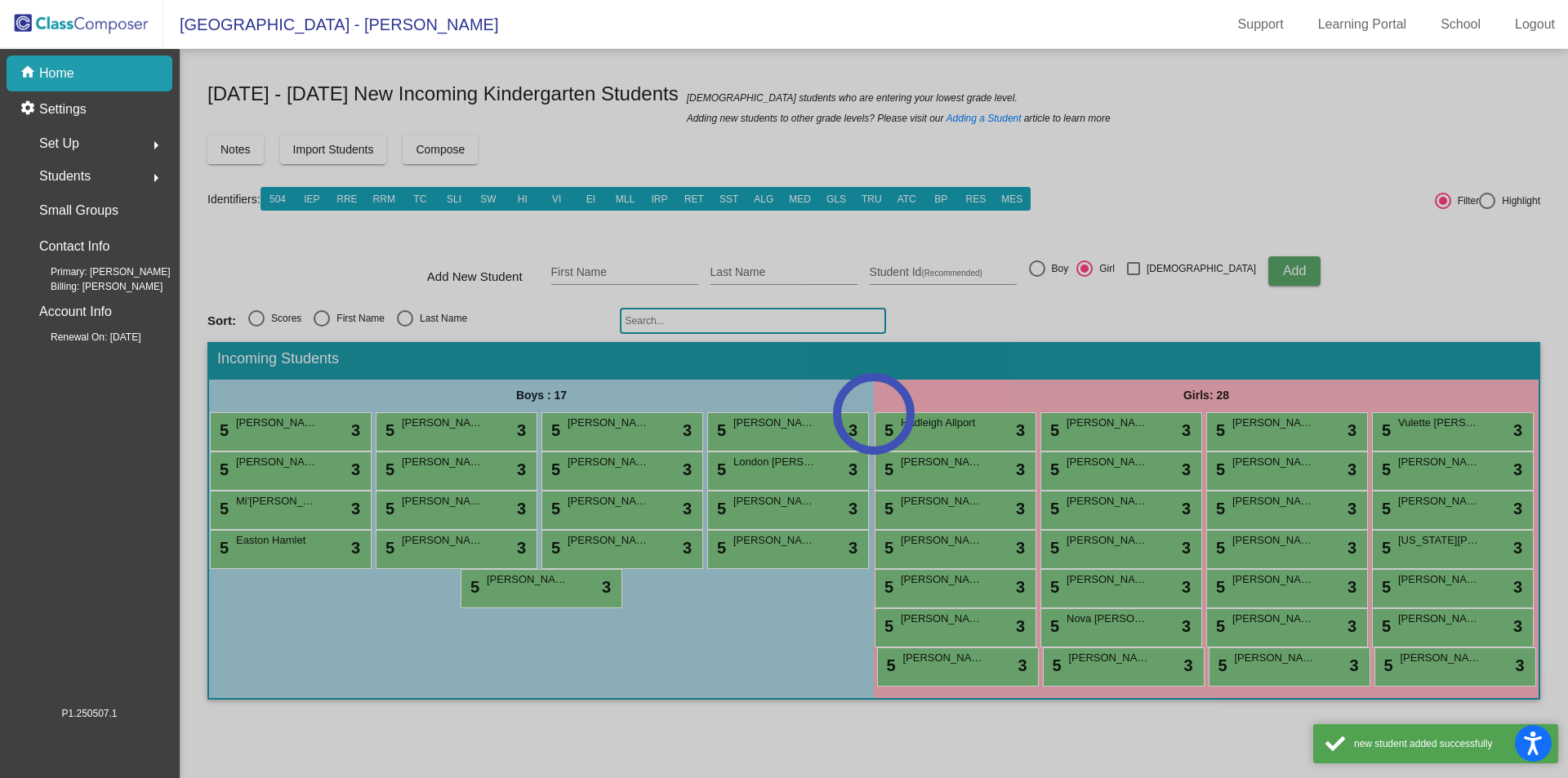
click at [621, 261] on div at bounding box center [873, 413] width 1389 height 729
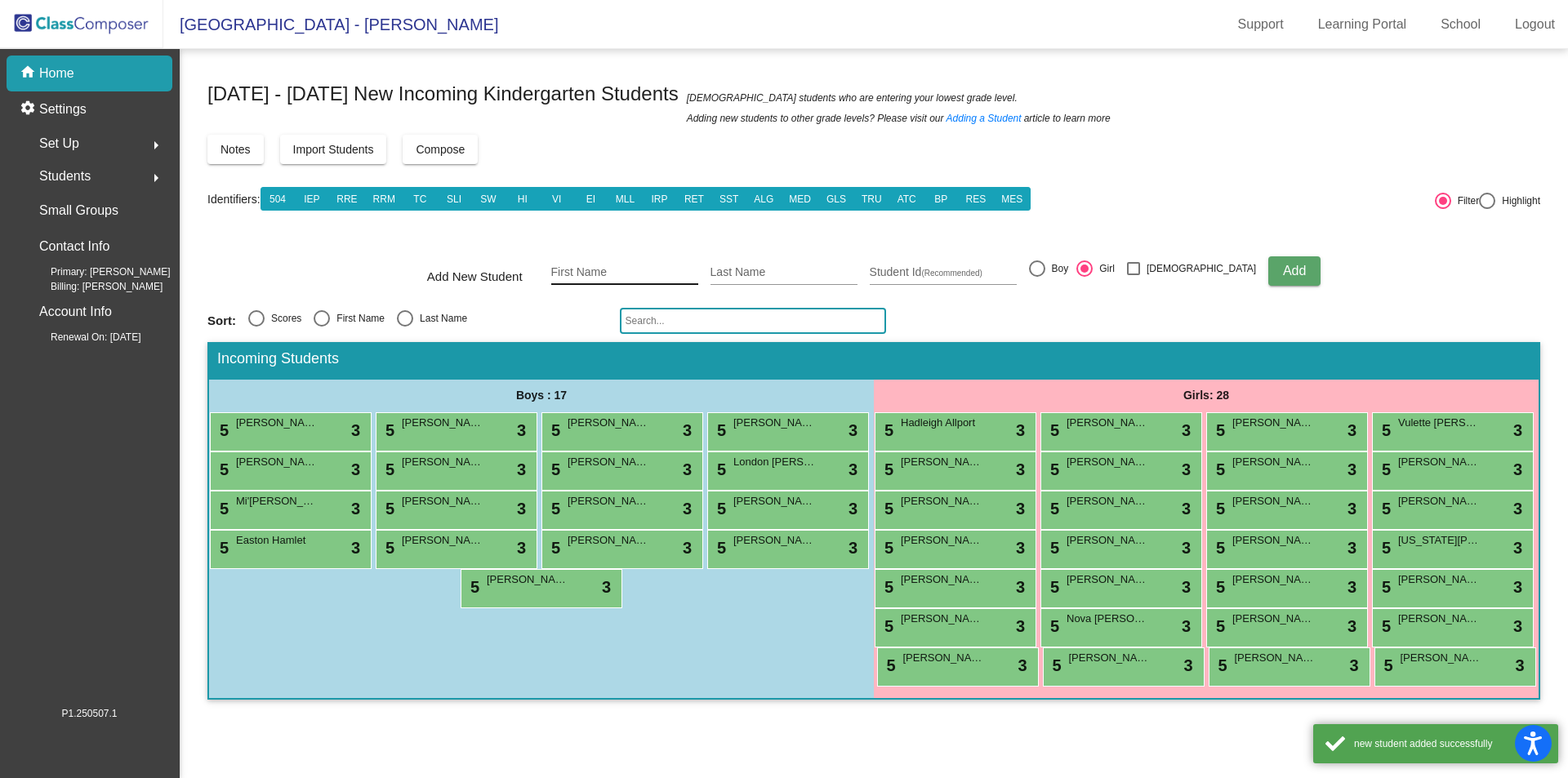
click at [597, 271] on input "First Name" at bounding box center [625, 273] width 147 height 13
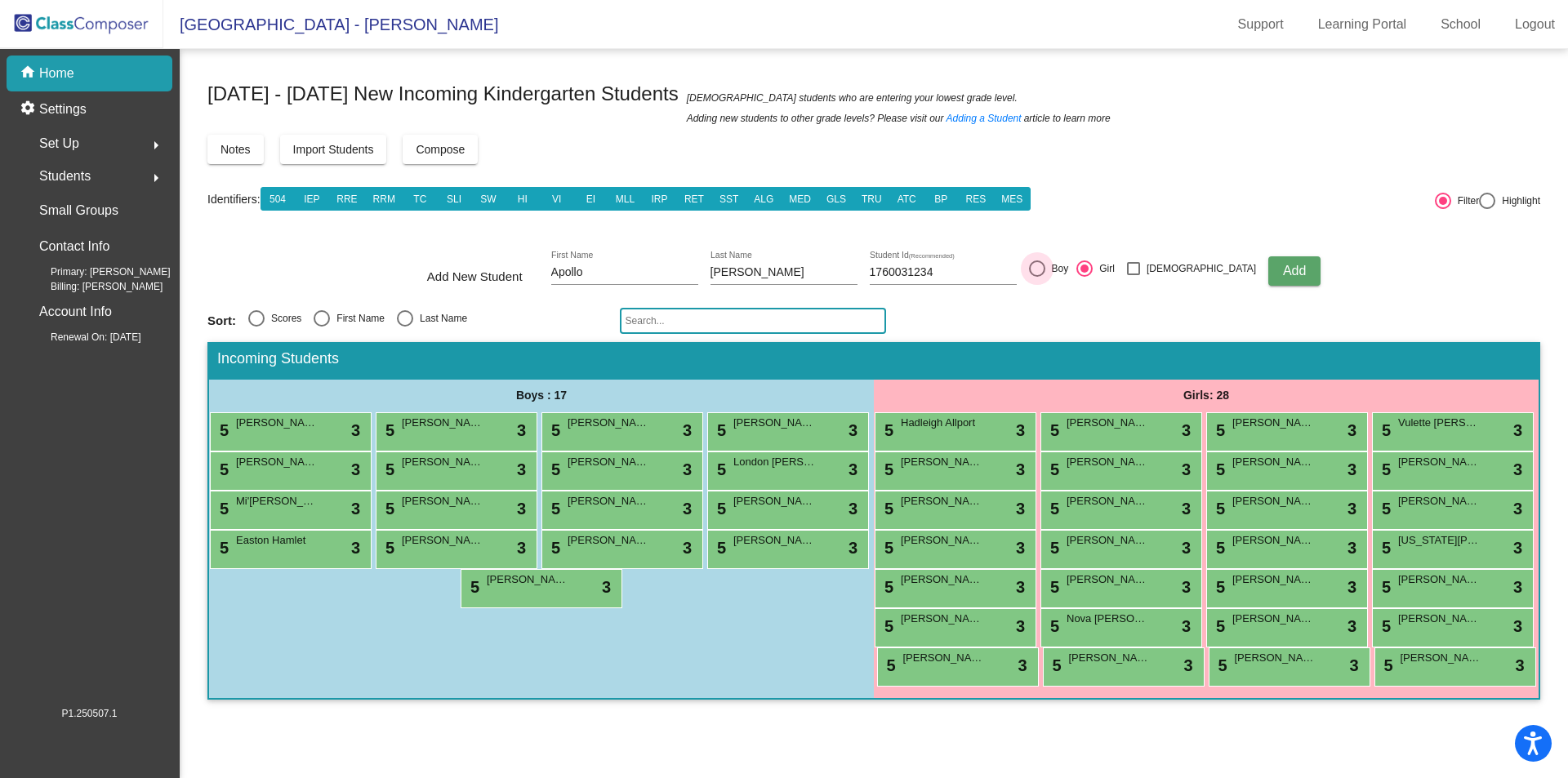
click at [1046, 267] on div at bounding box center [1037, 269] width 16 height 16
click at [1037, 277] on input "Boy" at bounding box center [1036, 277] width 1 height 1
click at [1283, 267] on span "Add" at bounding box center [1295, 271] width 23 height 13
